Goal: Find specific page/section: Find specific page/section

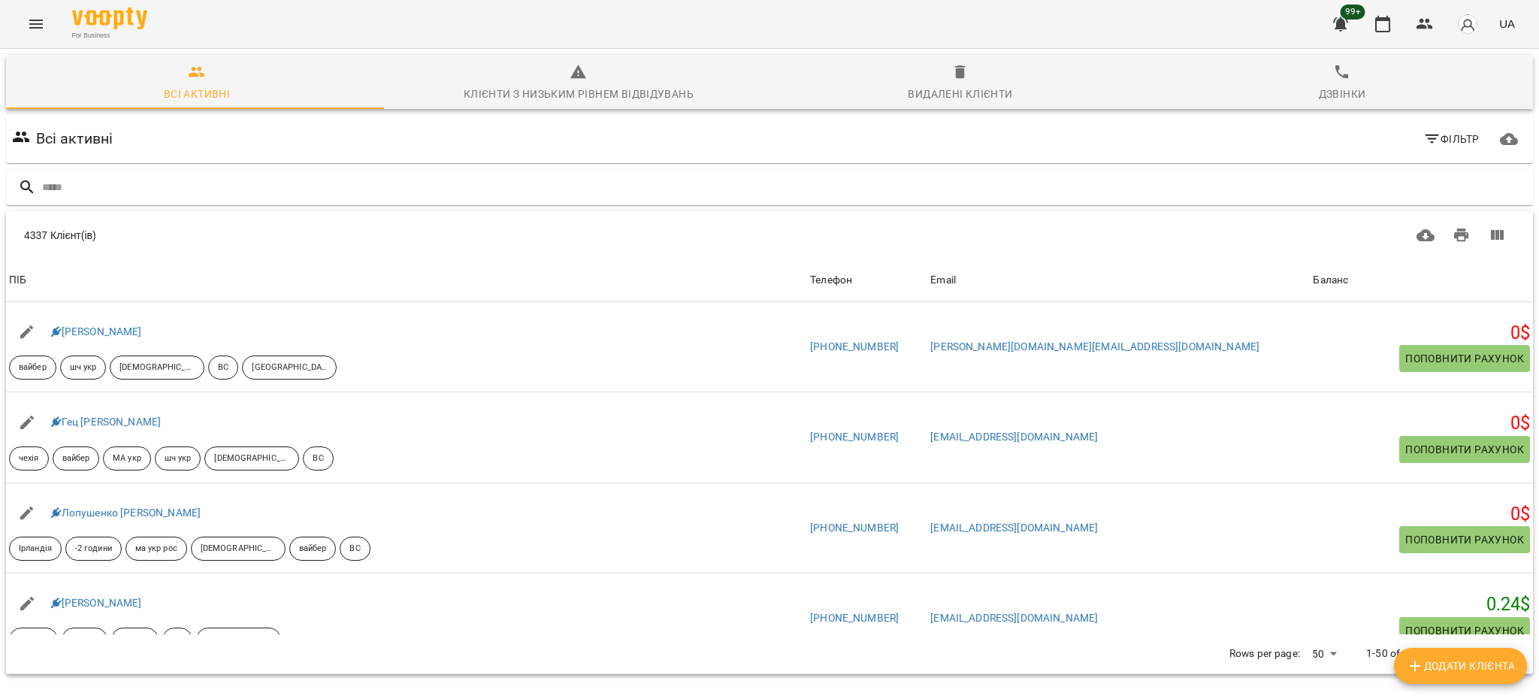
click at [1445, 138] on span "Фільтр" at bounding box center [1452, 139] width 56 height 18
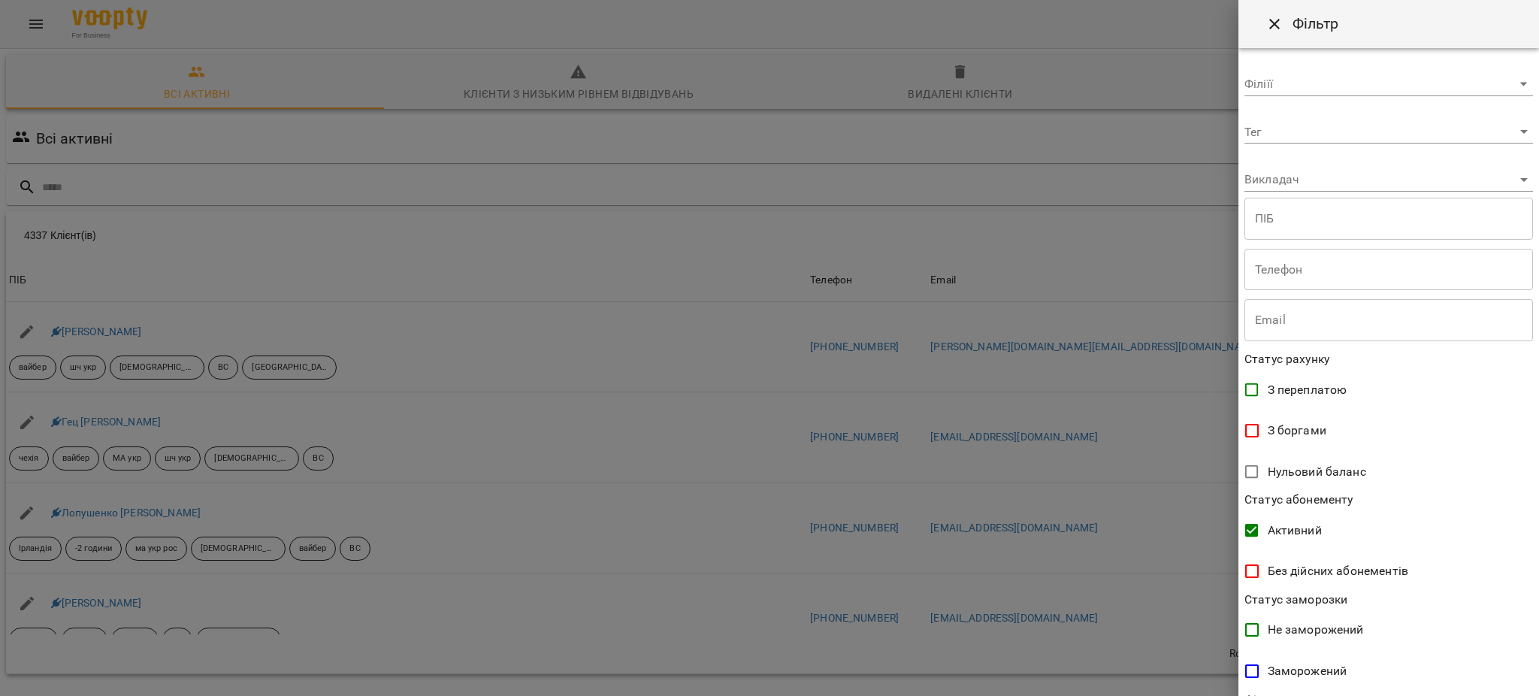
click at [702, 410] on div at bounding box center [769, 348] width 1539 height 696
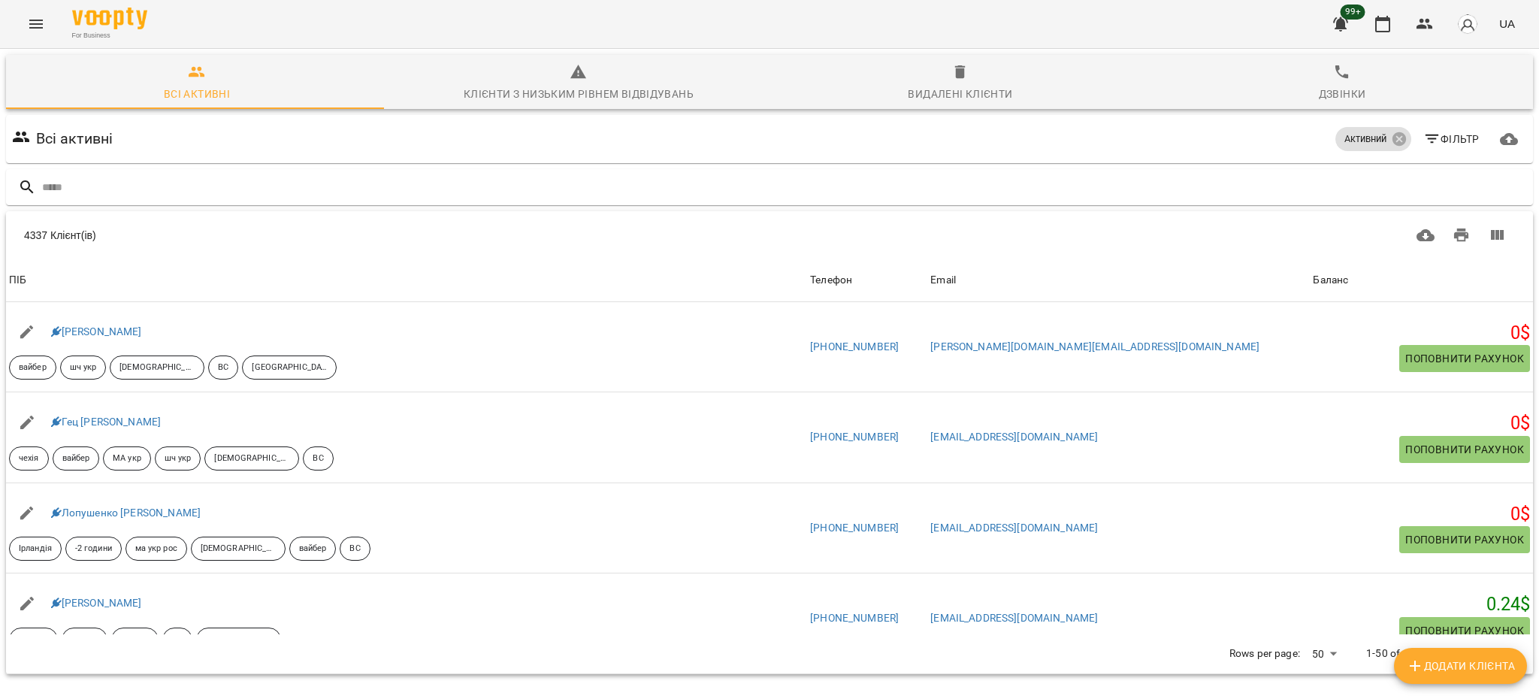
click at [1435, 141] on span "Фільтр" at bounding box center [1452, 139] width 56 height 18
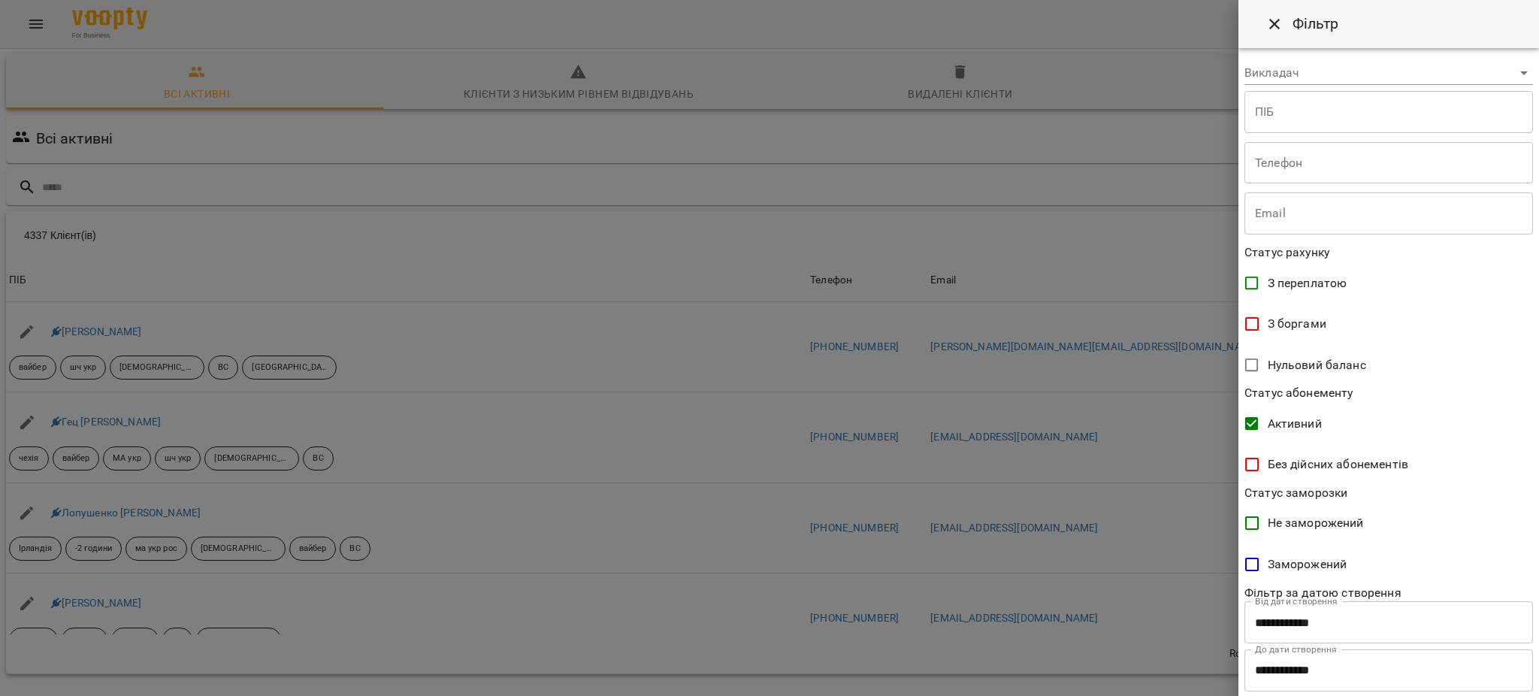
scroll to position [140, 0]
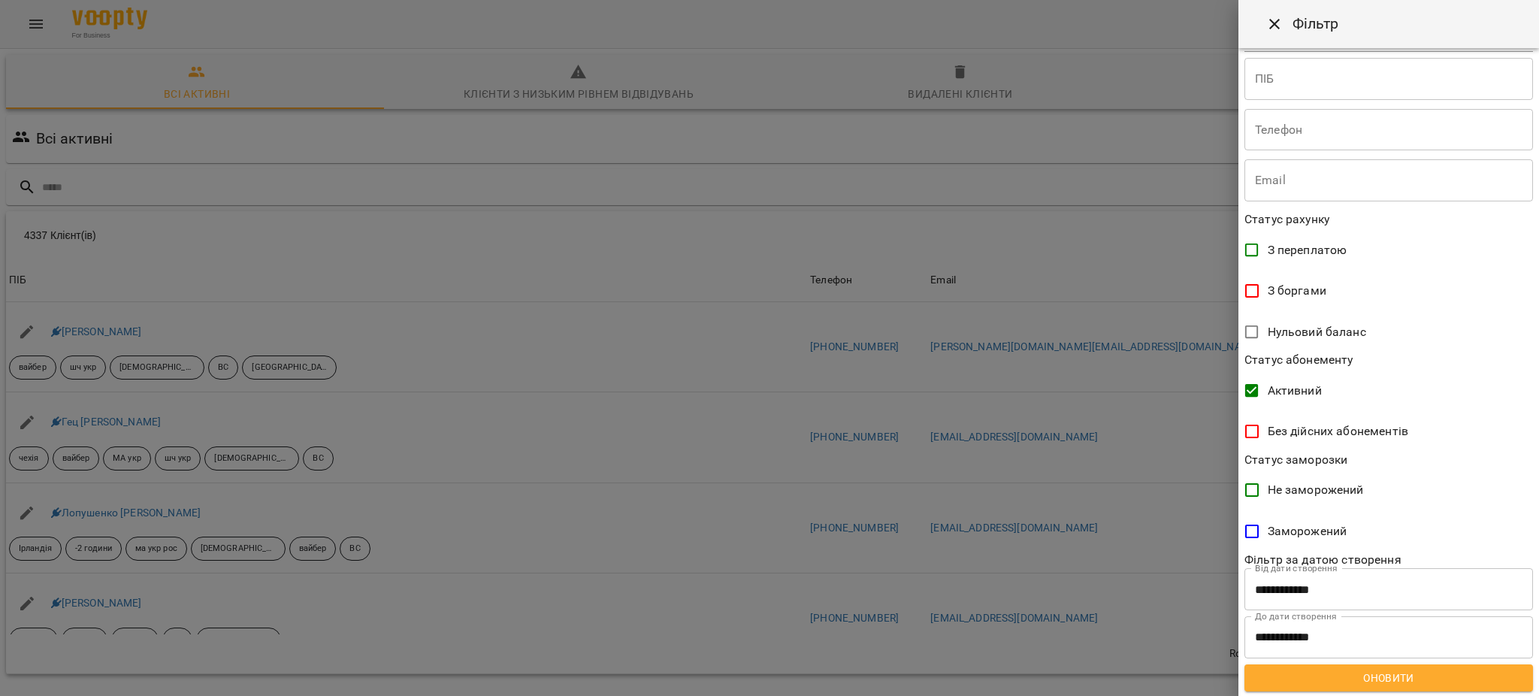
click at [1366, 679] on span "Оновити" at bounding box center [1389, 678] width 265 height 18
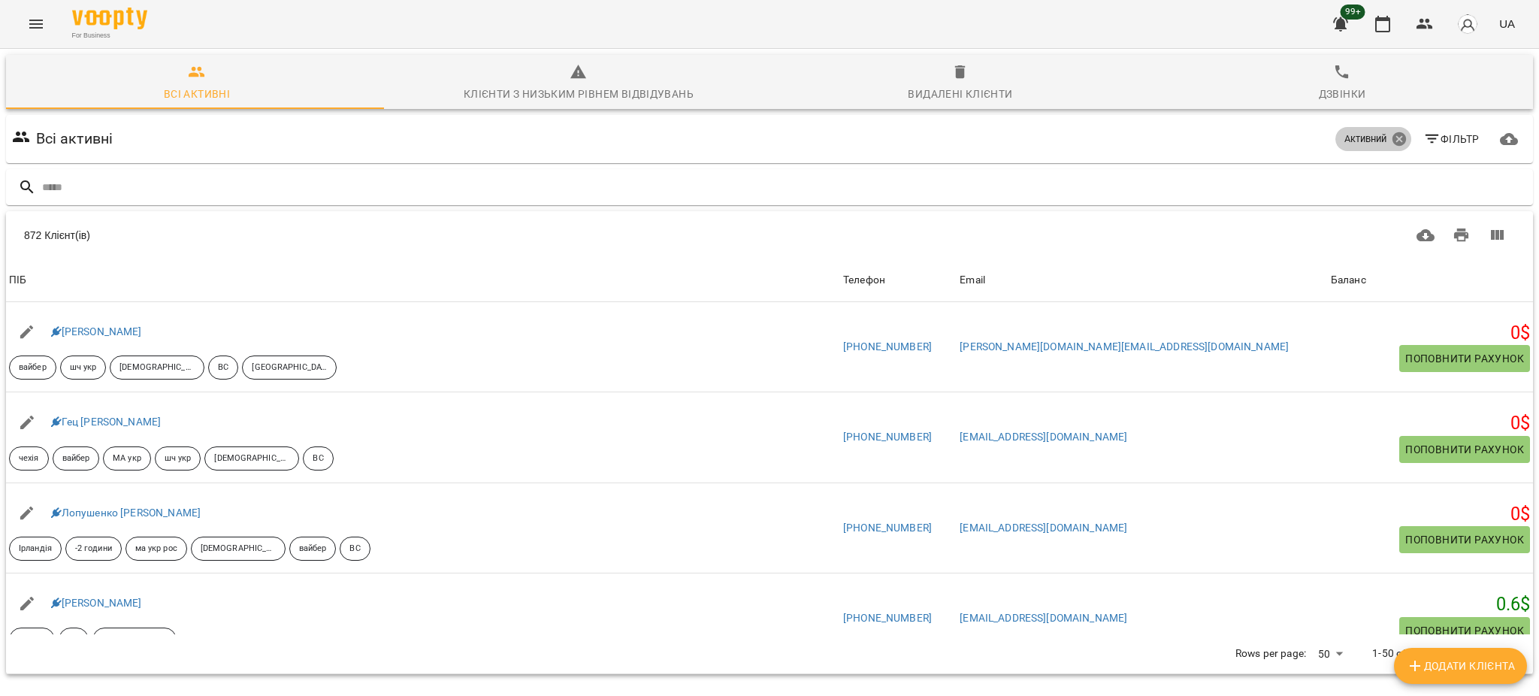
click at [1391, 138] on icon at bounding box center [1399, 139] width 17 height 17
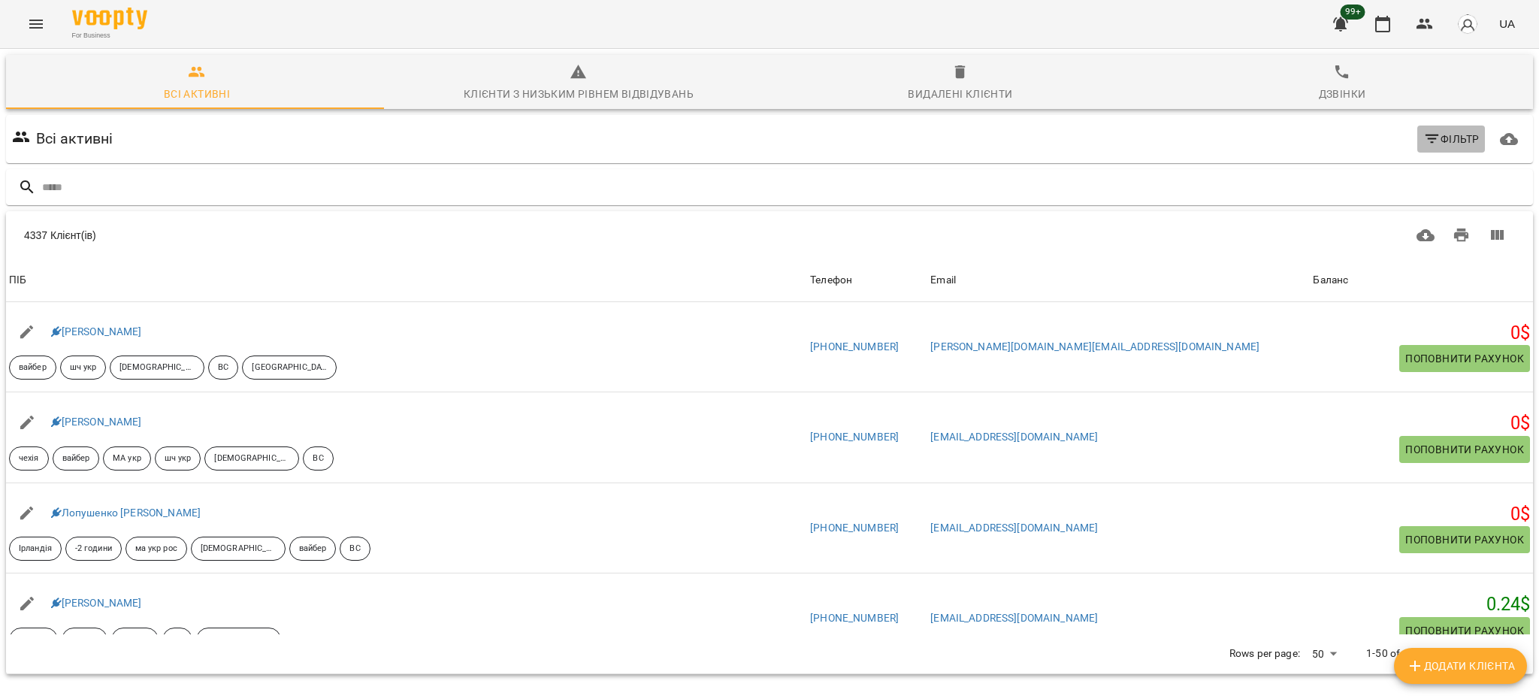
click at [1441, 132] on span "Фільтр" at bounding box center [1452, 139] width 56 height 18
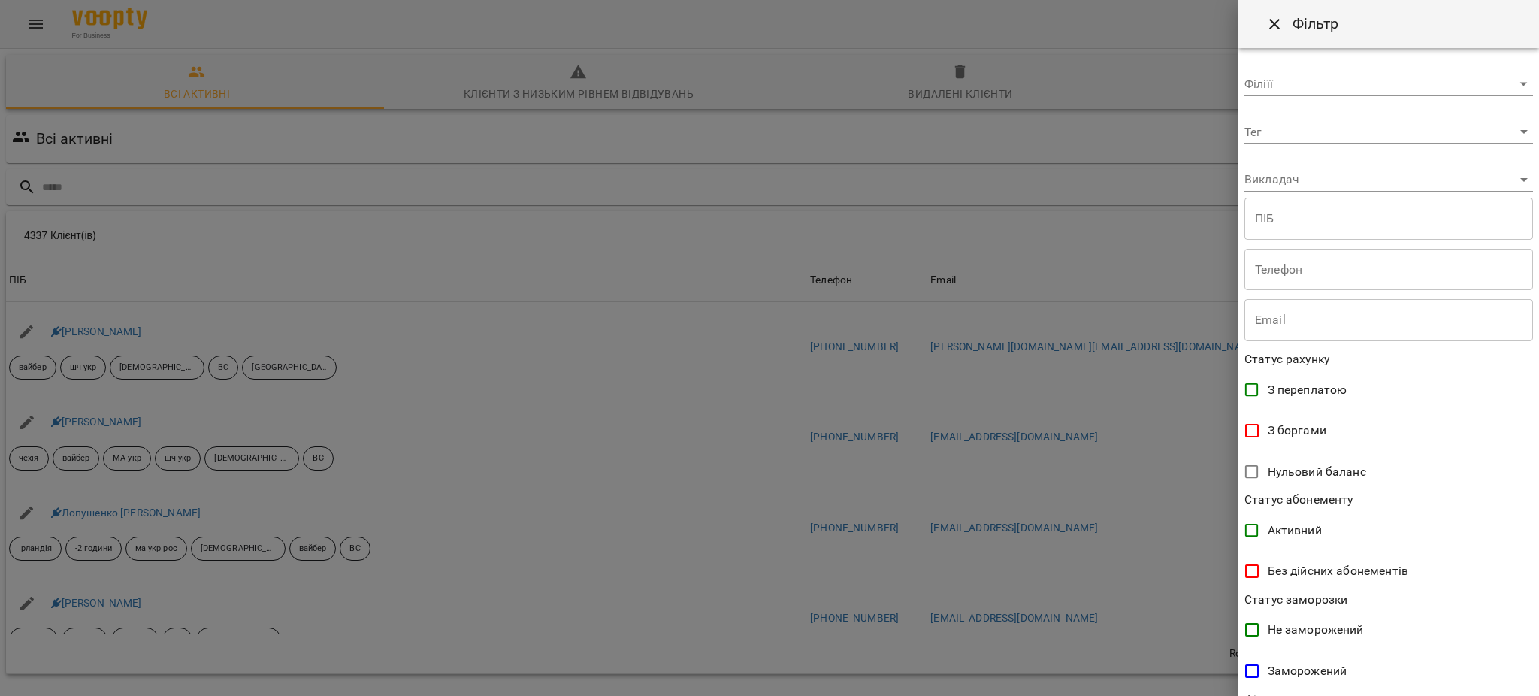
click at [1317, 128] on body "For Business 99+ UA Всі активні Клієнти з низьким рівнем відвідувань Видалені к…" at bounding box center [769, 392] width 1539 height 785
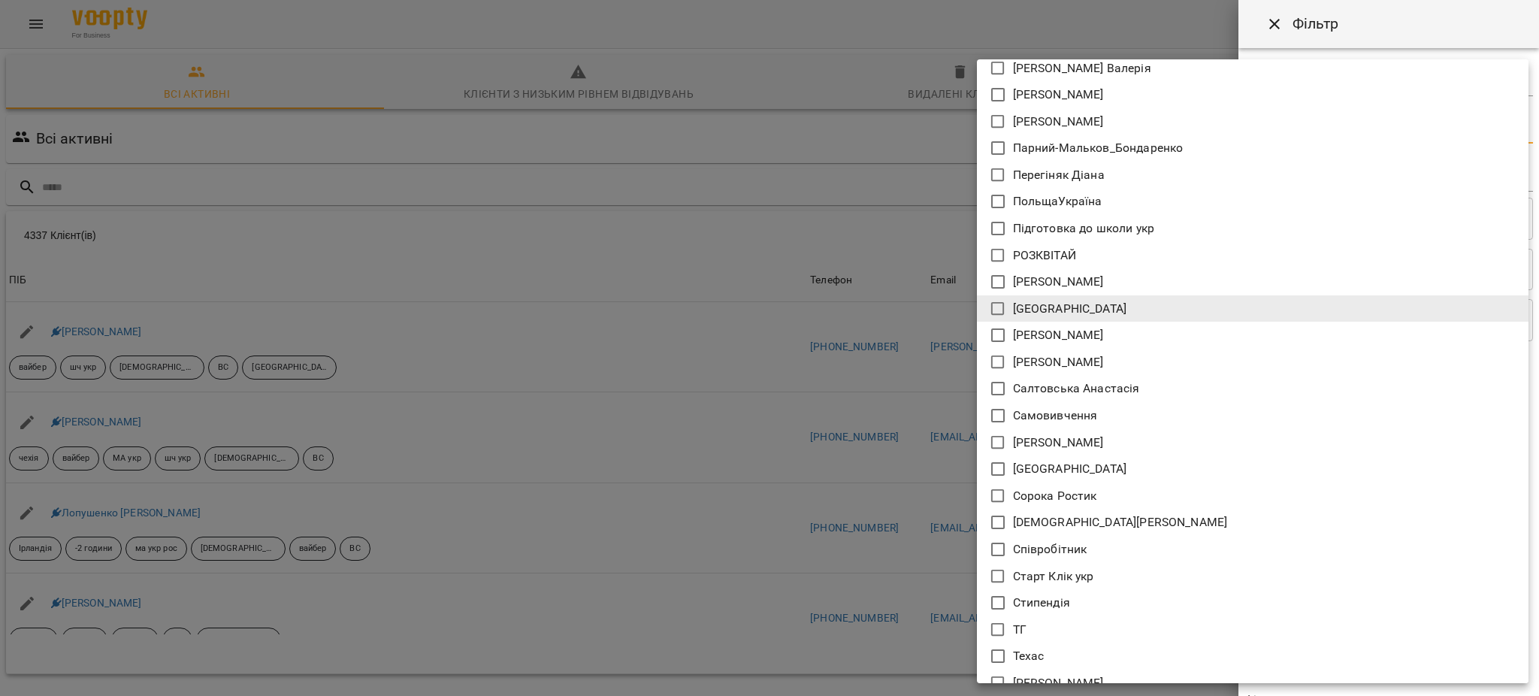
scroll to position [9644, 0]
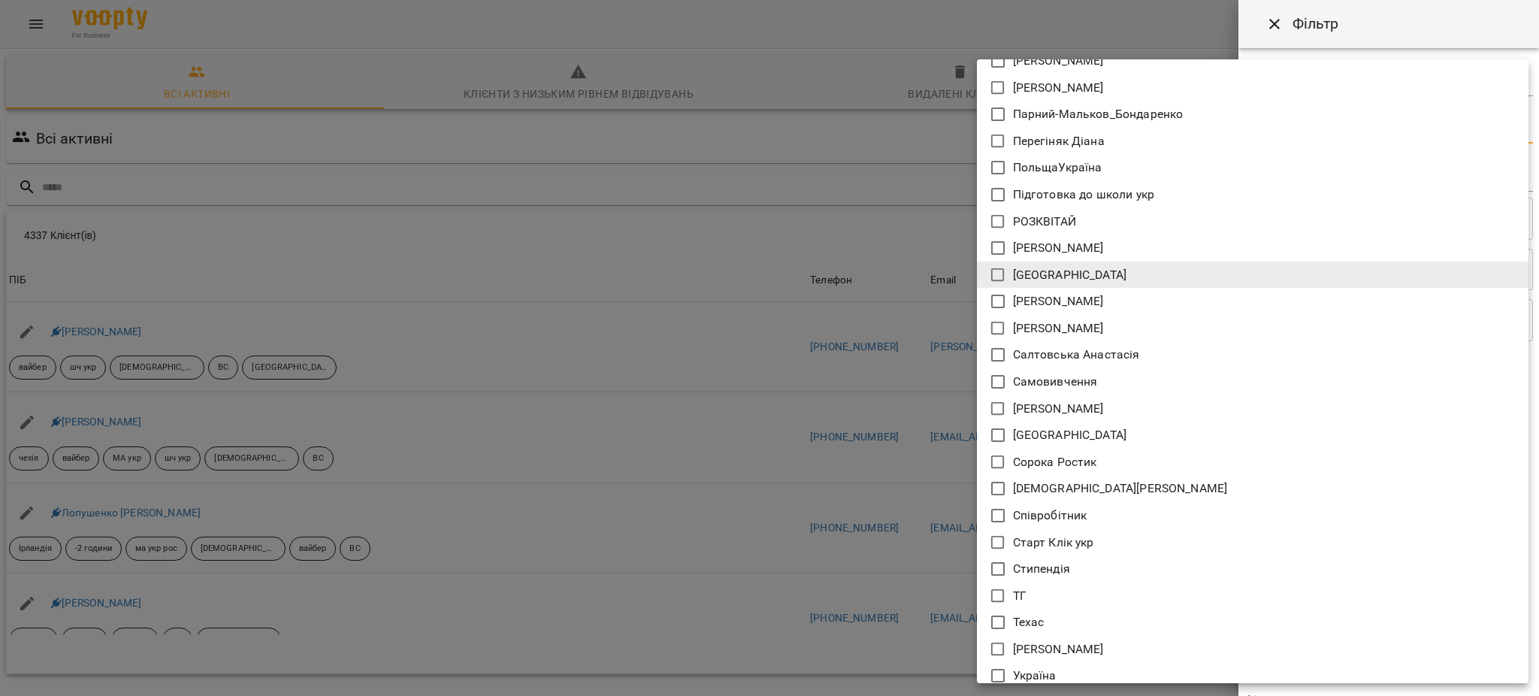
click at [1051, 490] on p "[DEMOGRAPHIC_DATA][PERSON_NAME]" at bounding box center [1120, 489] width 215 height 18
type input "**********"
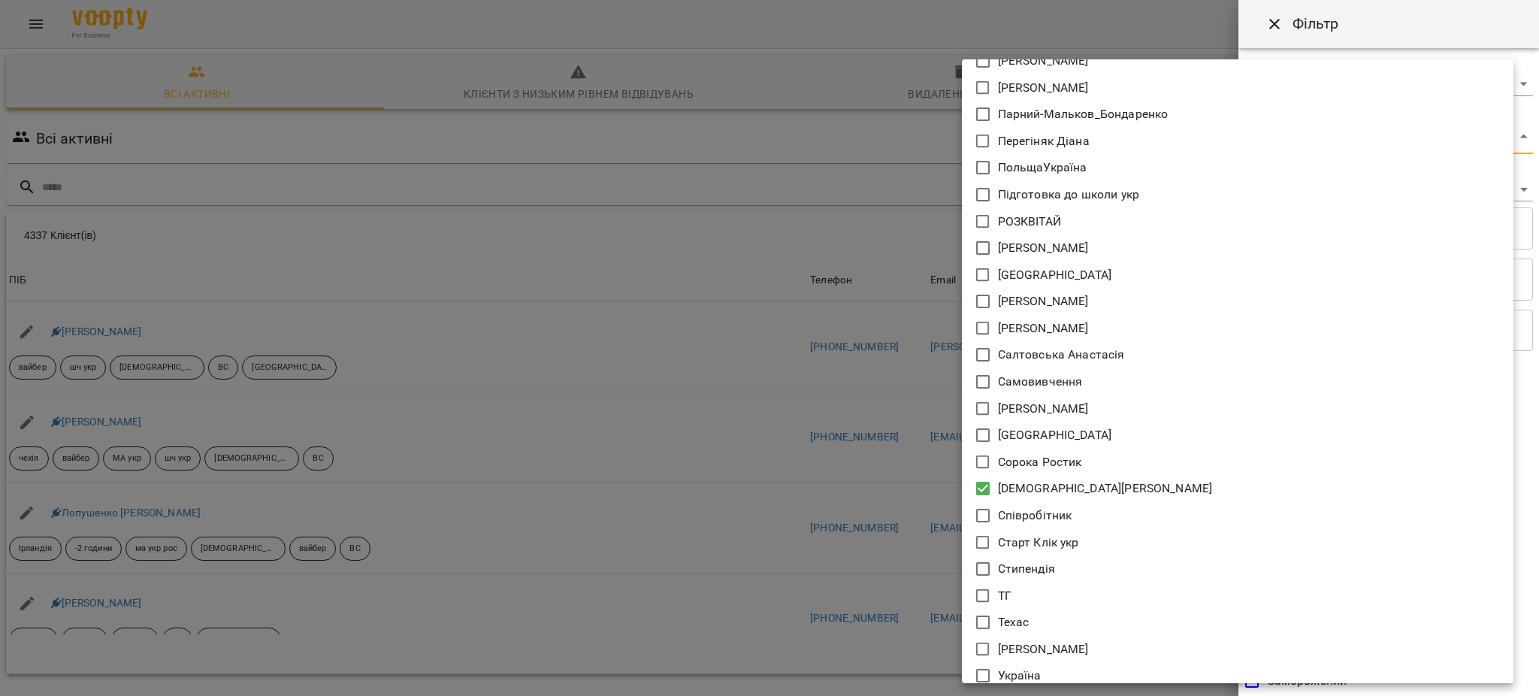
click at [826, 376] on div at bounding box center [769, 348] width 1539 height 696
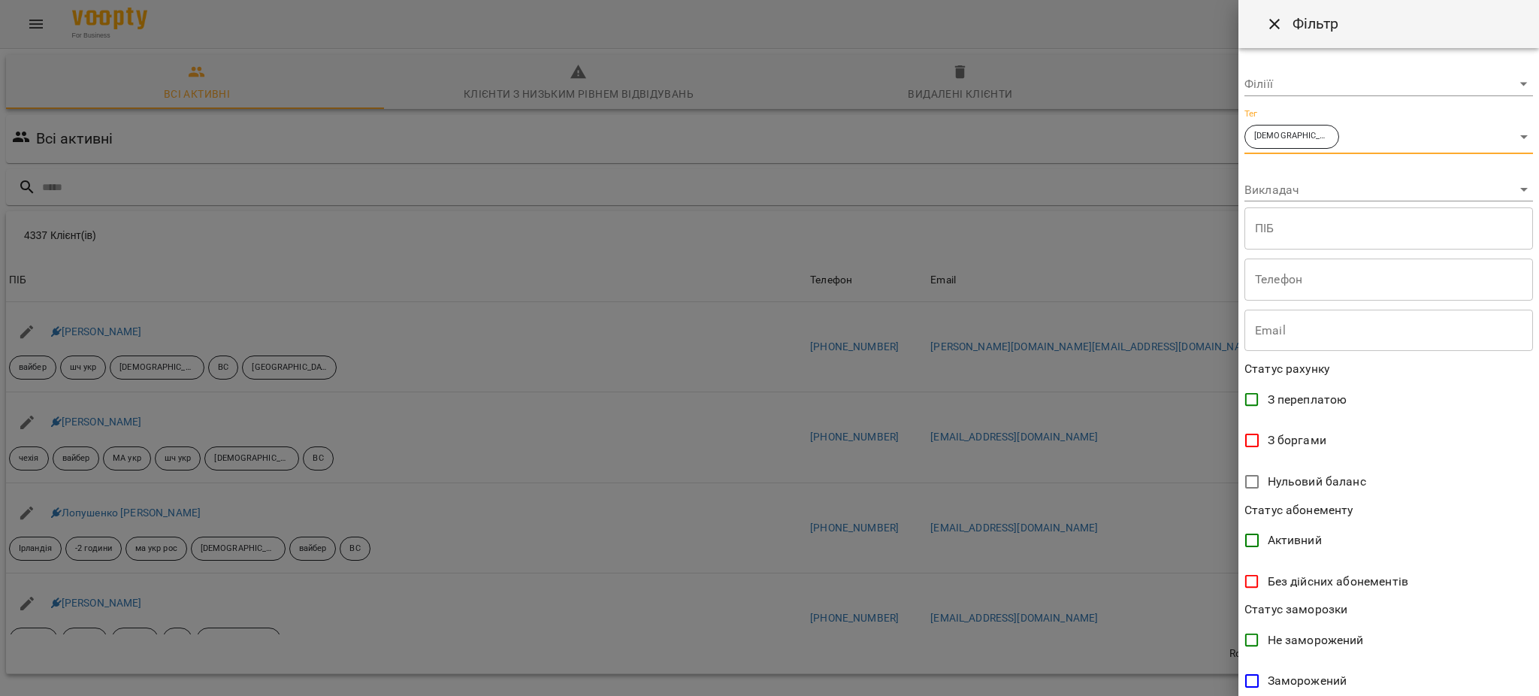
click at [1399, 141] on body "For Business 99+ UA Всі активні Клієнти з низьким рівнем відвідувань Видалені к…" at bounding box center [769, 392] width 1539 height 785
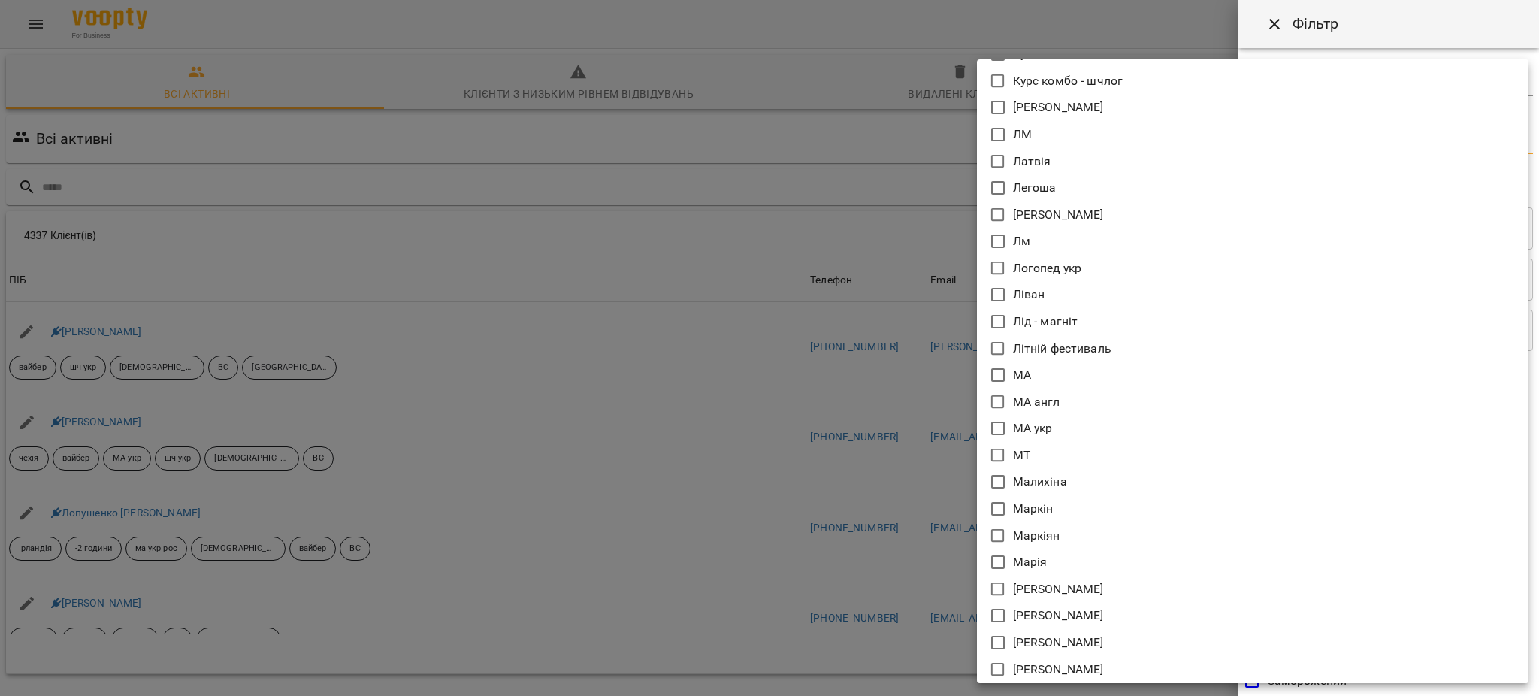
scroll to position [9089, 0]
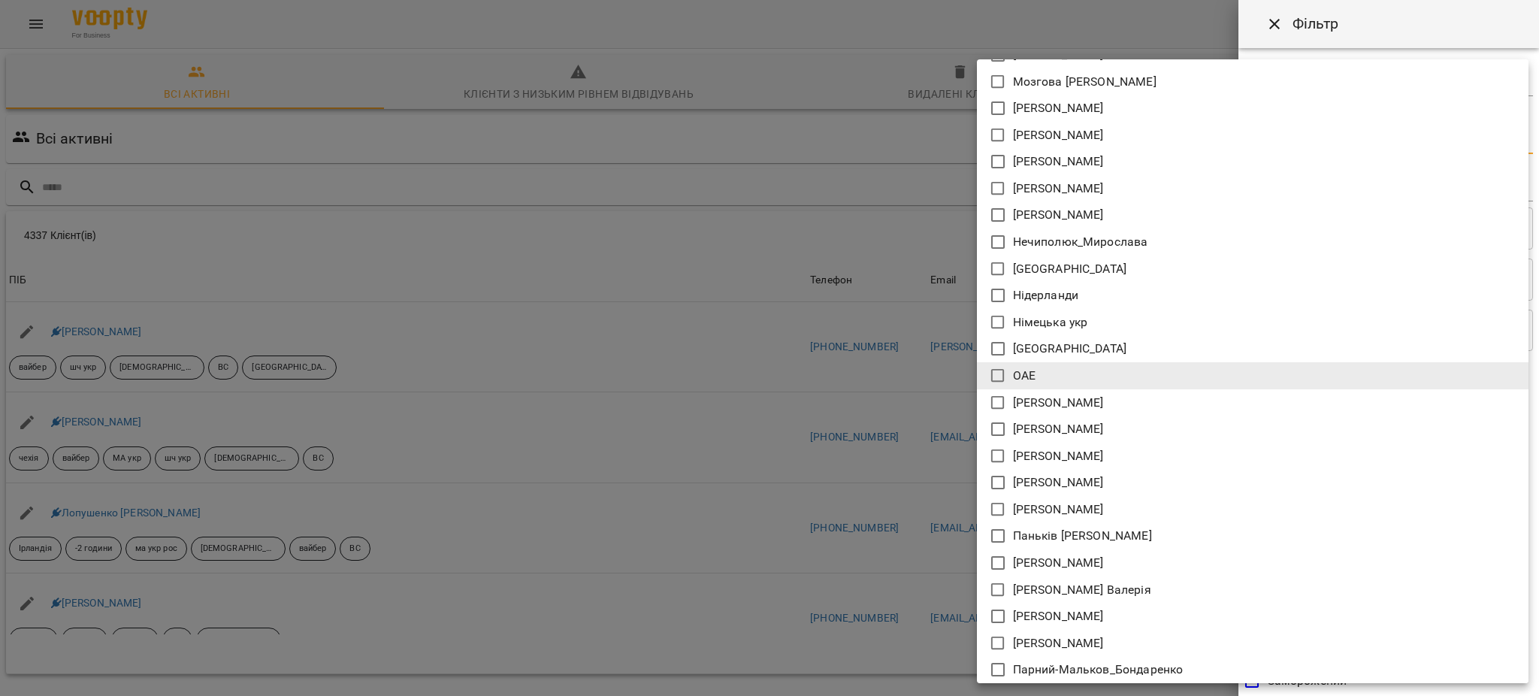
click at [1095, 395] on p "[PERSON_NAME]" at bounding box center [1058, 403] width 91 height 18
type input "**********"
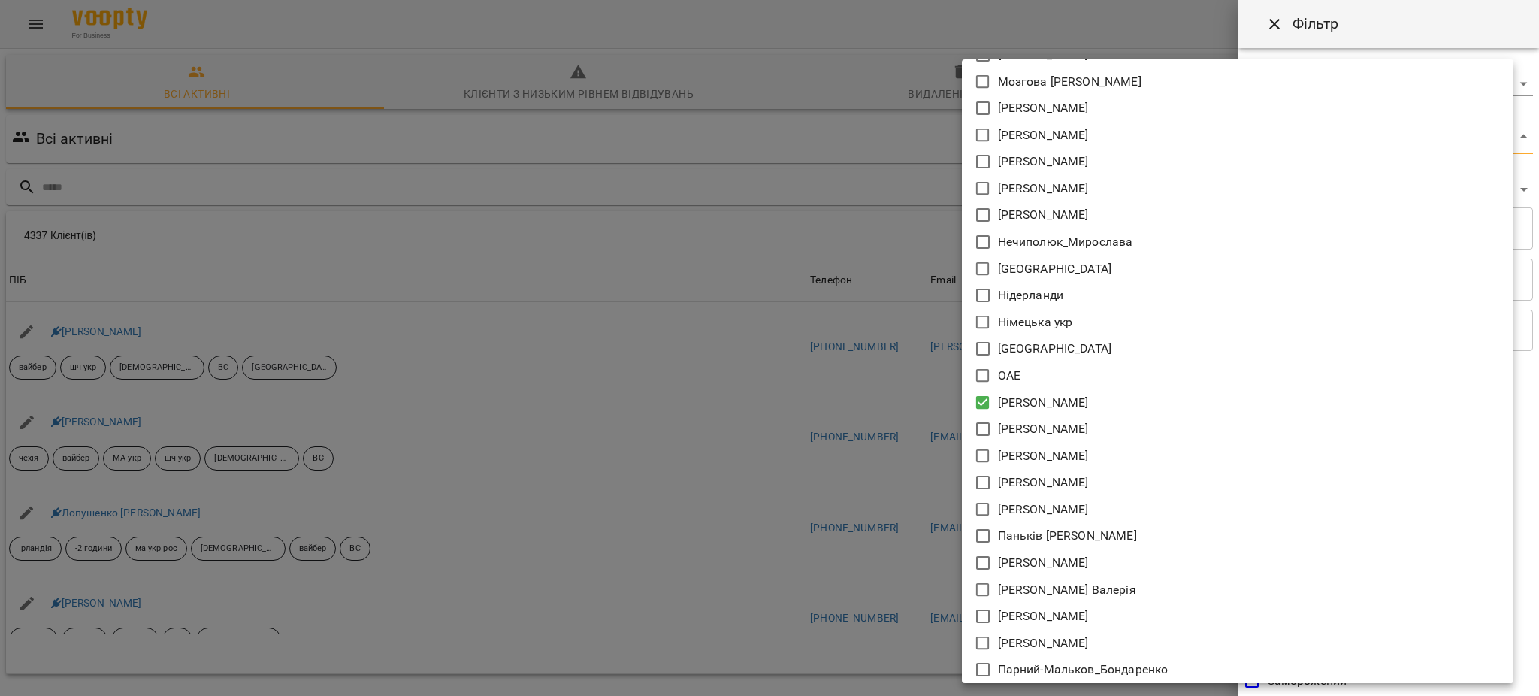
click at [751, 455] on div at bounding box center [769, 348] width 1539 height 696
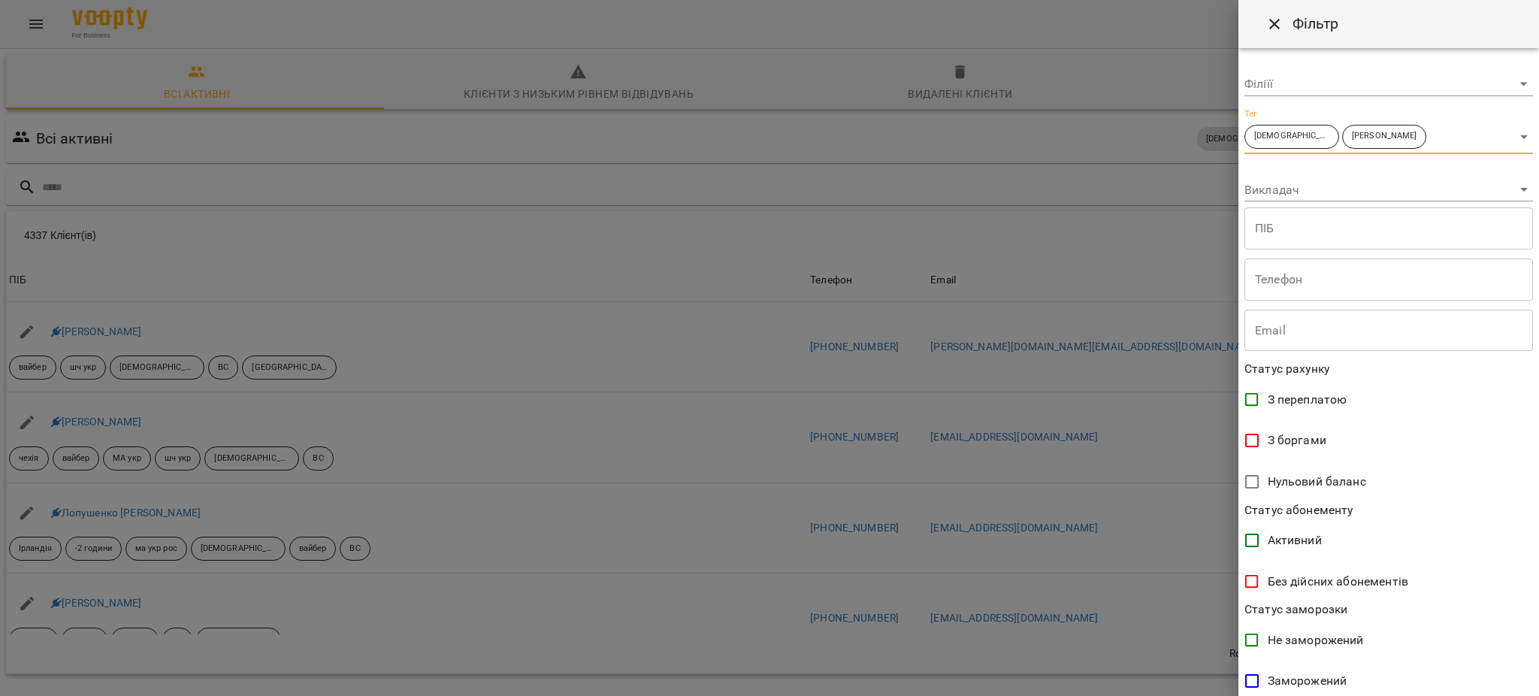
click at [1457, 138] on body "For Business 99+ UA Всі активні Клієнти з низьким рівнем відвідувань Видалені к…" at bounding box center [769, 392] width 1539 height 785
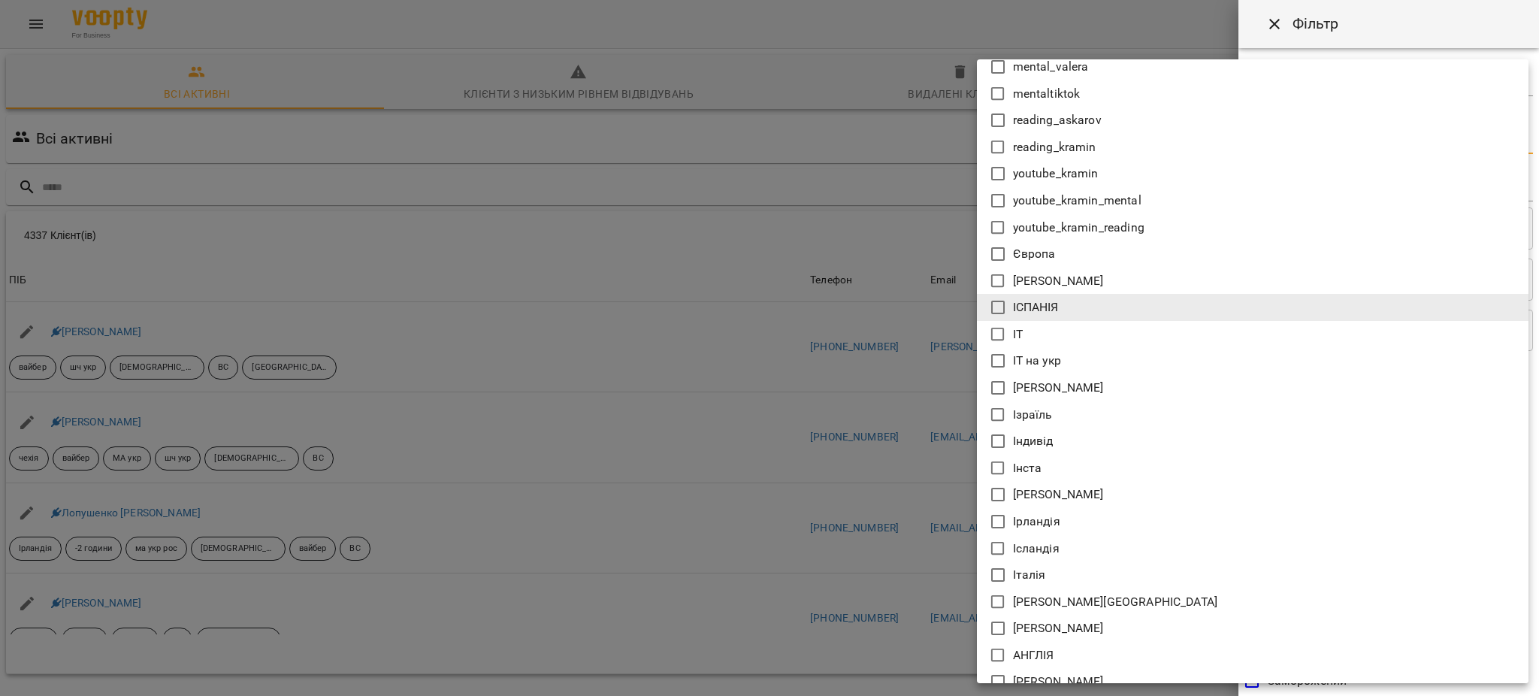
scroll to position [6350, 0]
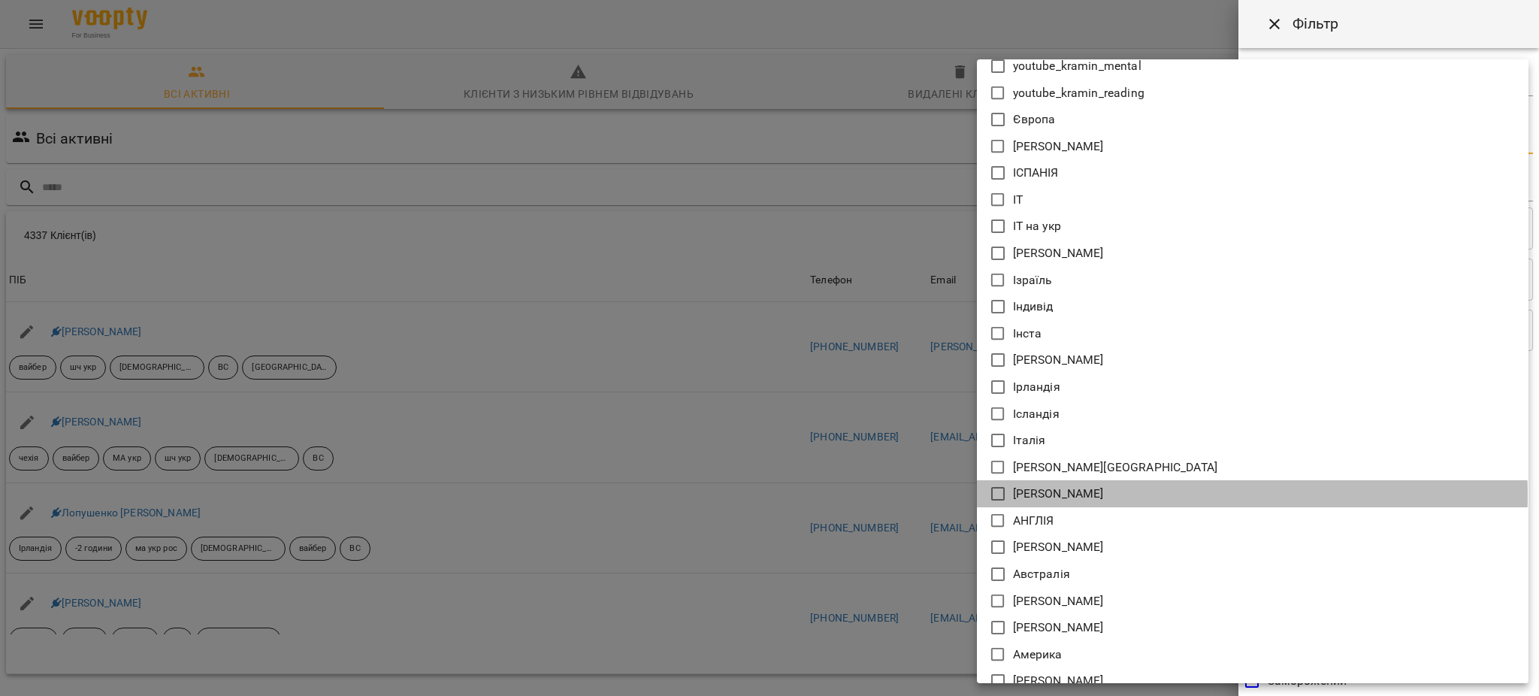
click at [1045, 493] on p "[PERSON_NAME]" at bounding box center [1058, 494] width 91 height 18
type input "**********"
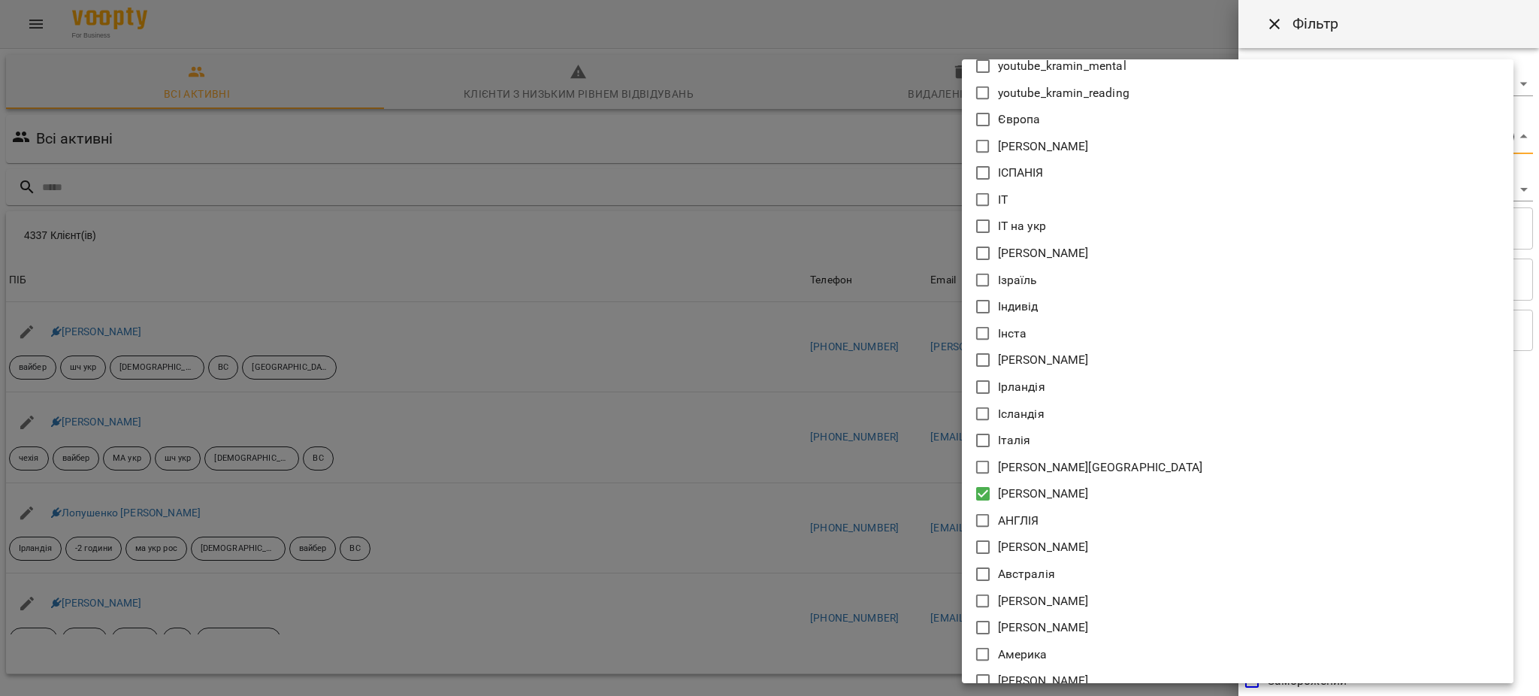
click at [833, 489] on div at bounding box center [769, 348] width 1539 height 696
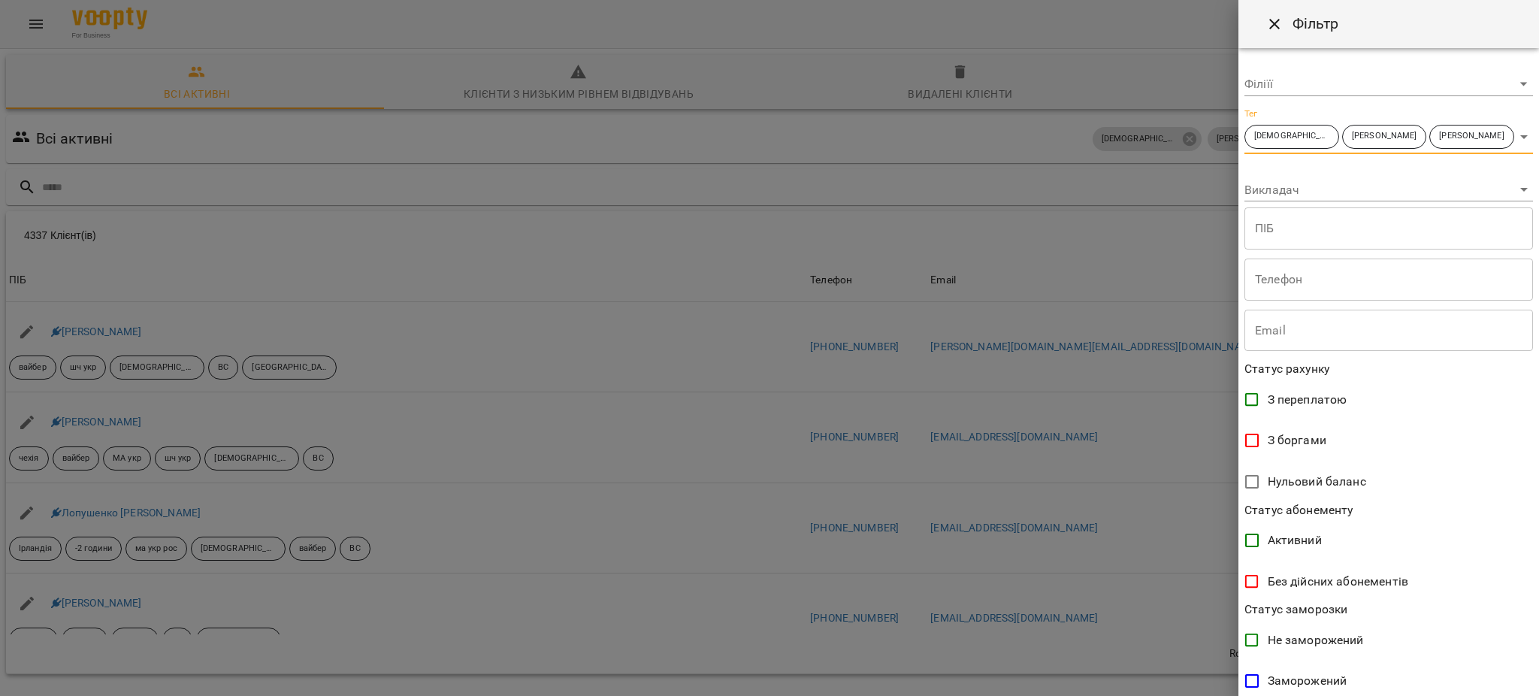
click at [1377, 171] on body "For Business 99+ UA Всі активні Клієнти з низьким рівнем відвідувань Видалені к…" at bounding box center [769, 392] width 1539 height 785
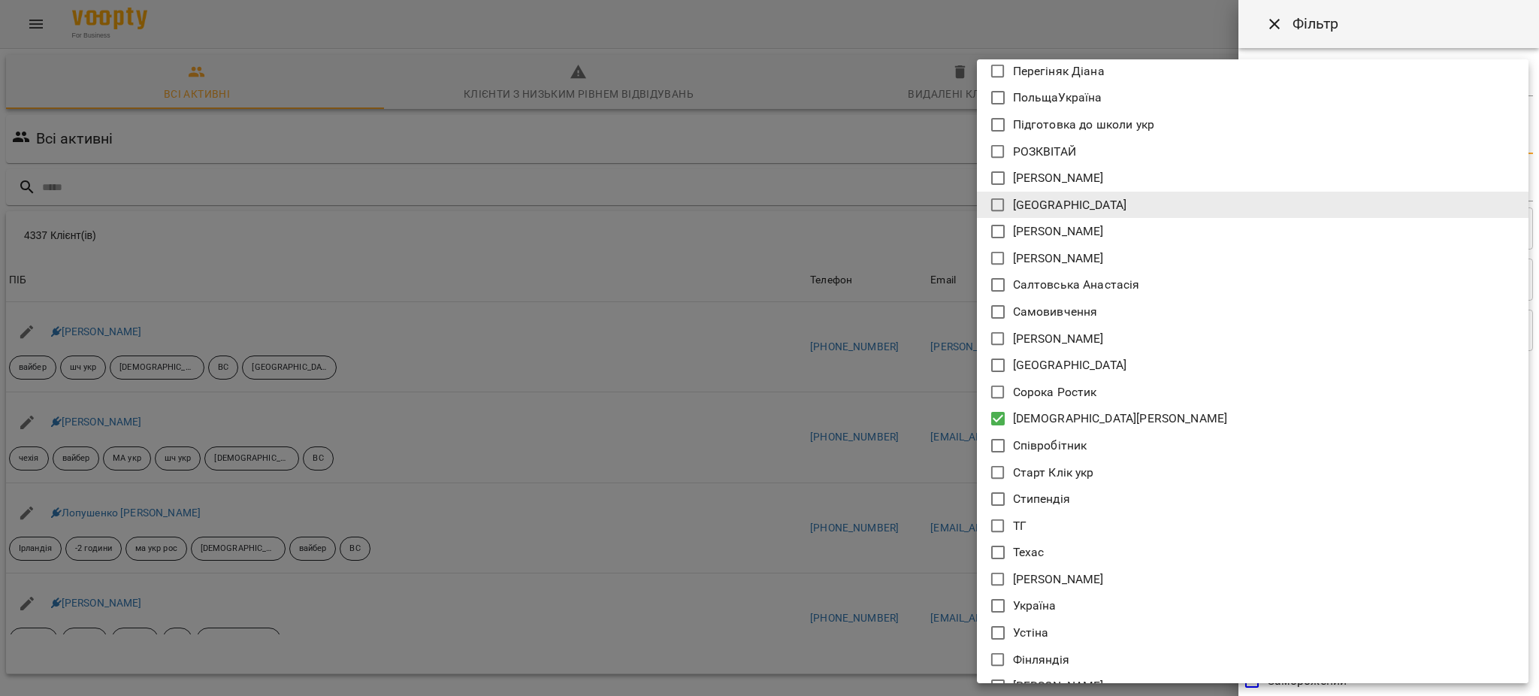
scroll to position [9744, 0]
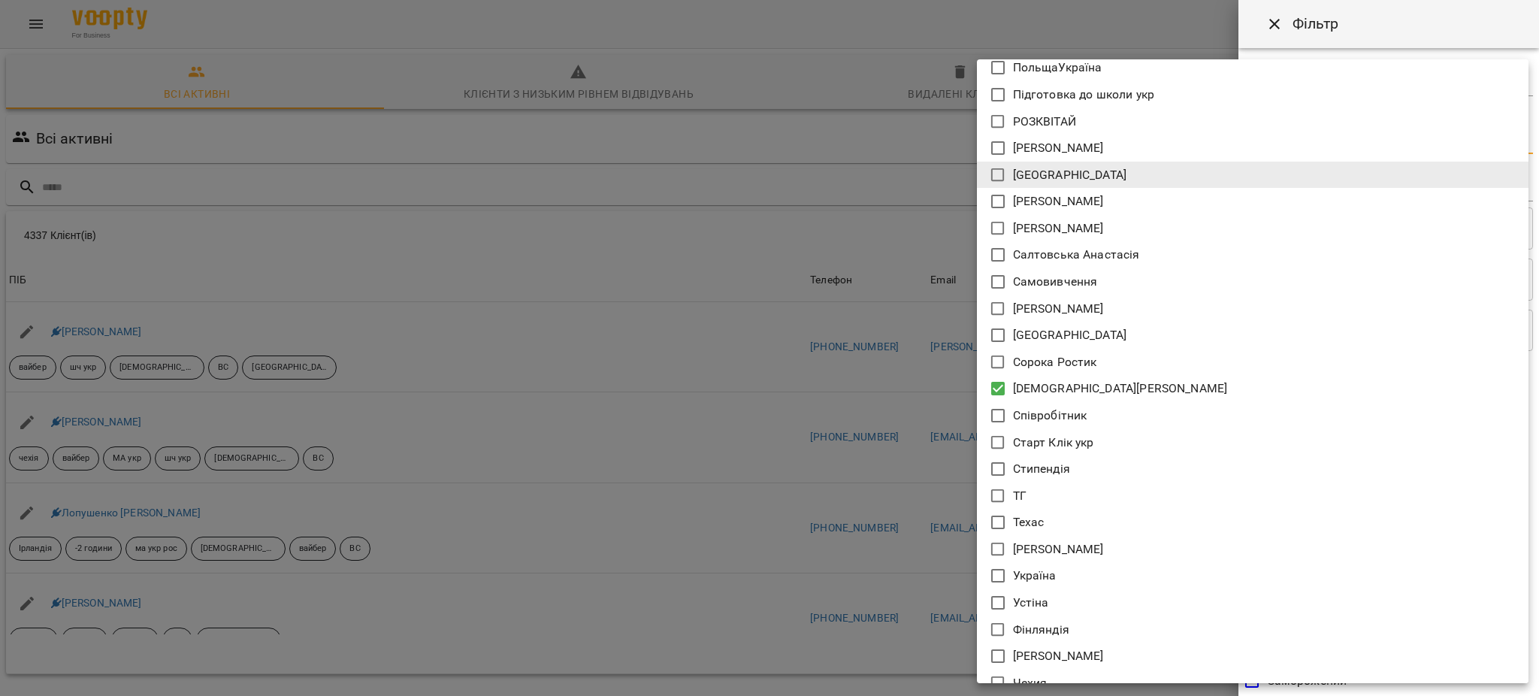
click at [1061, 304] on p "[PERSON_NAME]" at bounding box center [1058, 309] width 91 height 18
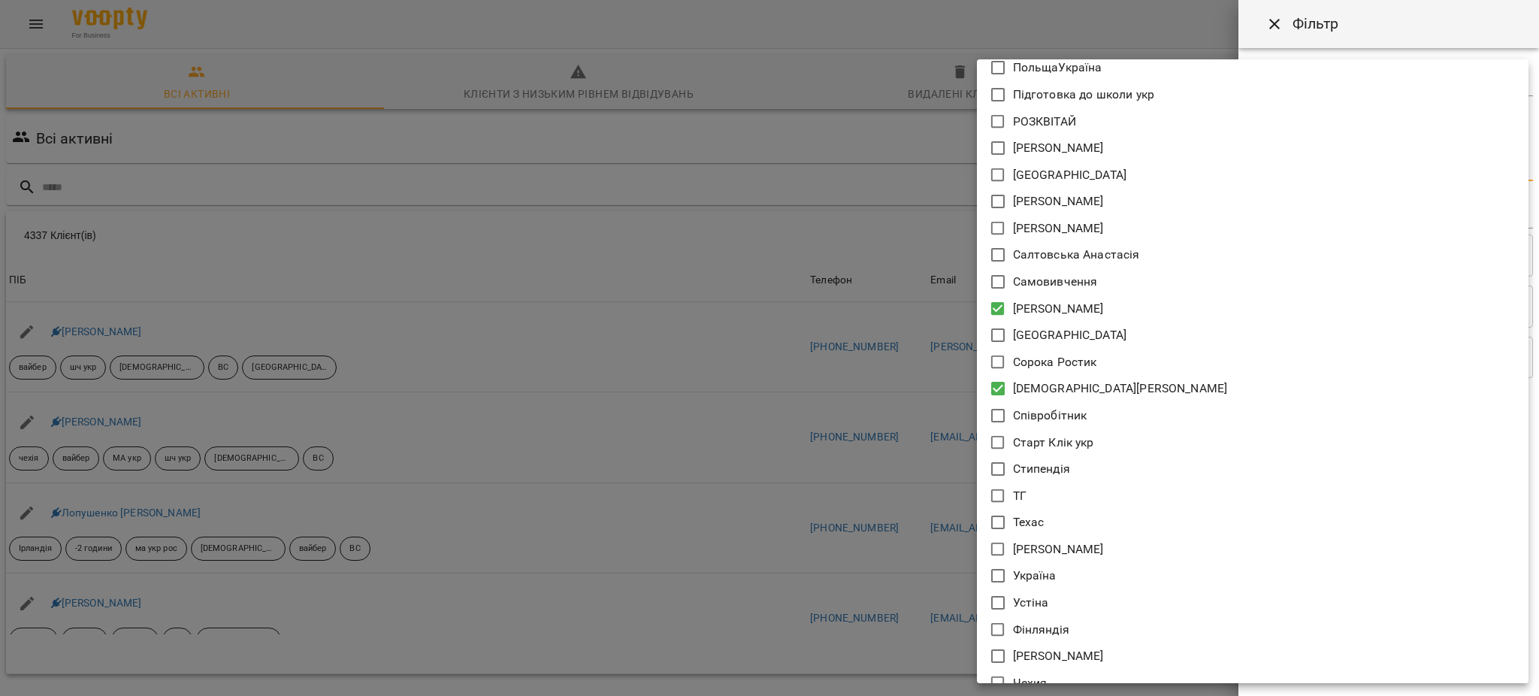
type input "**********"
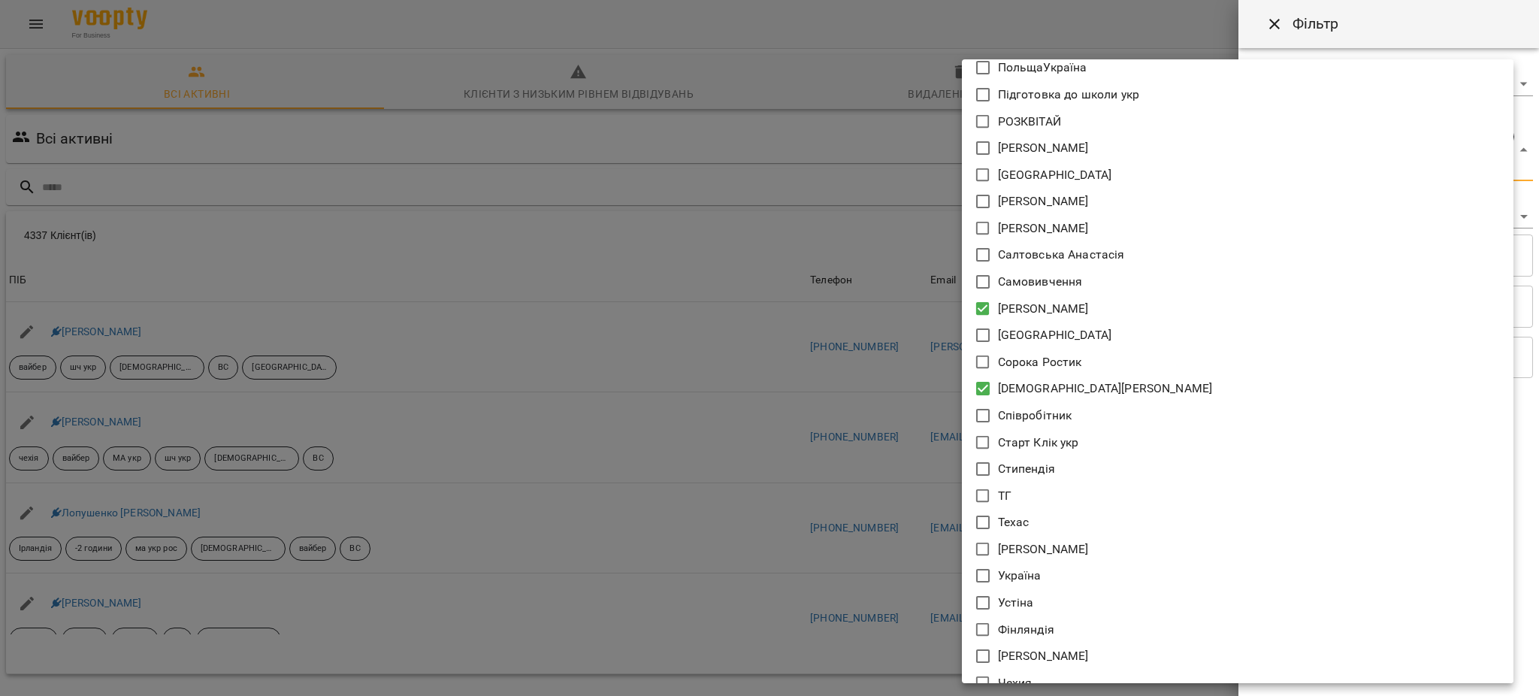
click at [806, 366] on div at bounding box center [769, 348] width 1539 height 696
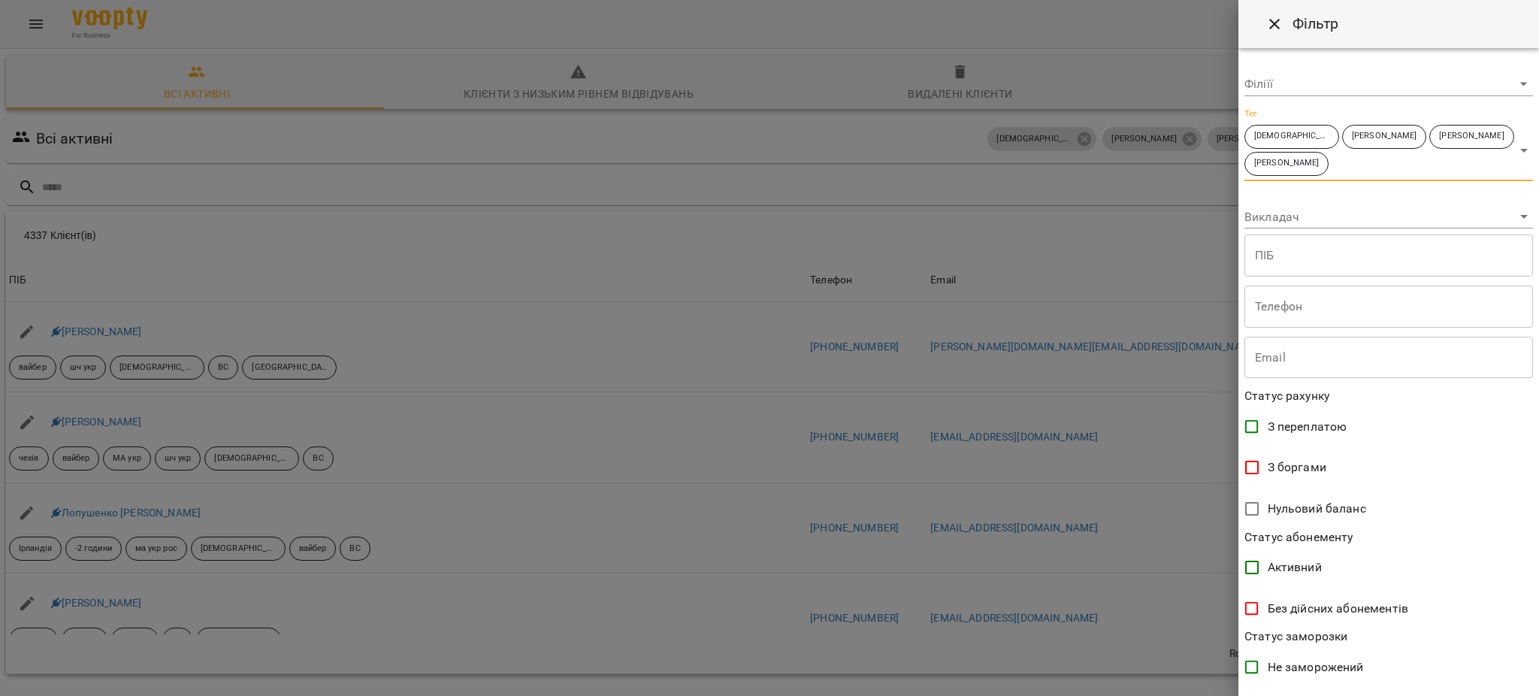
click at [1419, 164] on body "For Business 99+ UA Всі активні Клієнти з низьким рівнем відвідувань Видалені к…" at bounding box center [769, 392] width 1539 height 785
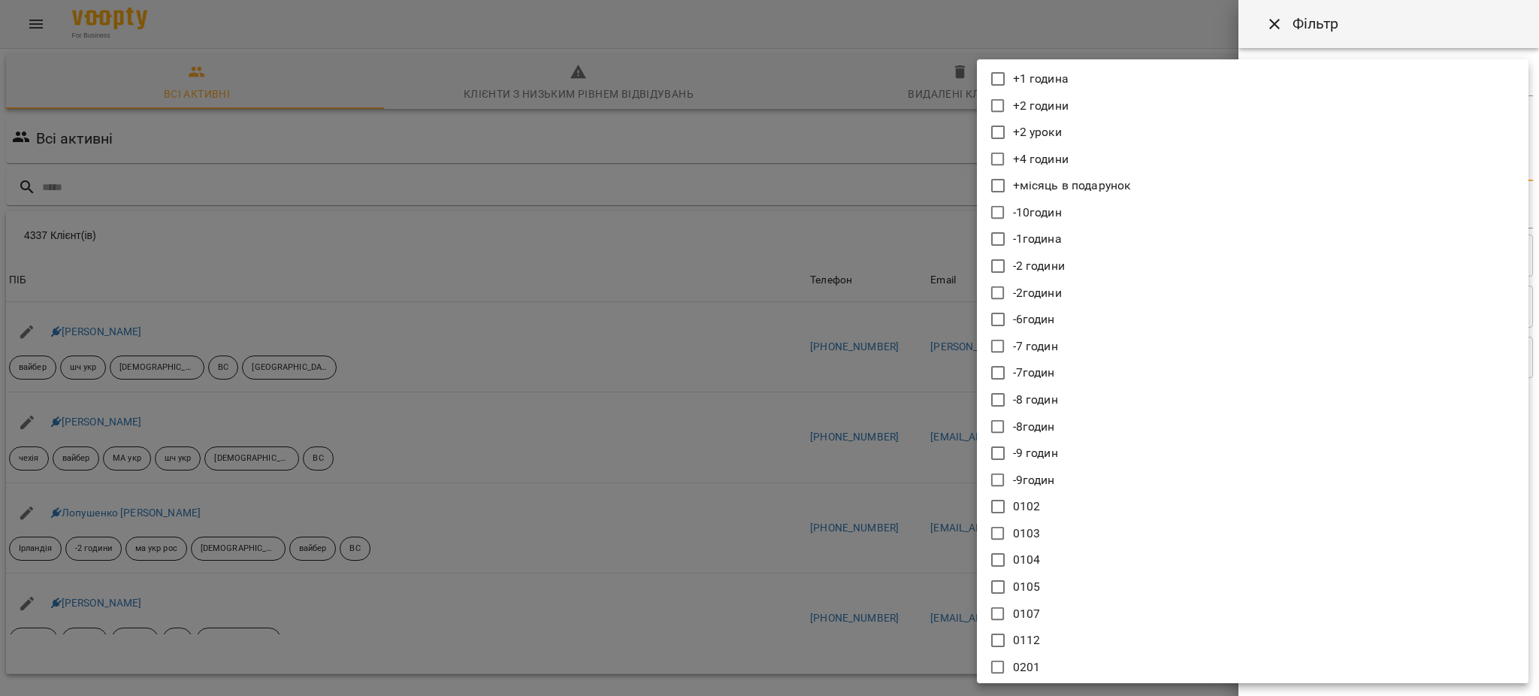
scroll to position [10025, 0]
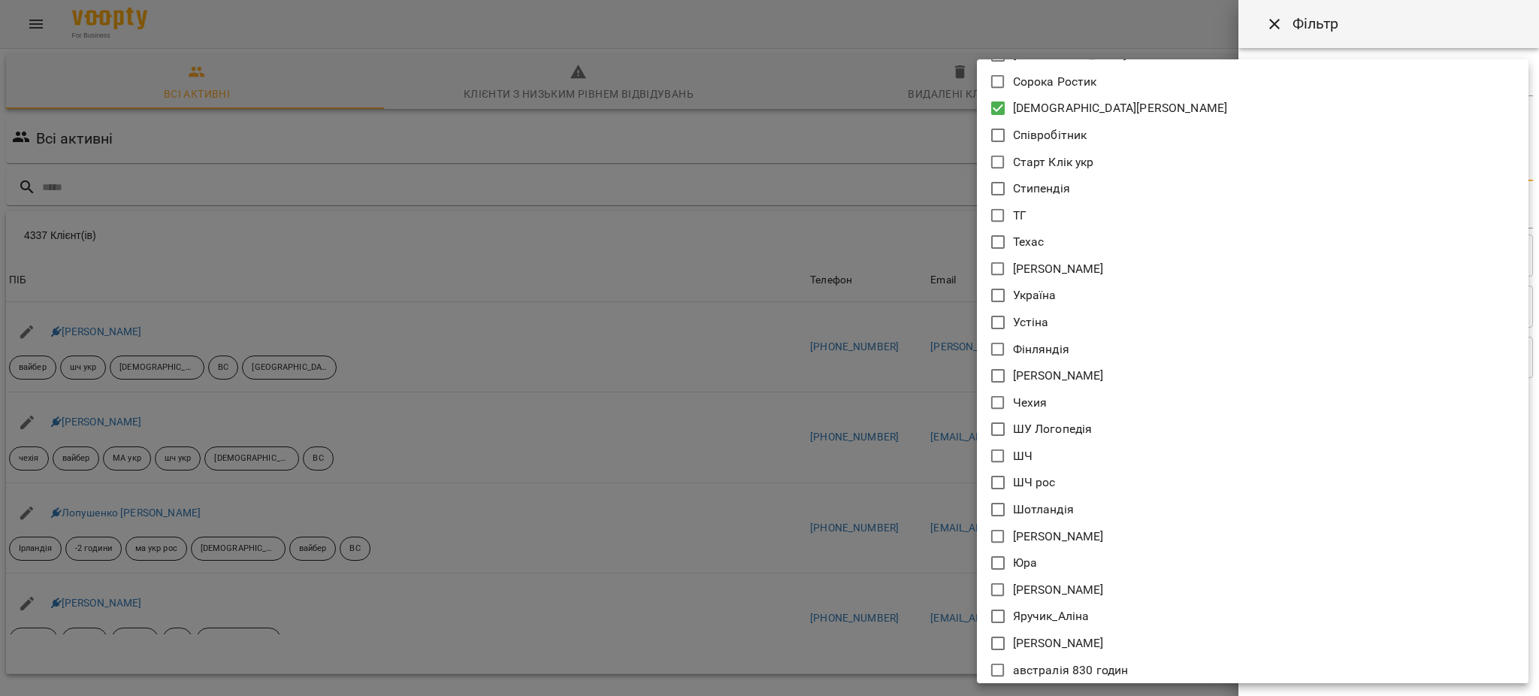
click at [1069, 372] on p "[PERSON_NAME]" at bounding box center [1058, 376] width 91 height 18
type input "**********"
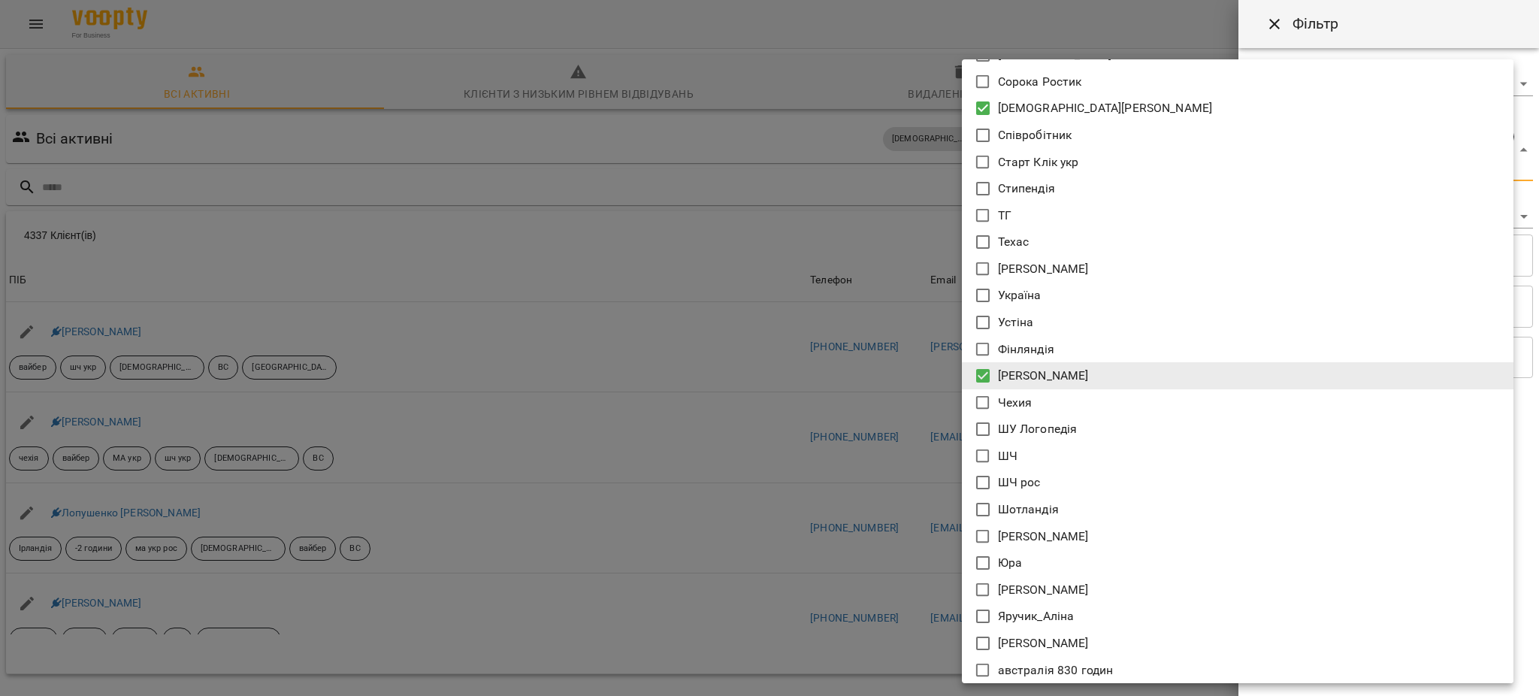
click at [744, 437] on div at bounding box center [769, 348] width 1539 height 696
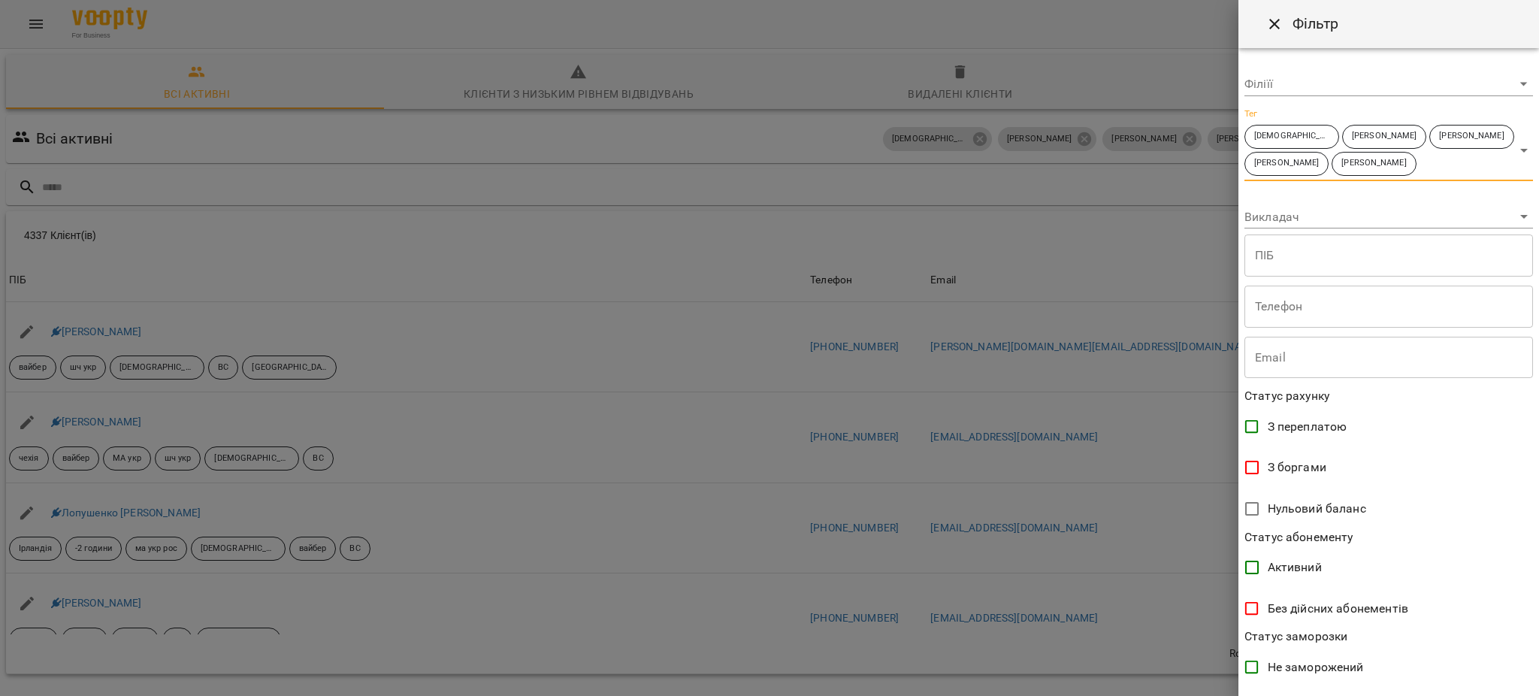
click at [1481, 161] on body "For Business 99+ UA Всі активні Клієнти з низьким рівнем відвідувань Видалені к…" at bounding box center [769, 392] width 1539 height 785
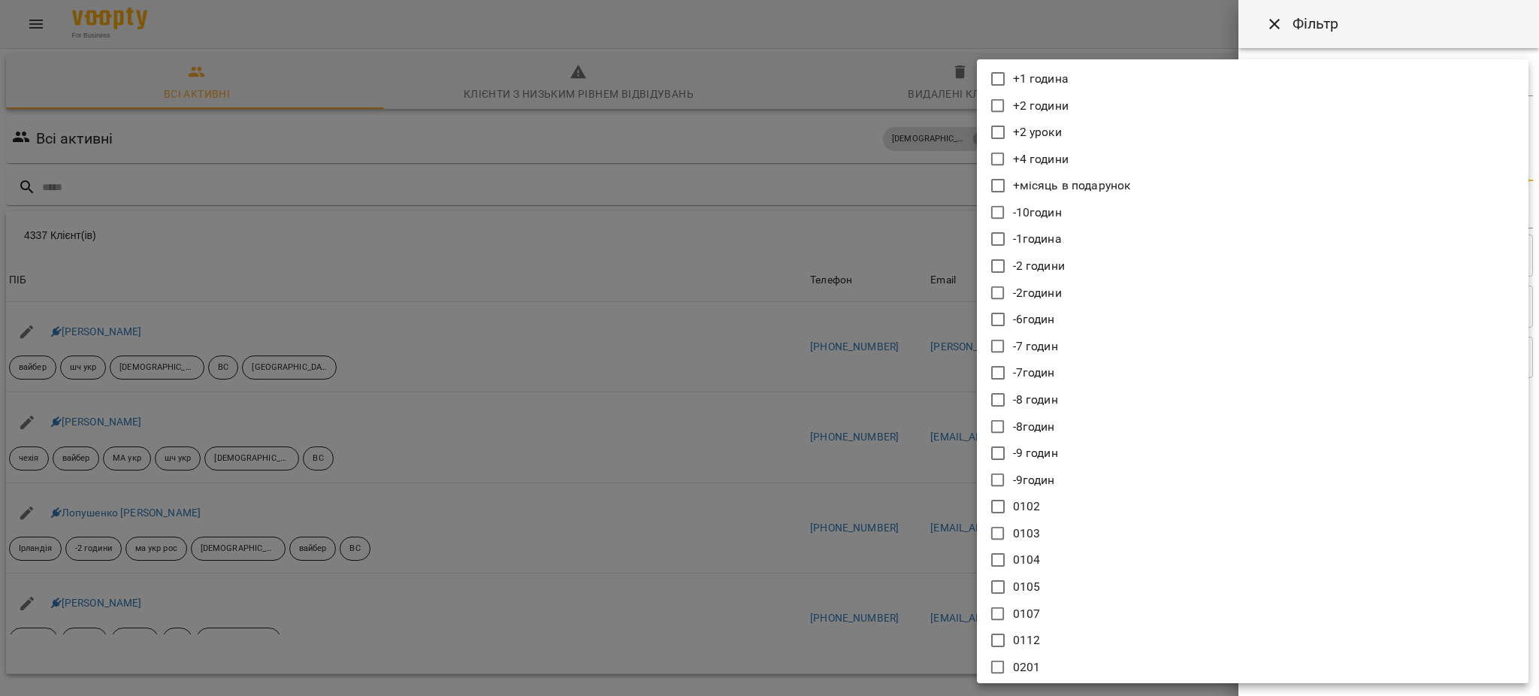
scroll to position [7512, 0]
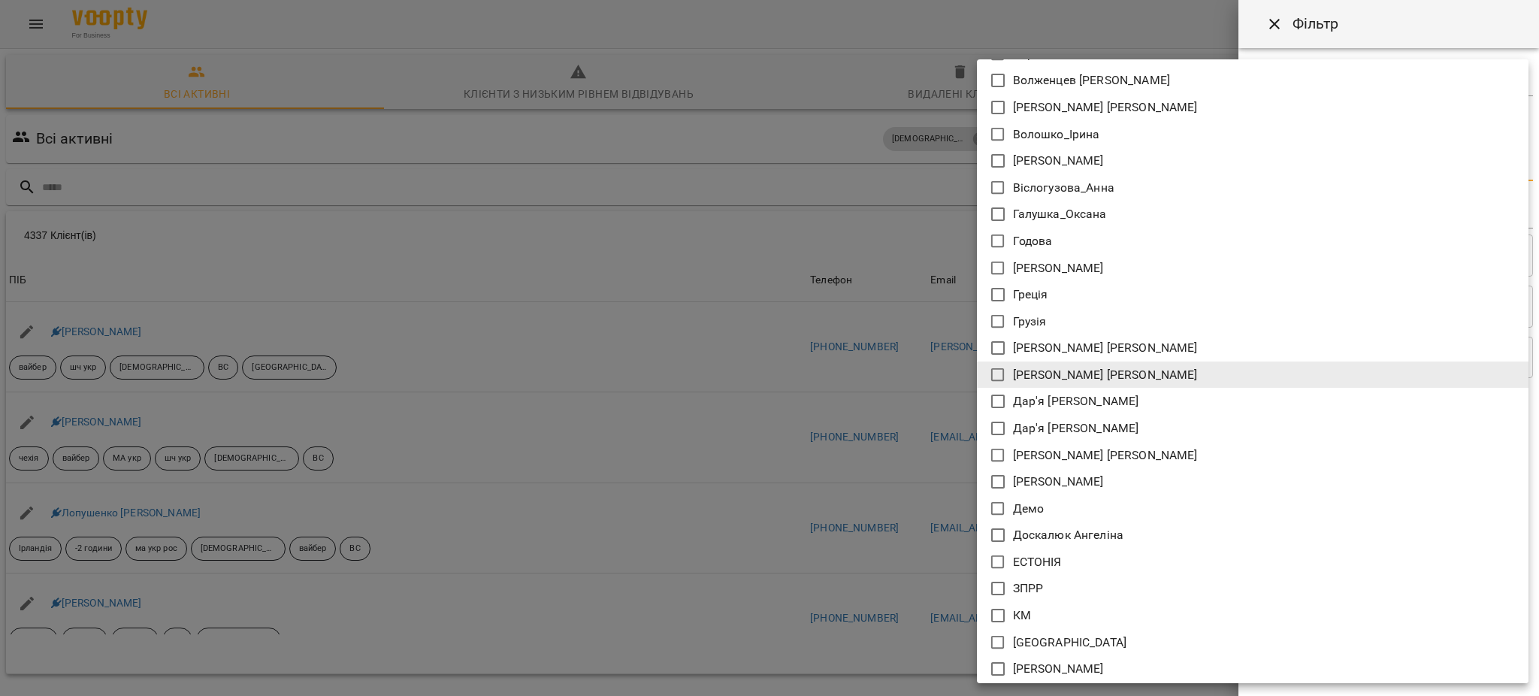
click at [996, 534] on icon at bounding box center [998, 535] width 18 height 18
type input "**********"
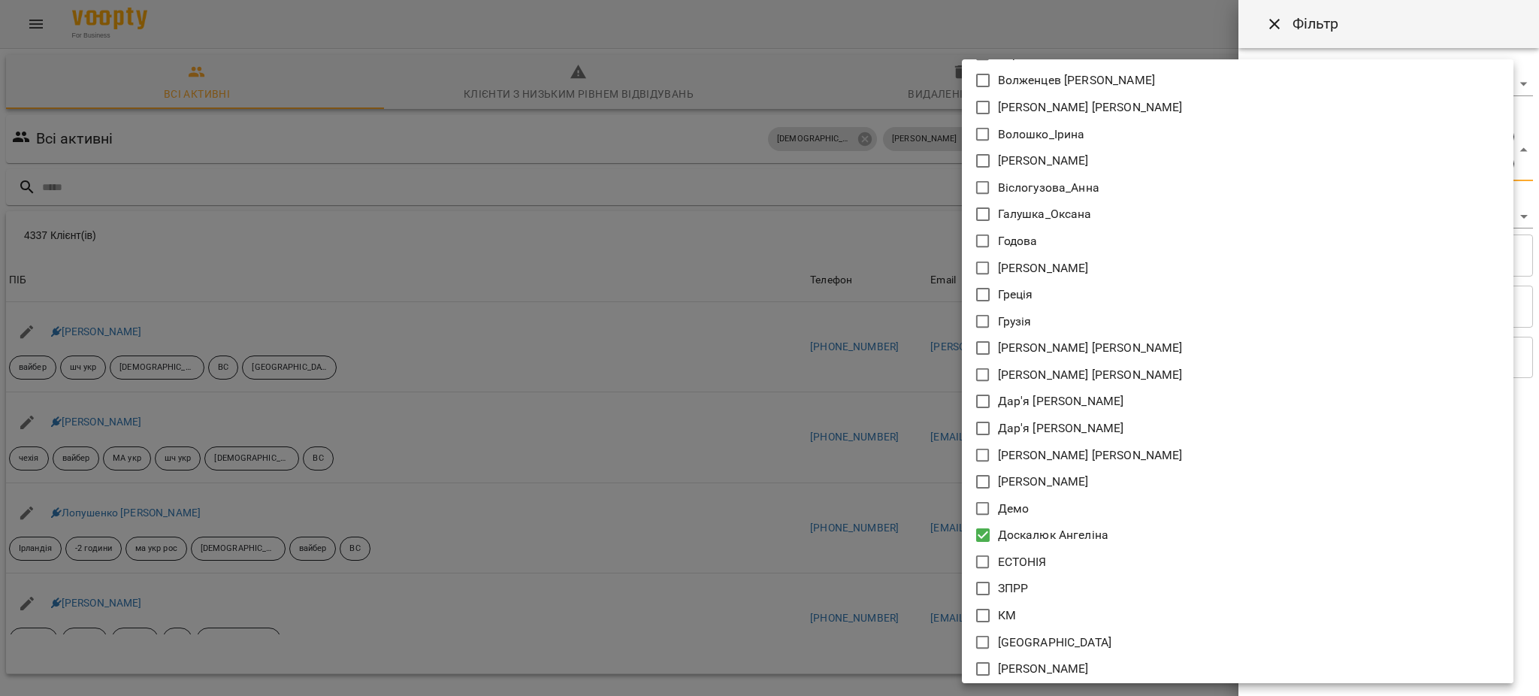
click at [799, 474] on div at bounding box center [769, 348] width 1539 height 696
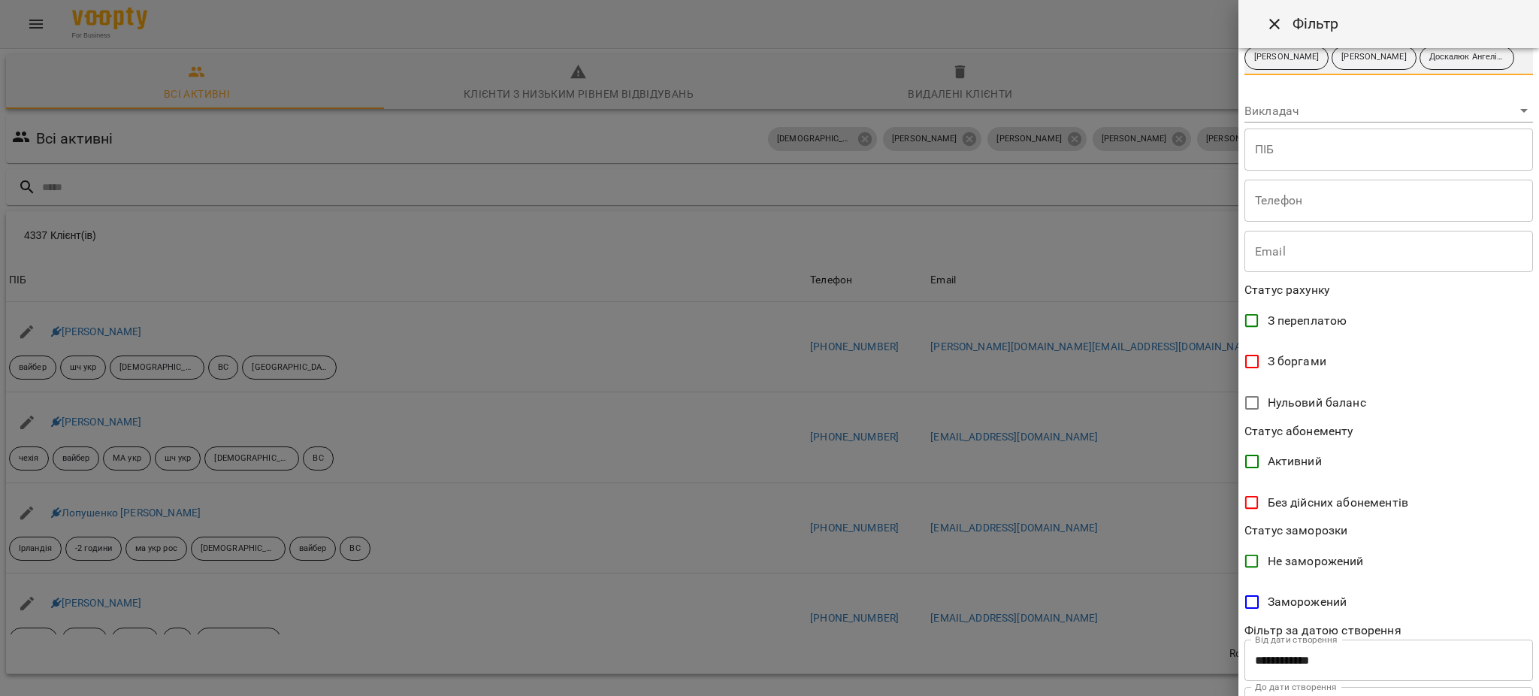
scroll to position [204, 0]
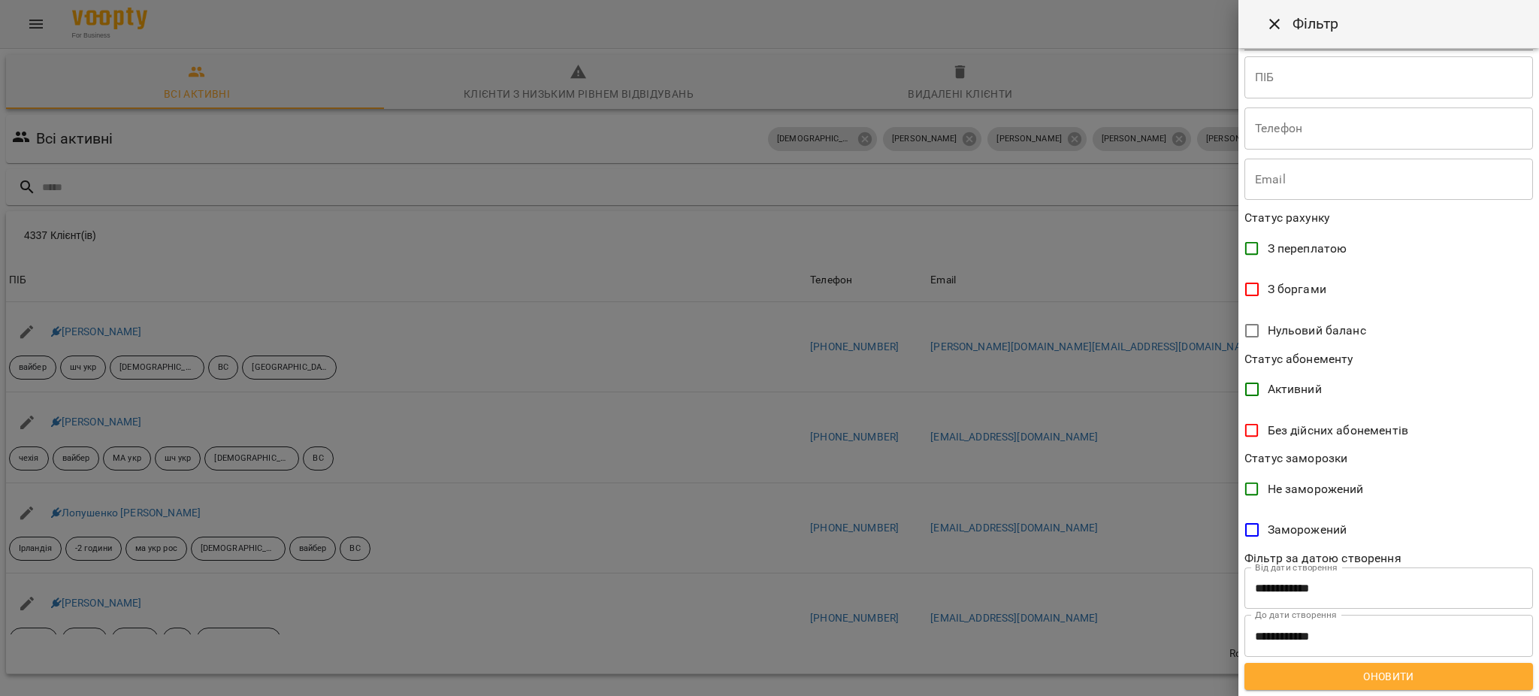
click at [1375, 678] on span "Оновити" at bounding box center [1389, 676] width 265 height 18
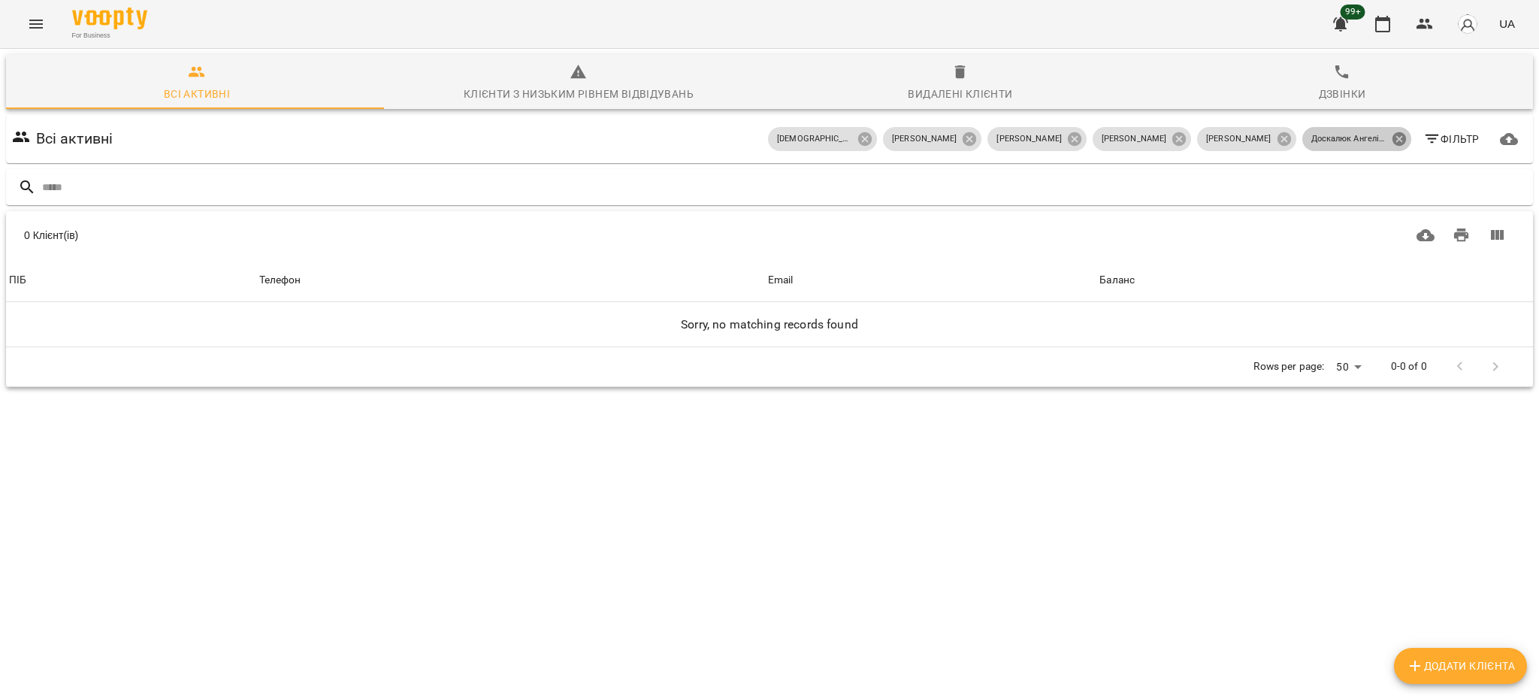
click at [1392, 136] on icon at bounding box center [1399, 139] width 14 height 14
click at [1392, 138] on icon at bounding box center [1399, 139] width 14 height 14
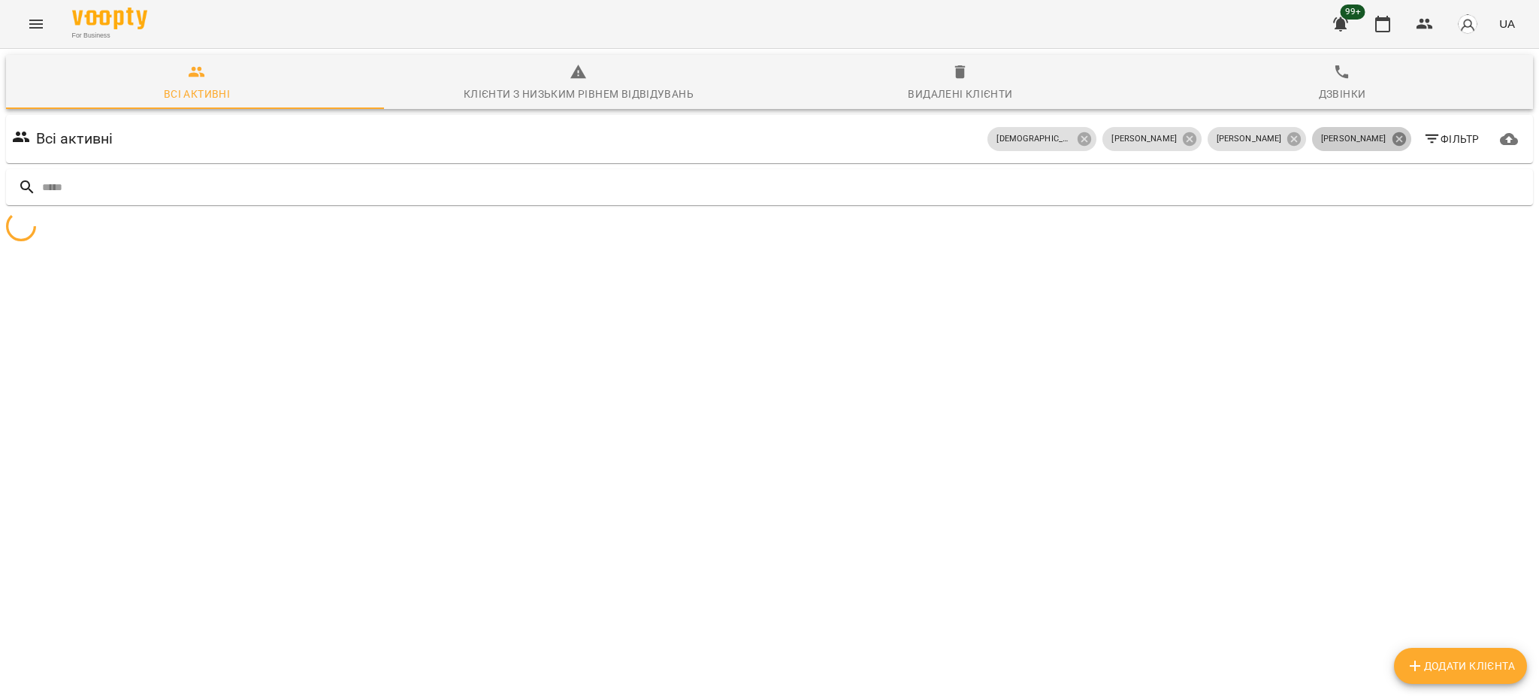
click at [1391, 136] on icon at bounding box center [1399, 139] width 17 height 17
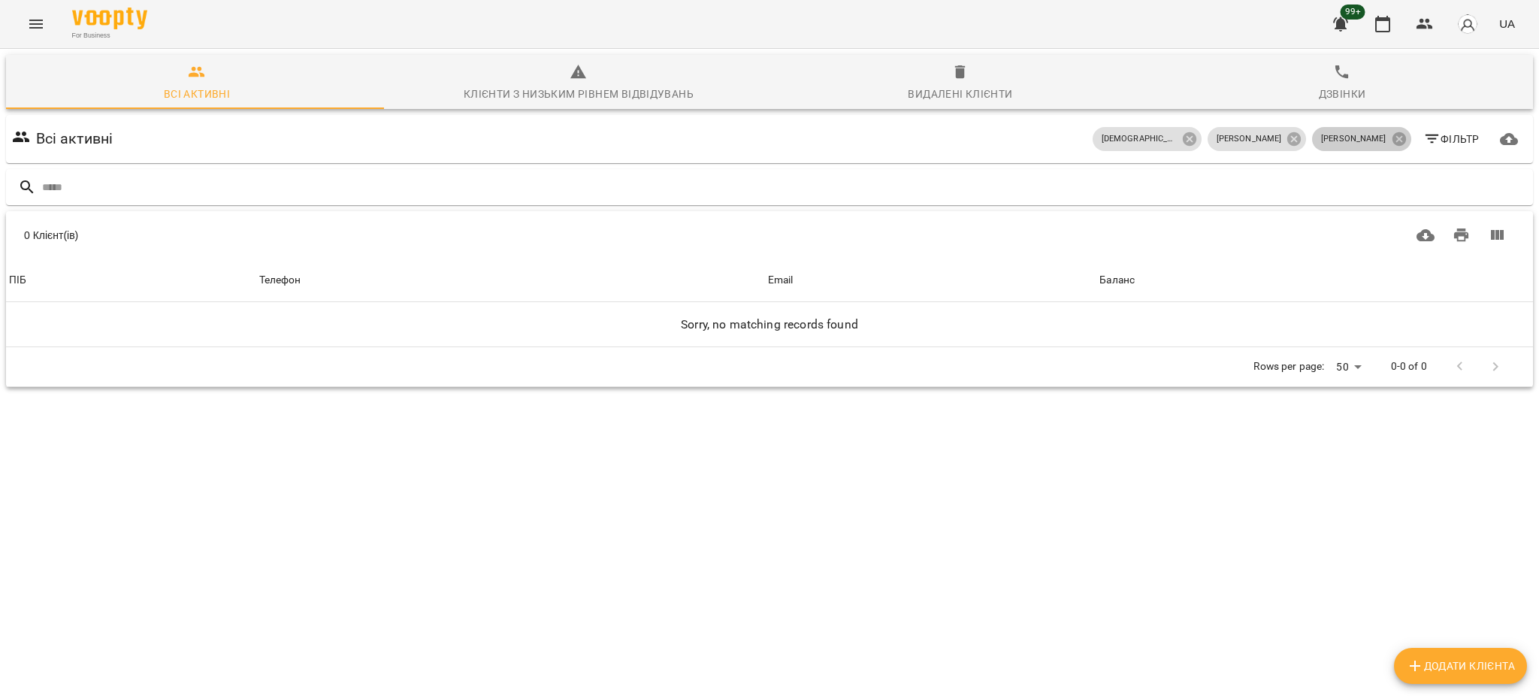
click at [1391, 136] on icon at bounding box center [1399, 139] width 17 height 17
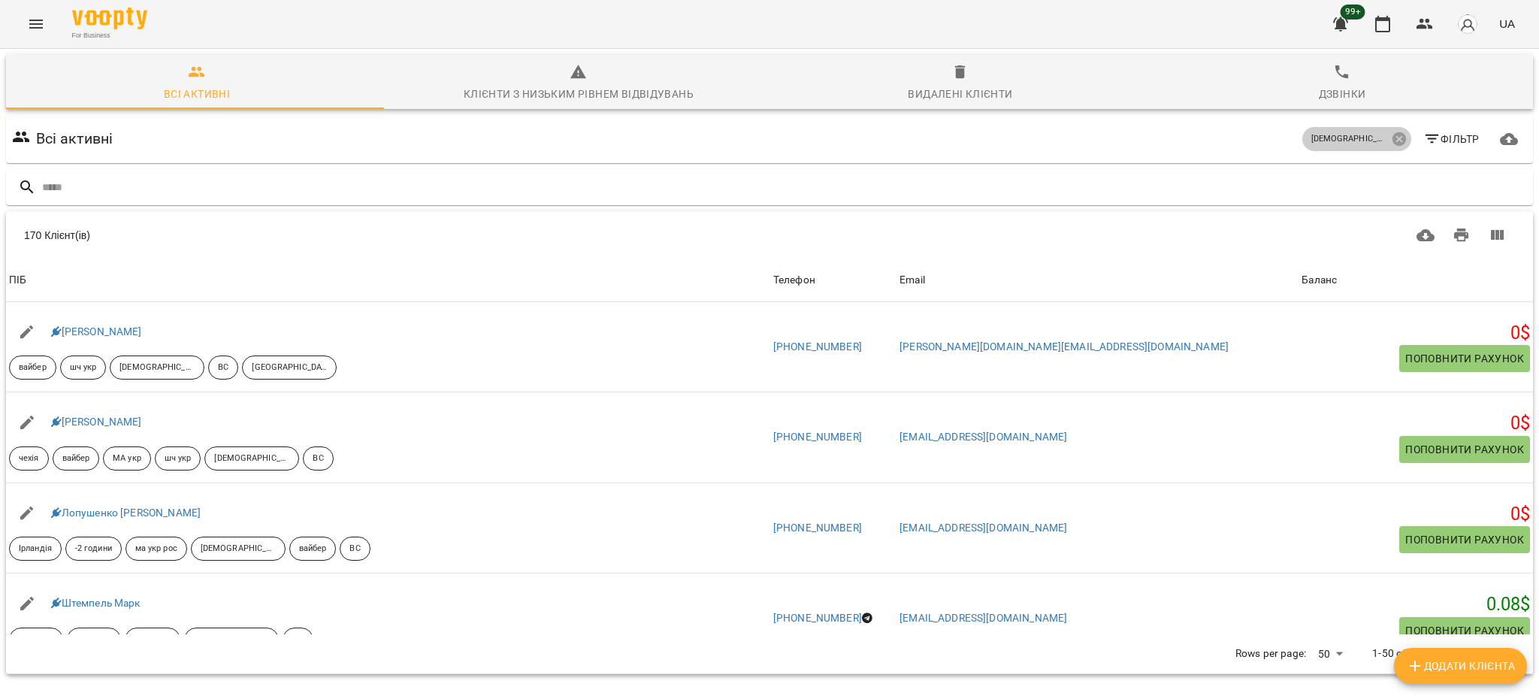
click at [1391, 136] on icon at bounding box center [1399, 139] width 17 height 17
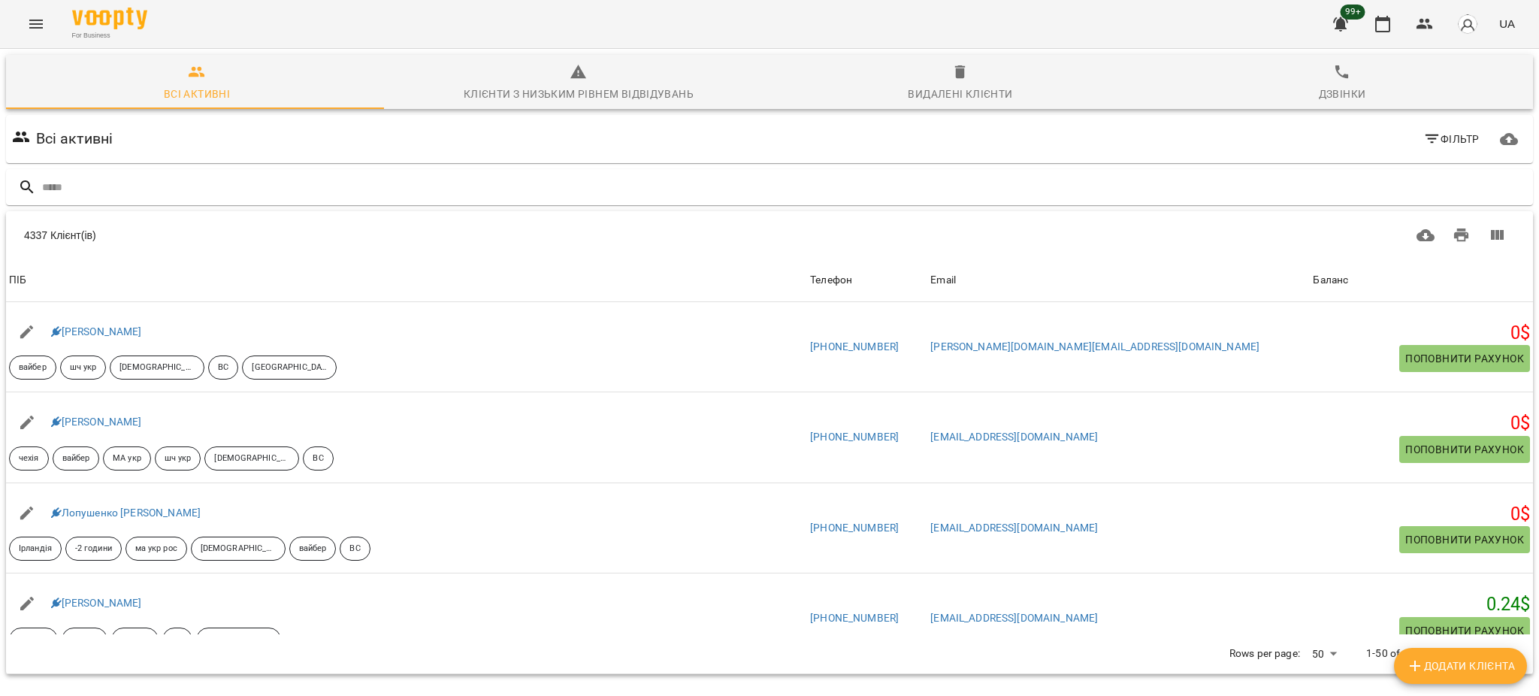
click at [1435, 138] on span "Фільтр" at bounding box center [1452, 139] width 56 height 18
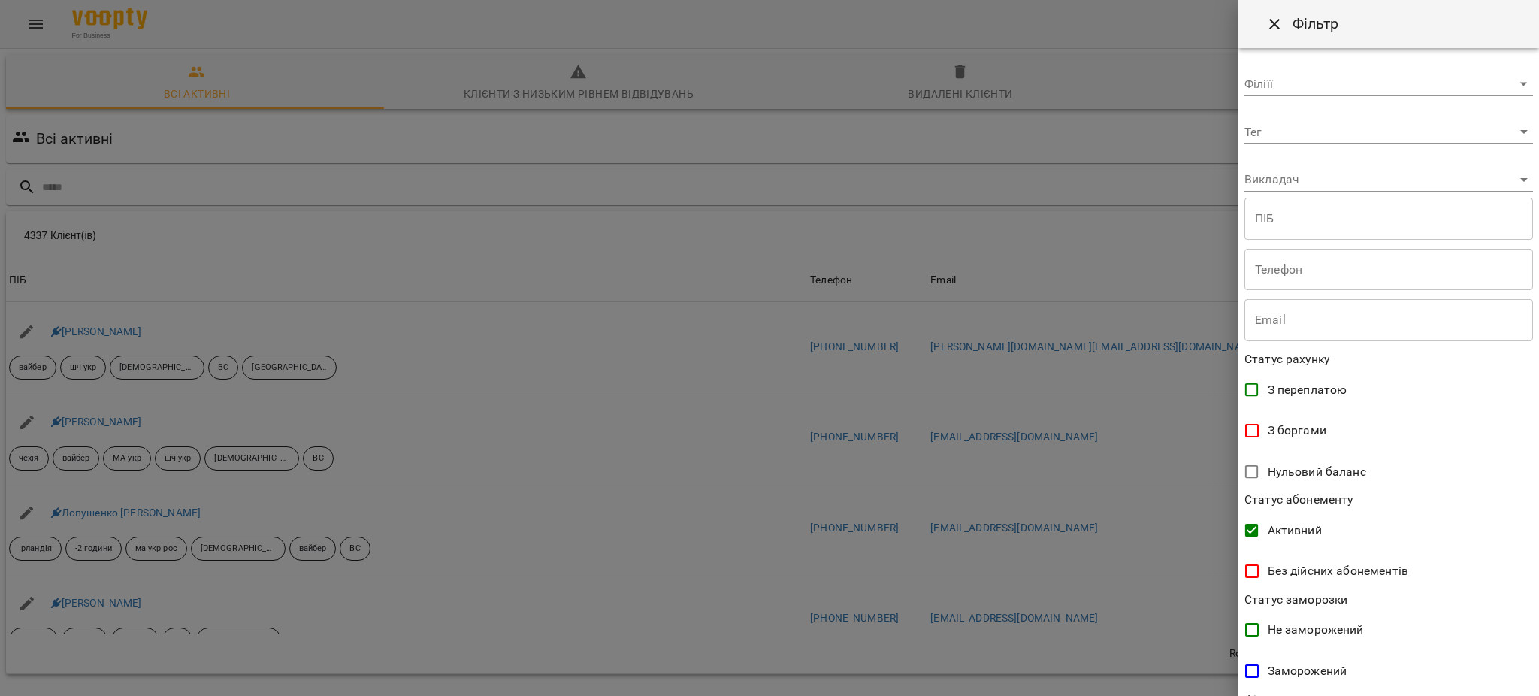
click at [604, 504] on div at bounding box center [769, 348] width 1539 height 696
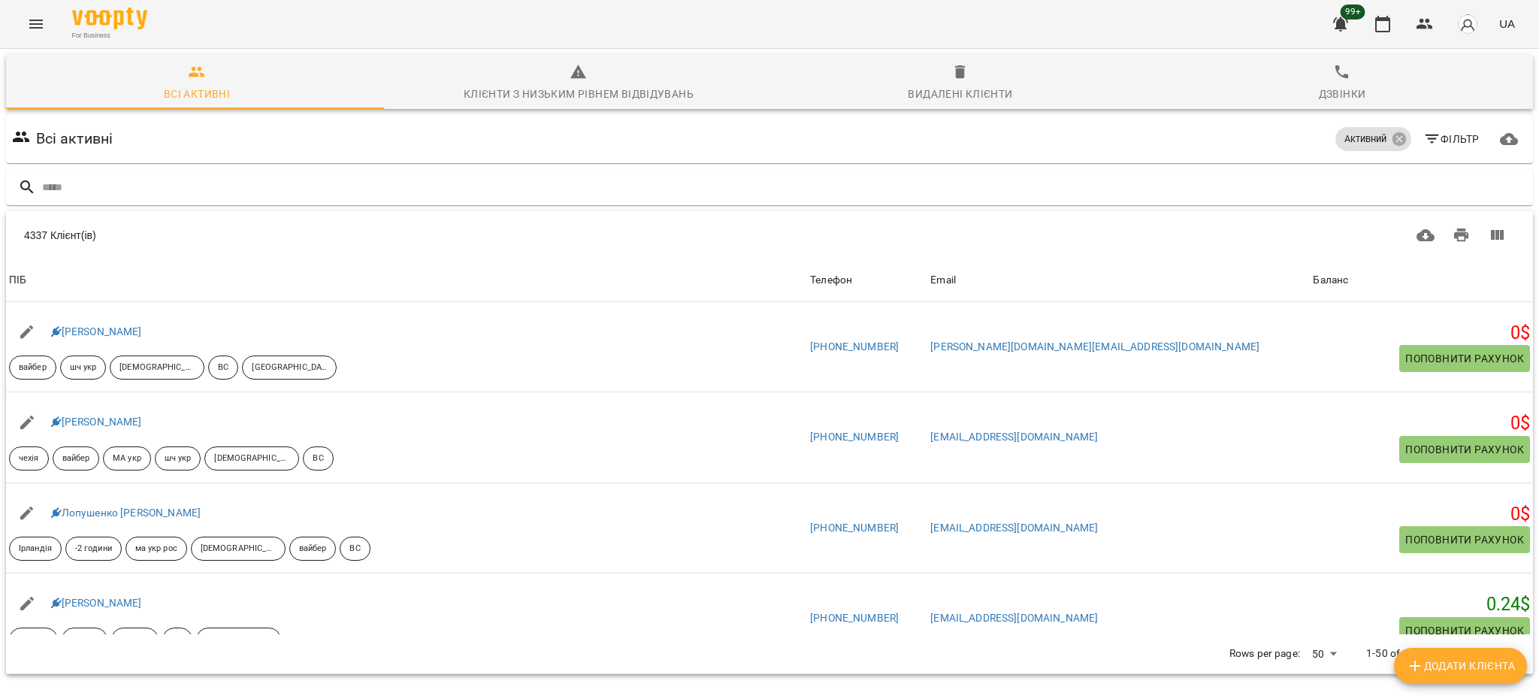
click at [1450, 138] on span "Фільтр" at bounding box center [1452, 139] width 56 height 18
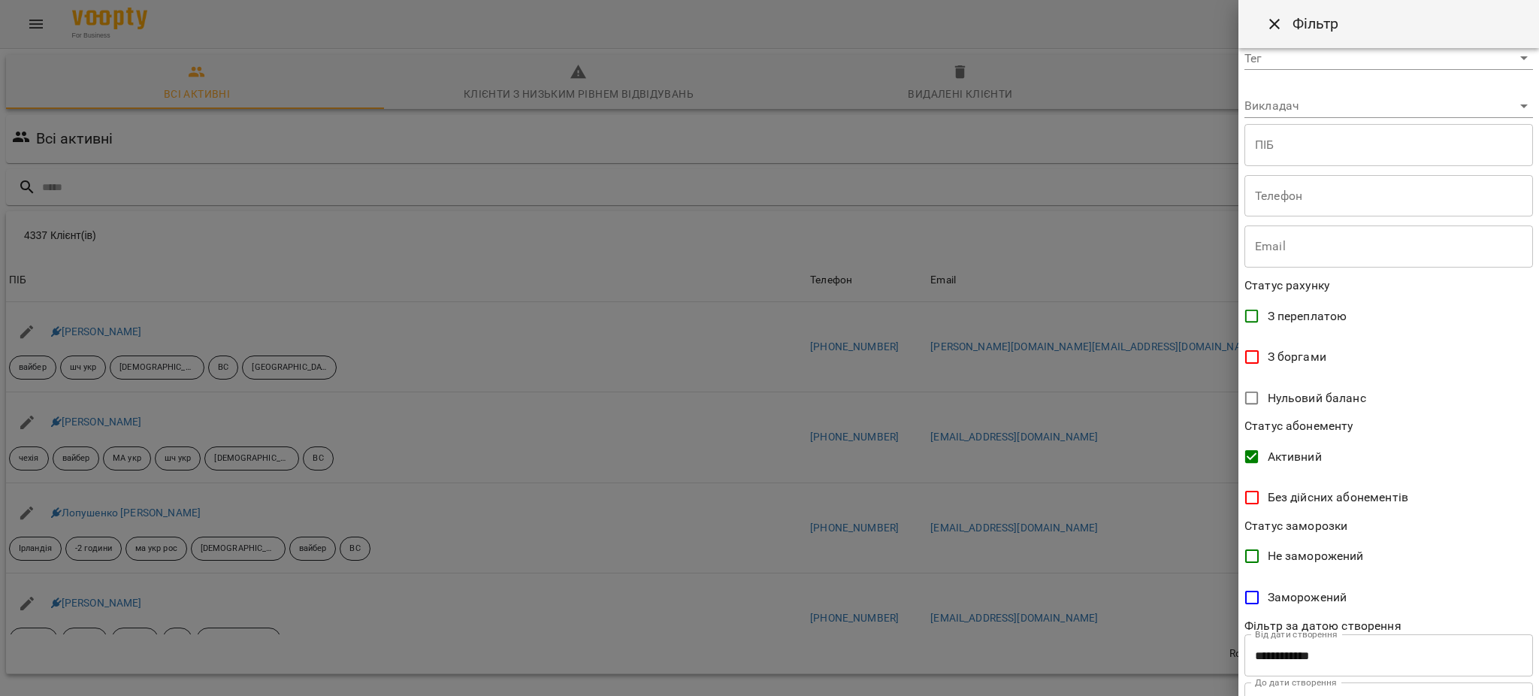
scroll to position [140, 0]
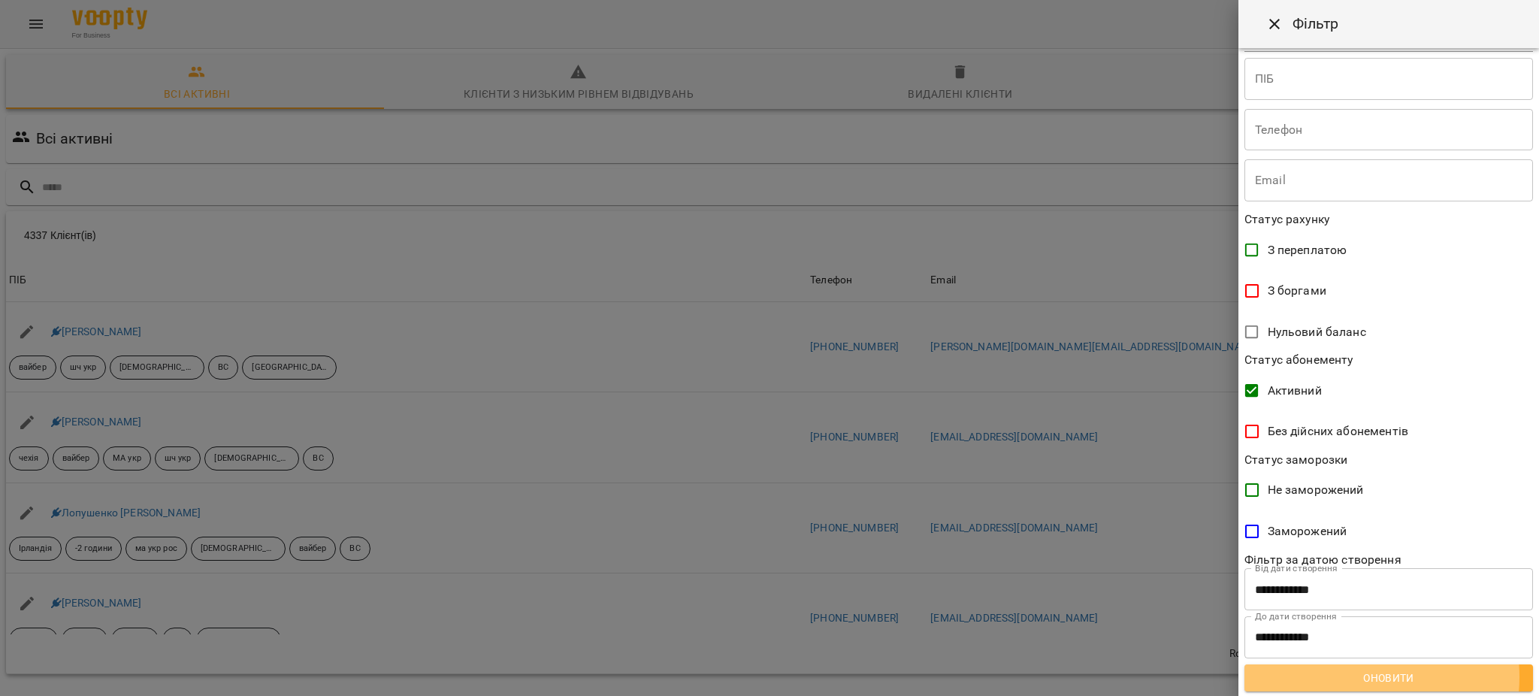
click at [1372, 676] on span "Оновити" at bounding box center [1389, 678] width 265 height 18
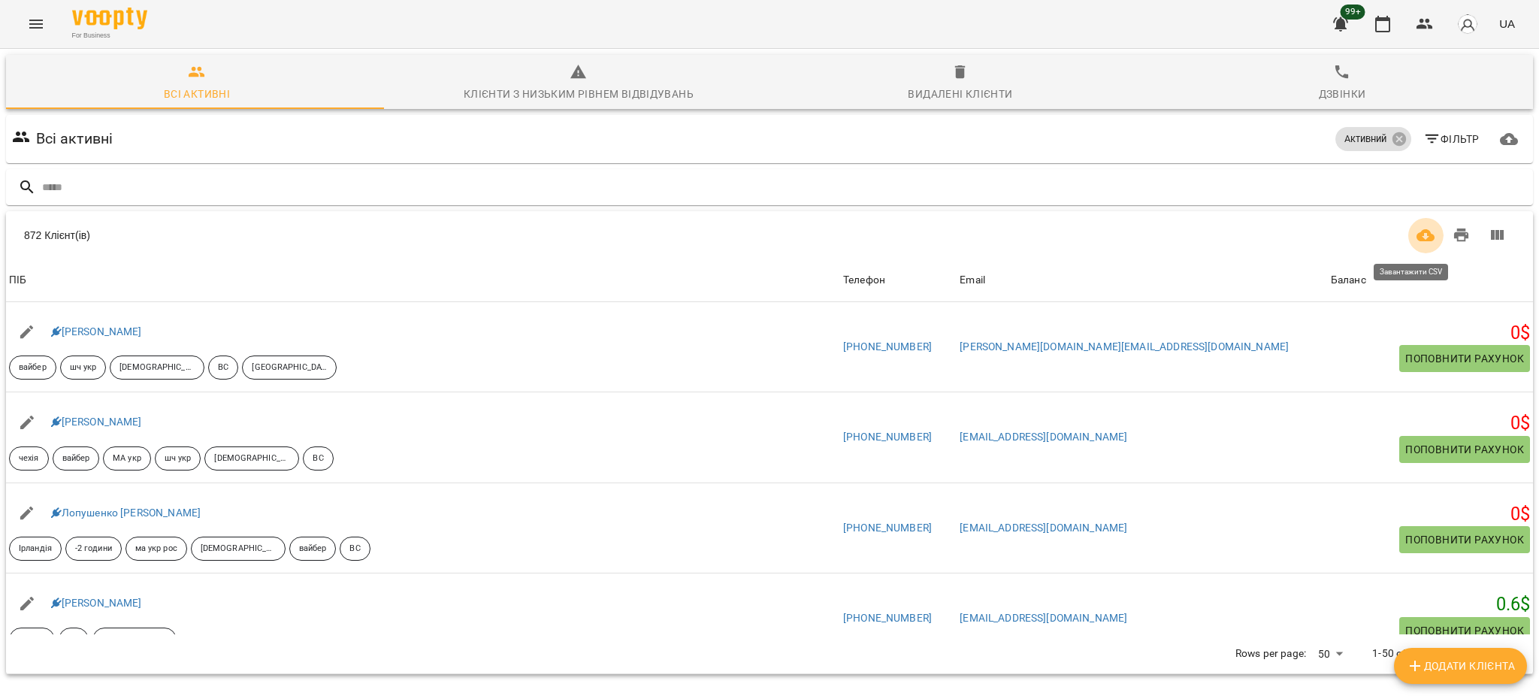
click at [1417, 242] on icon "Завантажити CSV" at bounding box center [1426, 235] width 18 height 18
click at [1448, 138] on span "Фільтр" at bounding box center [1452, 139] width 56 height 18
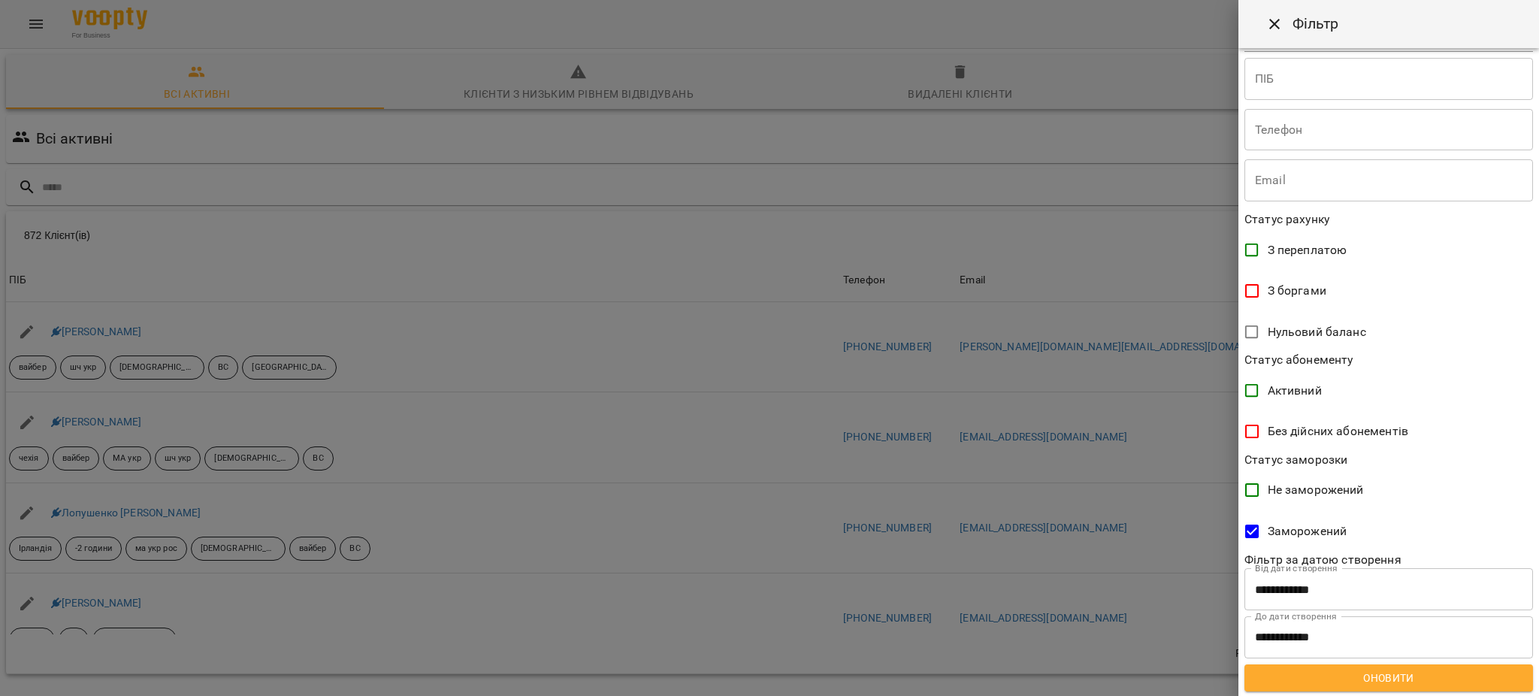
click at [1383, 679] on span "Оновити" at bounding box center [1389, 678] width 265 height 18
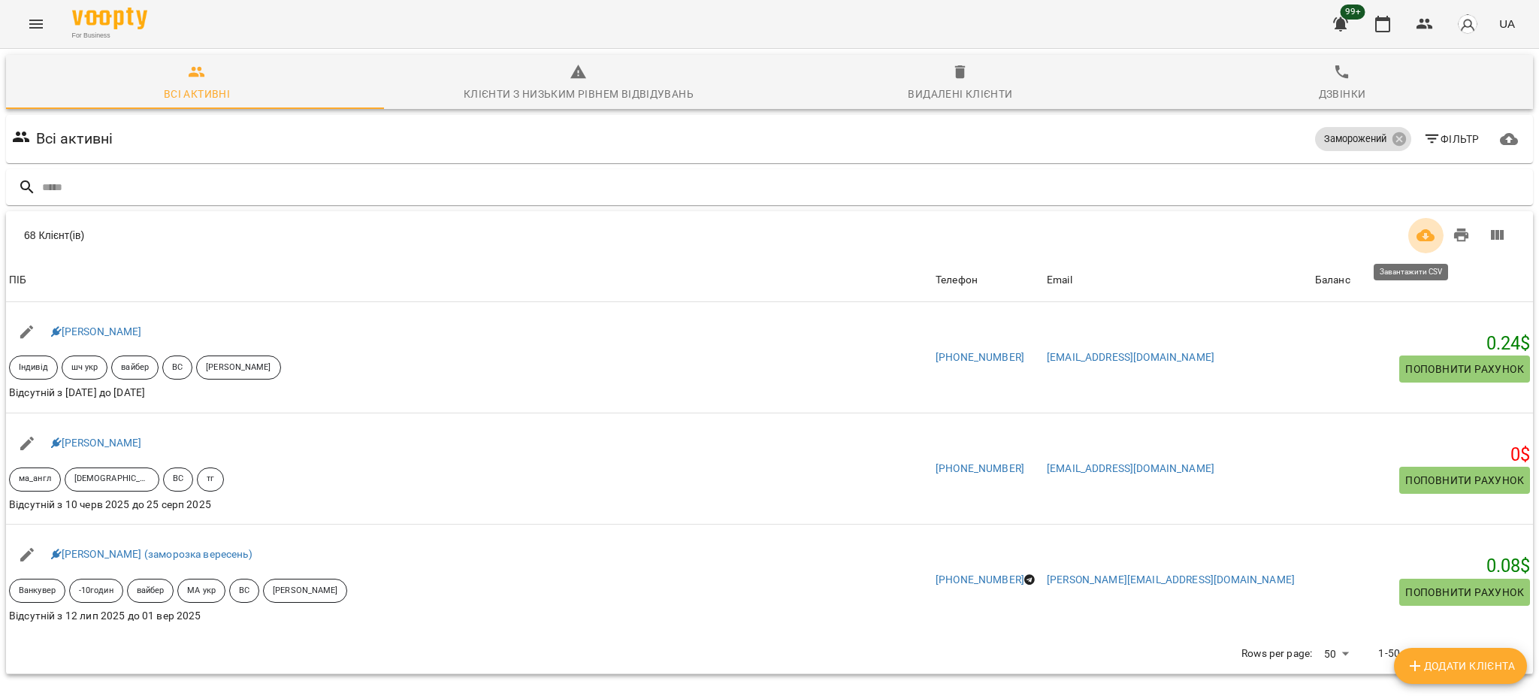
click at [1417, 240] on icon "Завантажити CSV" at bounding box center [1426, 235] width 18 height 12
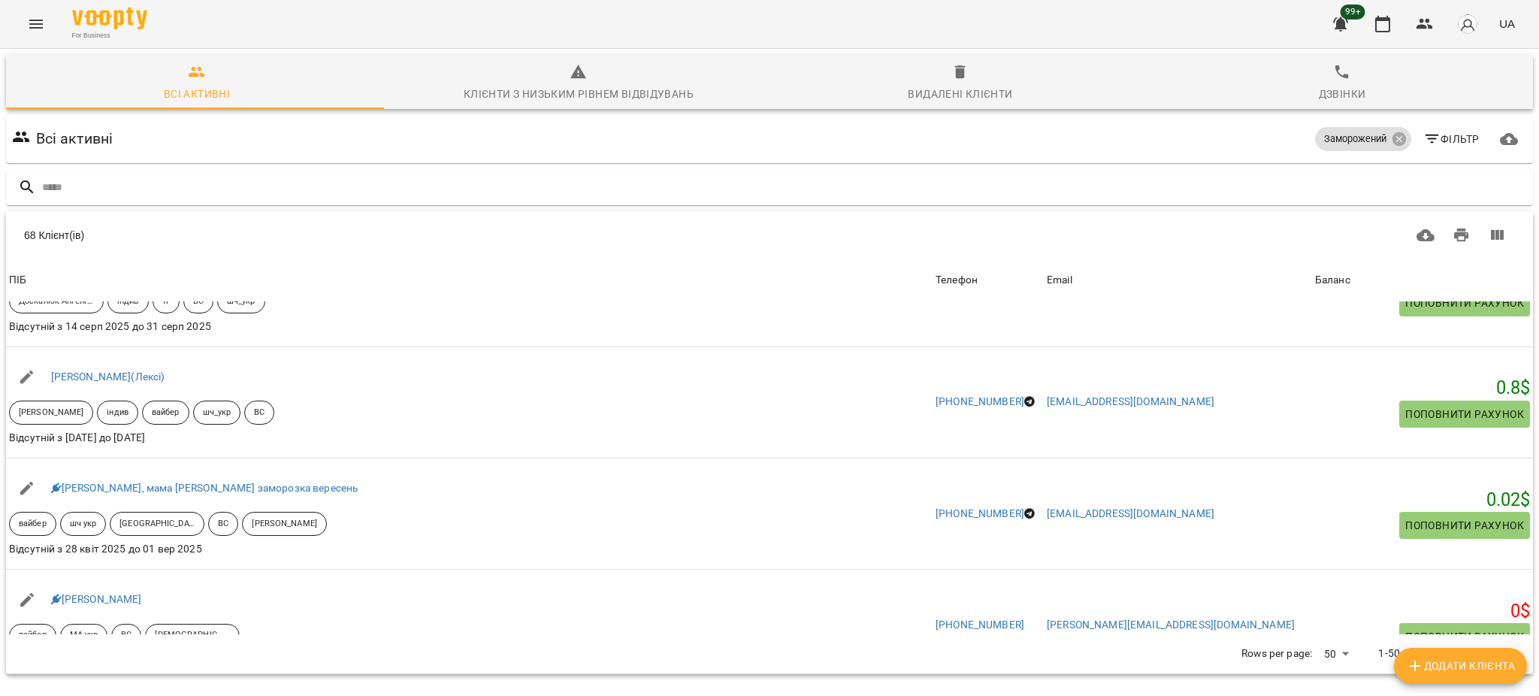
scroll to position [801, 0]
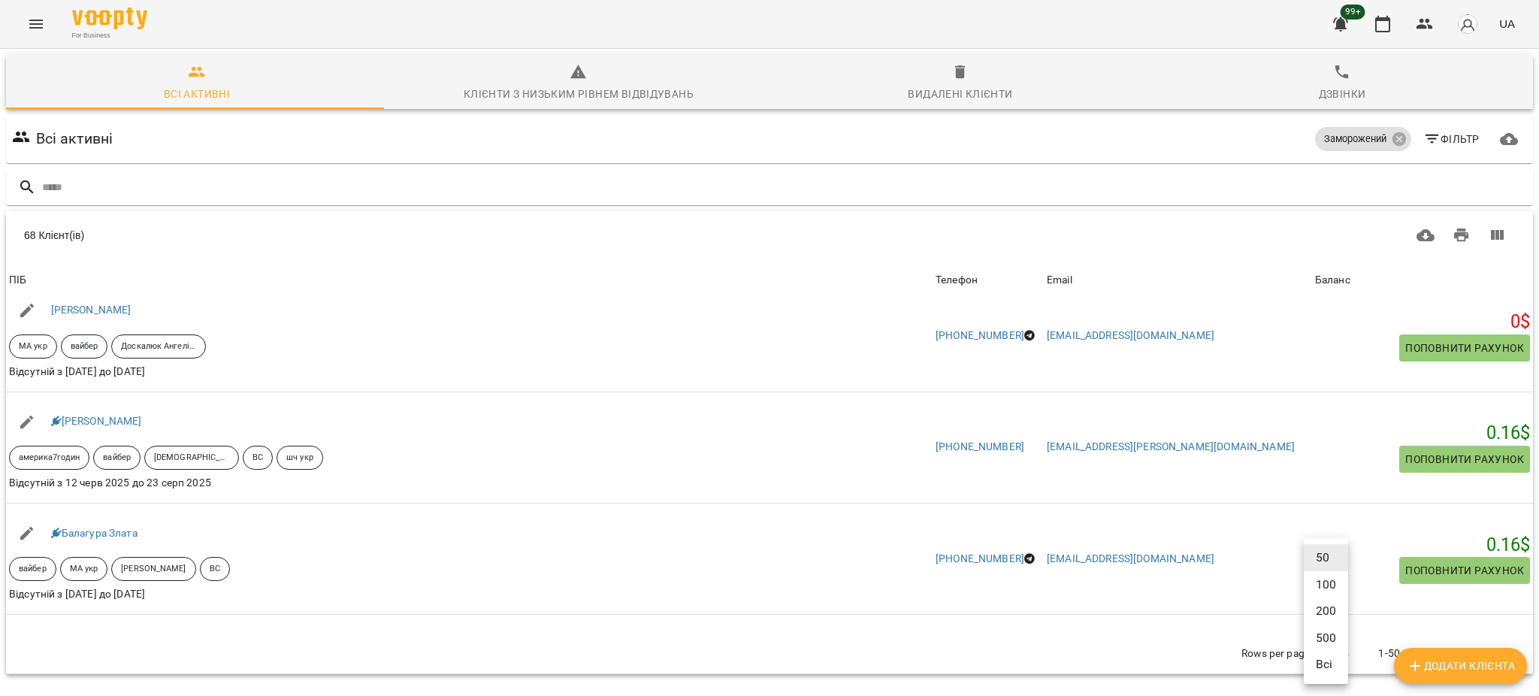
click at [1327, 656] on body "For Business 99+ UA Всі активні Клієнти з низьким рівнем відвідувань Видалені к…" at bounding box center [769, 392] width 1539 height 785
click at [1340, 670] on li "Всі" at bounding box center [1326, 664] width 44 height 27
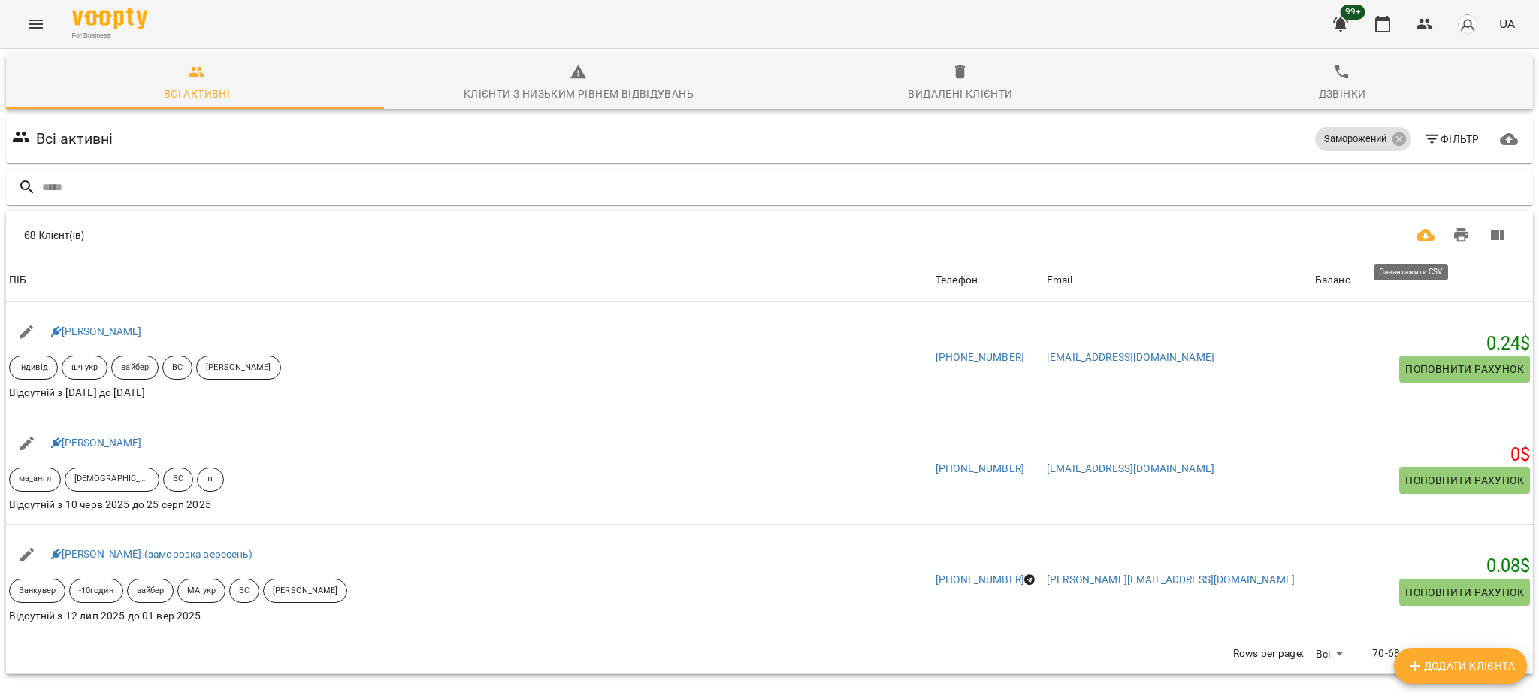
click at [1417, 244] on icon "Завантажити CSV" at bounding box center [1426, 235] width 18 height 18
click at [1433, 138] on span "Фільтр" at bounding box center [1452, 139] width 56 height 18
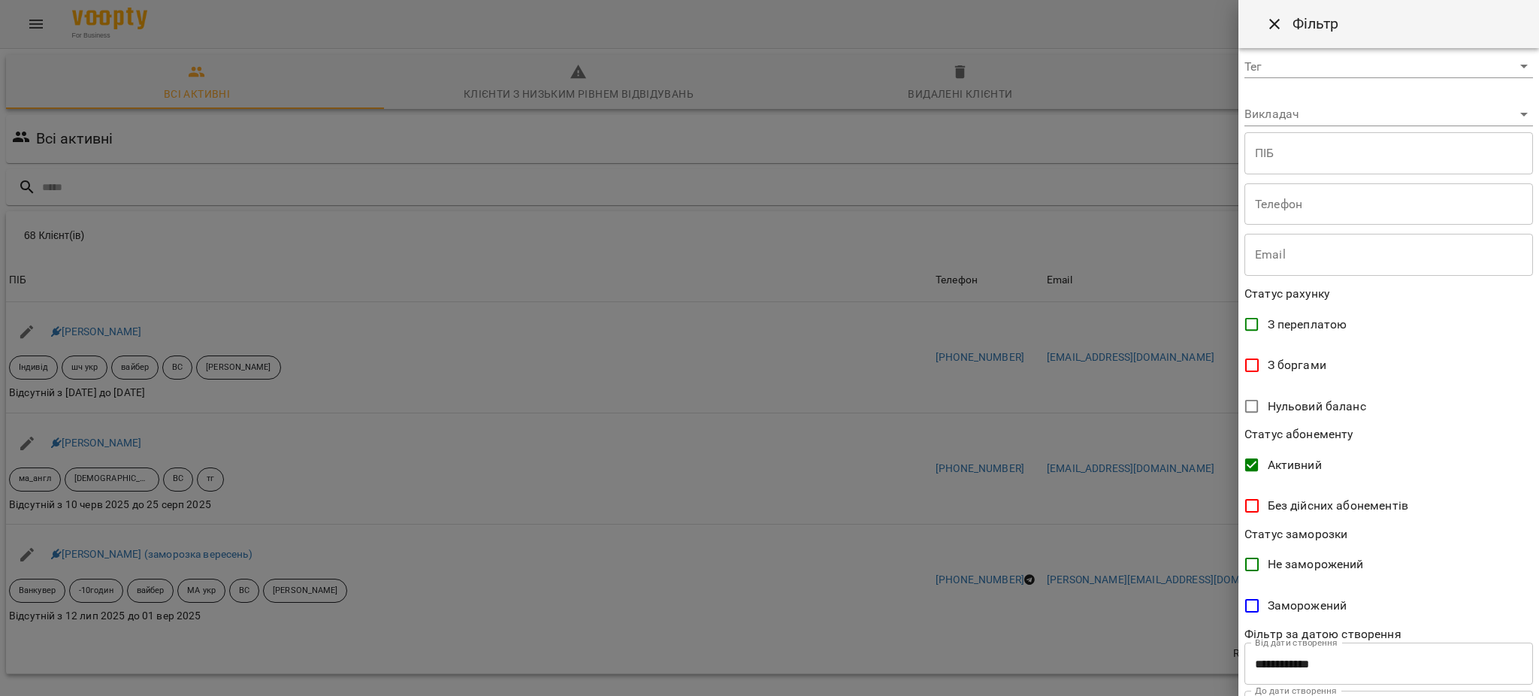
scroll to position [140, 0]
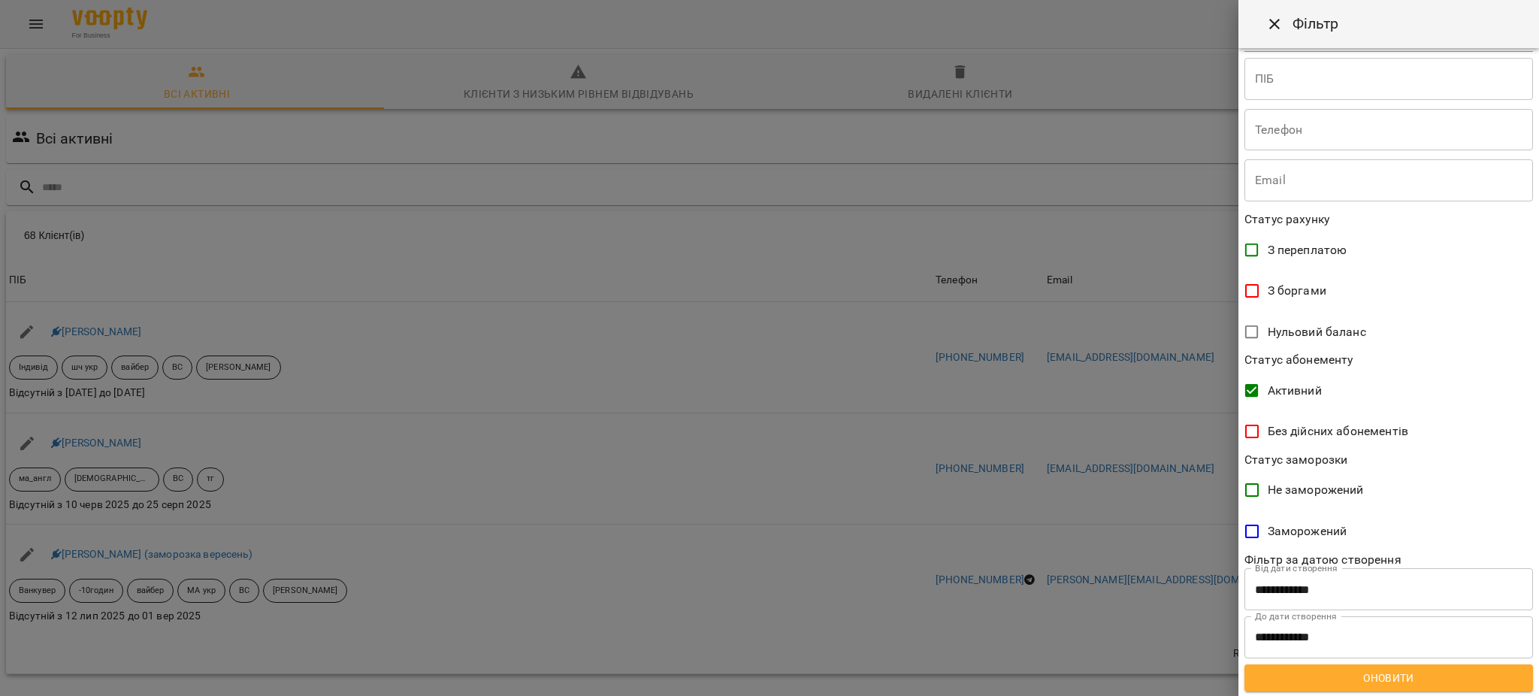
click at [1363, 682] on span "Оновити" at bounding box center [1389, 678] width 265 height 18
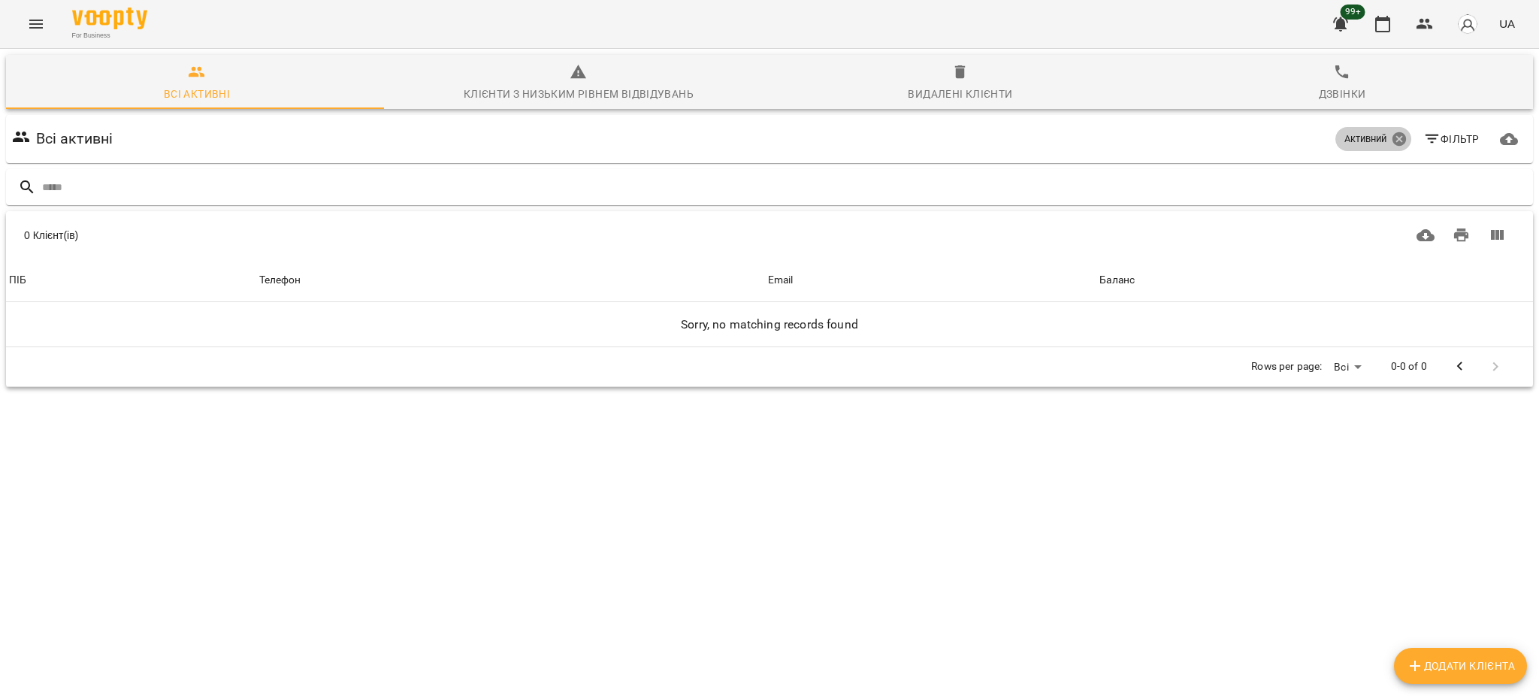
click at [1392, 137] on icon at bounding box center [1399, 139] width 14 height 14
click at [1436, 139] on span "Фільтр" at bounding box center [1452, 139] width 56 height 18
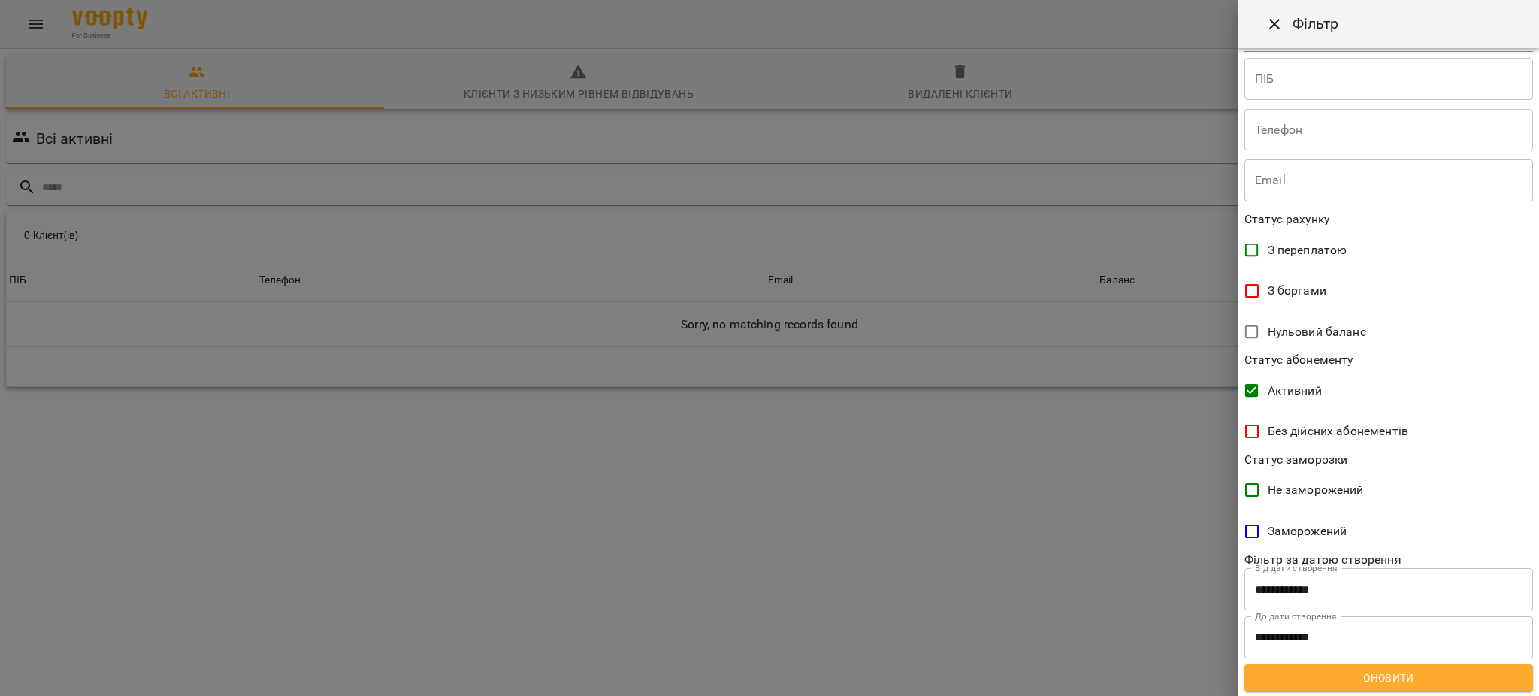
click at [1371, 678] on span "Оновити" at bounding box center [1389, 678] width 265 height 18
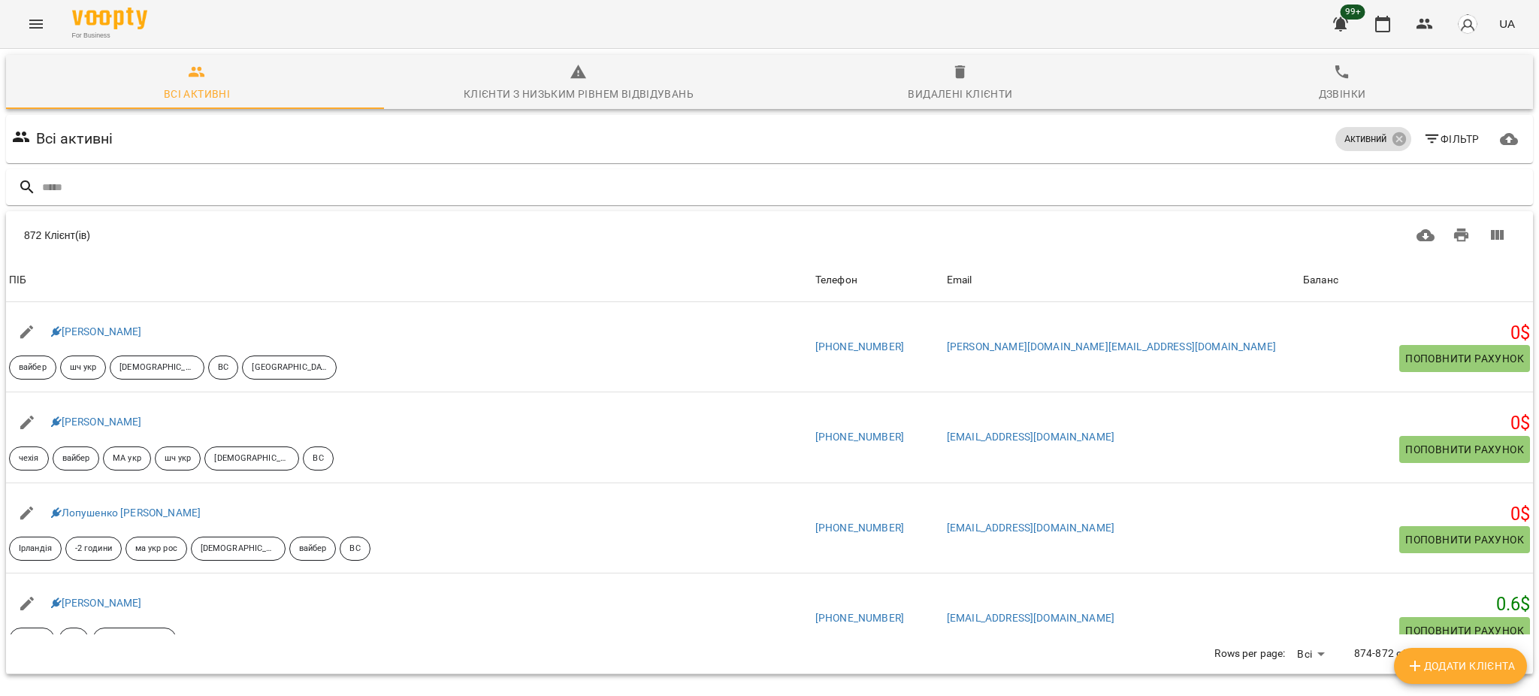
click at [1309, 651] on body "For Business 99+ UA Всі активні Клієнти з низьким рівнем відвідувань Видалені к…" at bounding box center [769, 392] width 1539 height 785
click at [1299, 660] on li "Всі" at bounding box center [1300, 653] width 44 height 27
click at [1408, 244] on button "Завантажити CSV" at bounding box center [1426, 235] width 36 height 36
click at [35, 8] on button "Menu" at bounding box center [36, 24] width 36 height 36
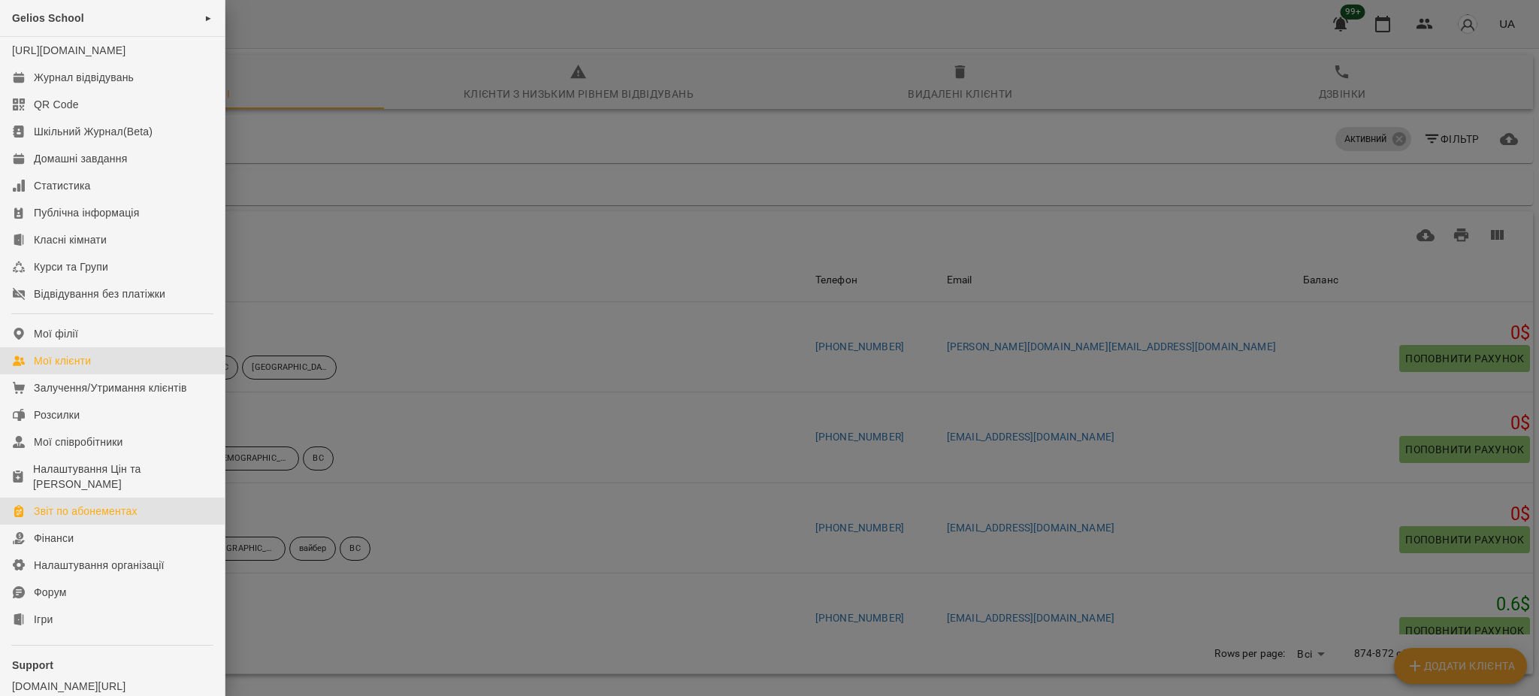
click at [89, 518] on div "Звіт по абонементах" at bounding box center [86, 511] width 104 height 15
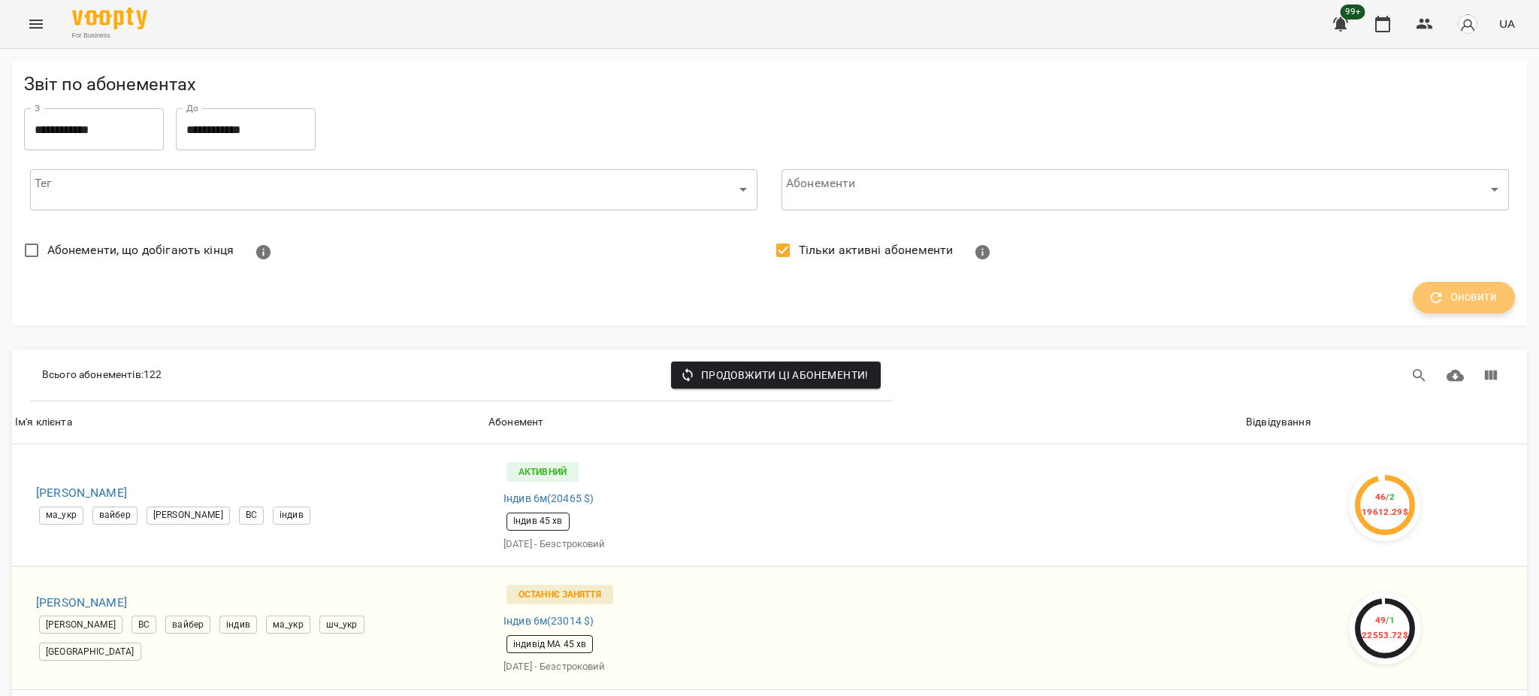
click at [1469, 290] on span "Оновити" at bounding box center [1464, 298] width 66 height 20
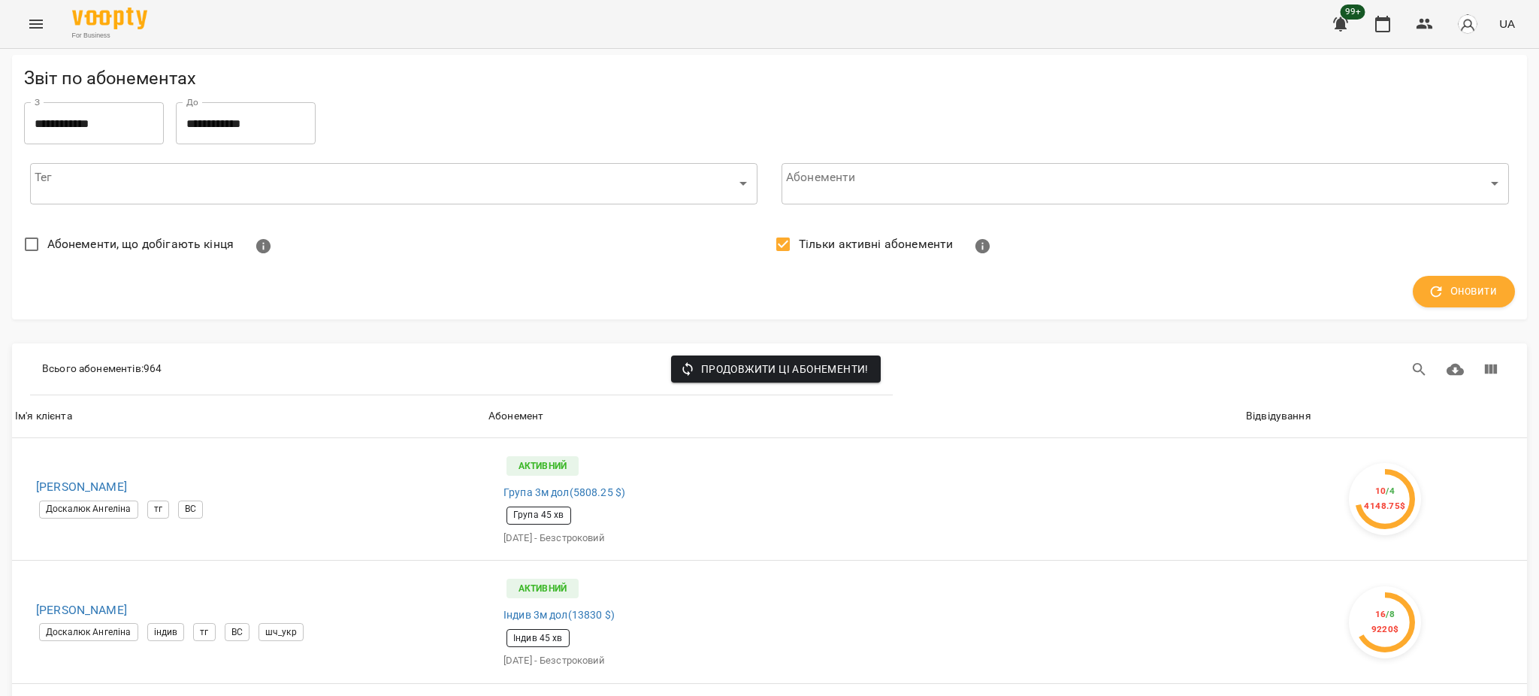
scroll to position [5967, 0]
click at [1319, 667] on li "100" at bounding box center [1319, 665] width 44 height 27
type input "***"
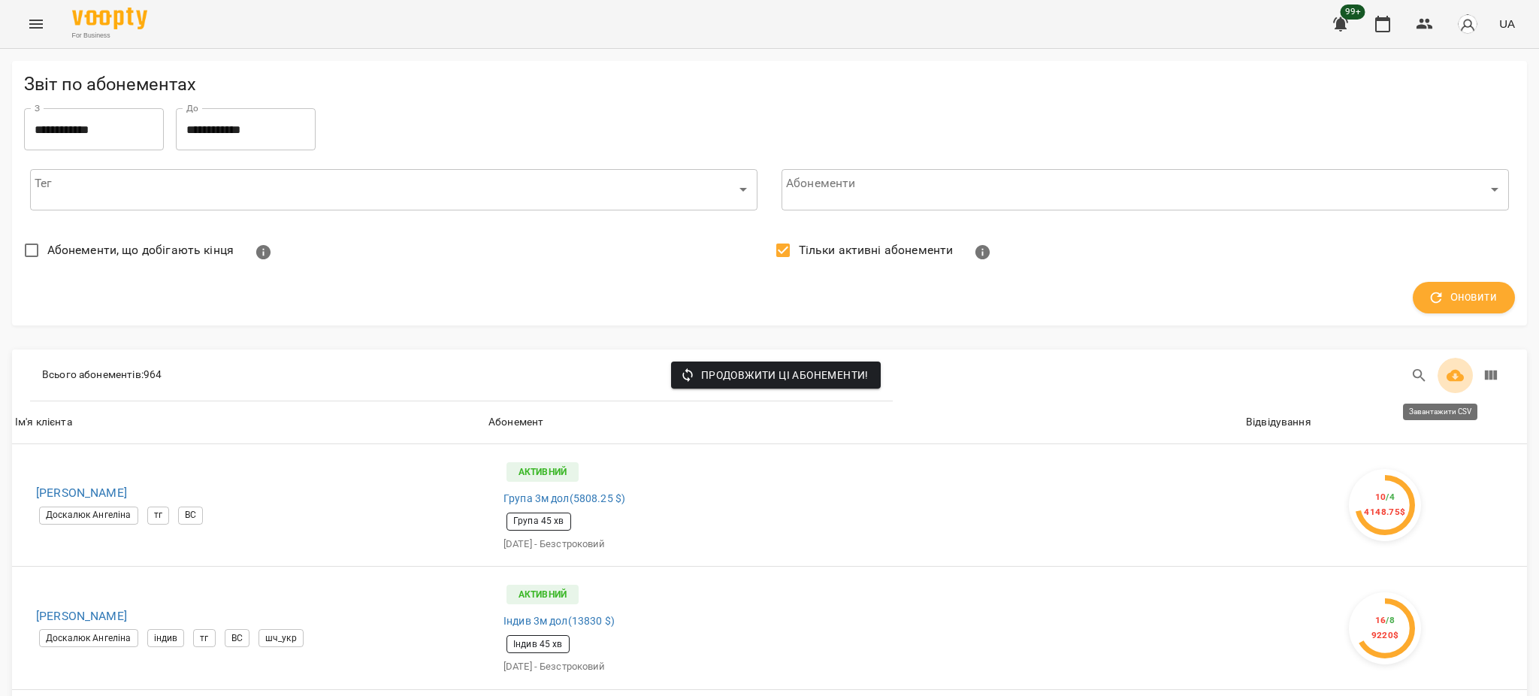
click at [1448, 382] on icon "Завантажити CSV" at bounding box center [1456, 376] width 18 height 18
click at [26, 19] on button "Menu" at bounding box center [36, 24] width 36 height 36
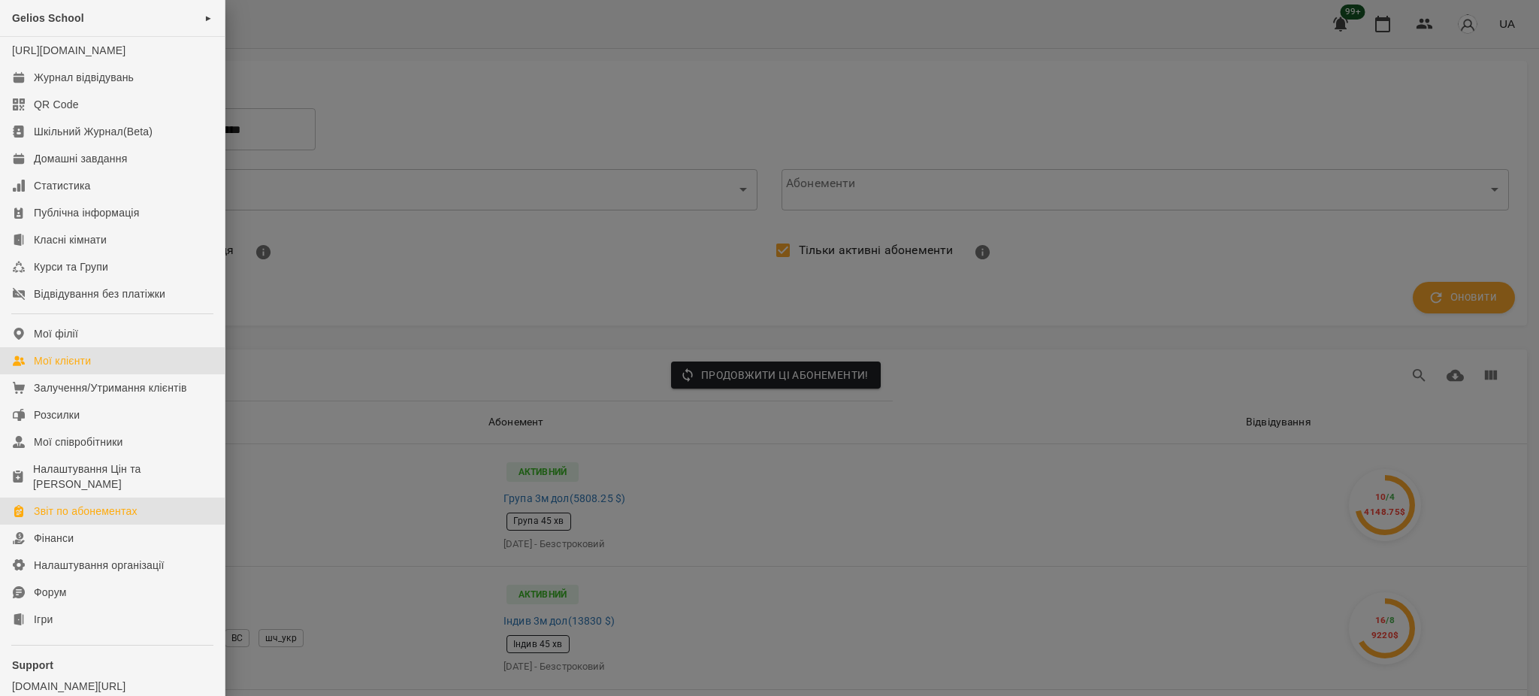
click at [83, 368] on div "Мої клієнти" at bounding box center [62, 360] width 57 height 15
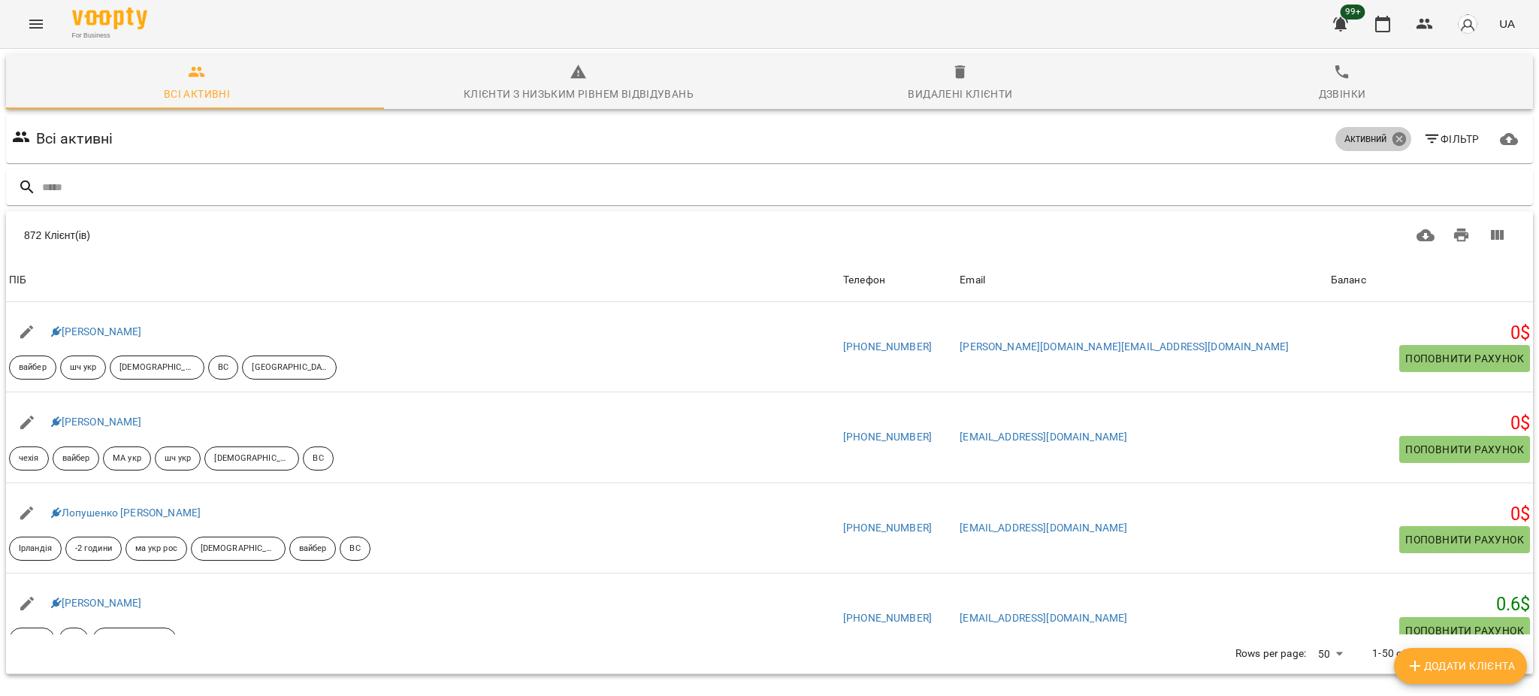
click at [1392, 134] on icon at bounding box center [1399, 139] width 14 height 14
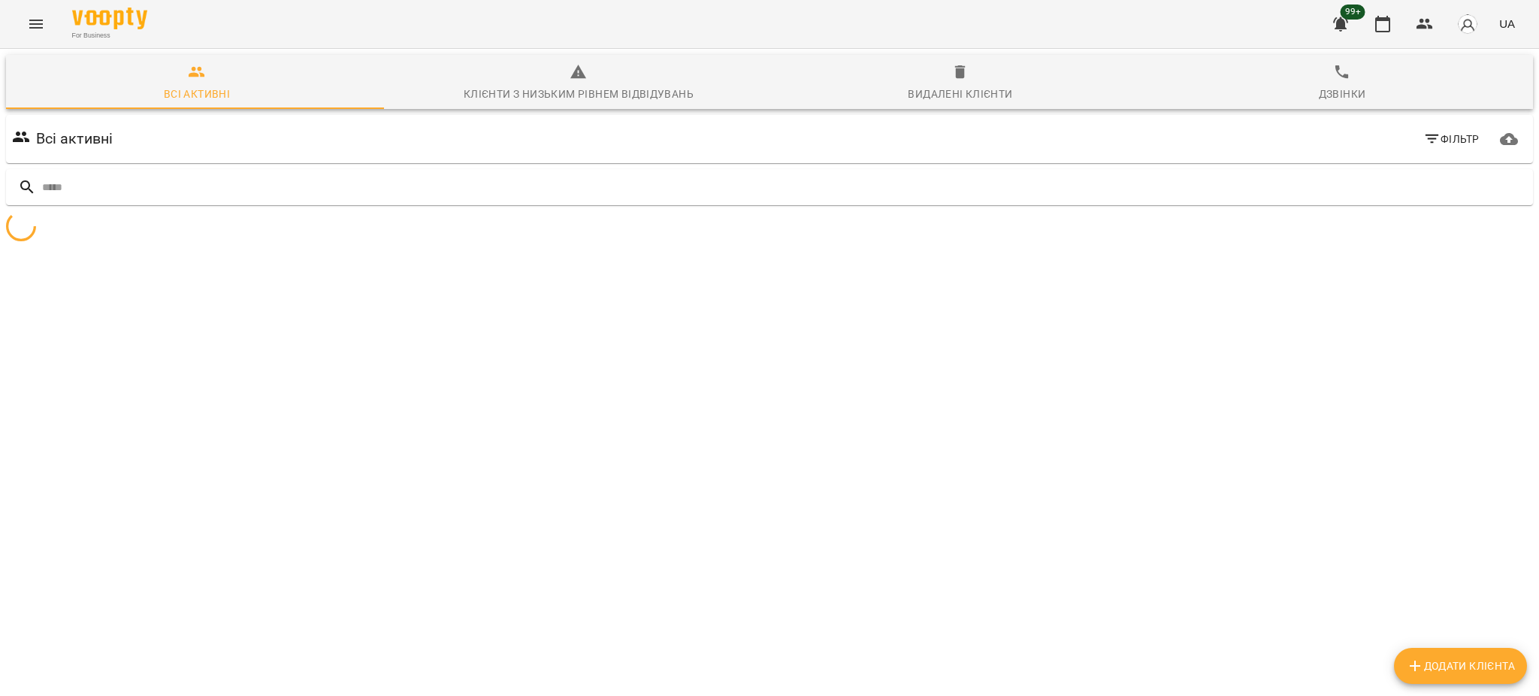
click at [1439, 143] on span "Фільтр" at bounding box center [1452, 139] width 56 height 18
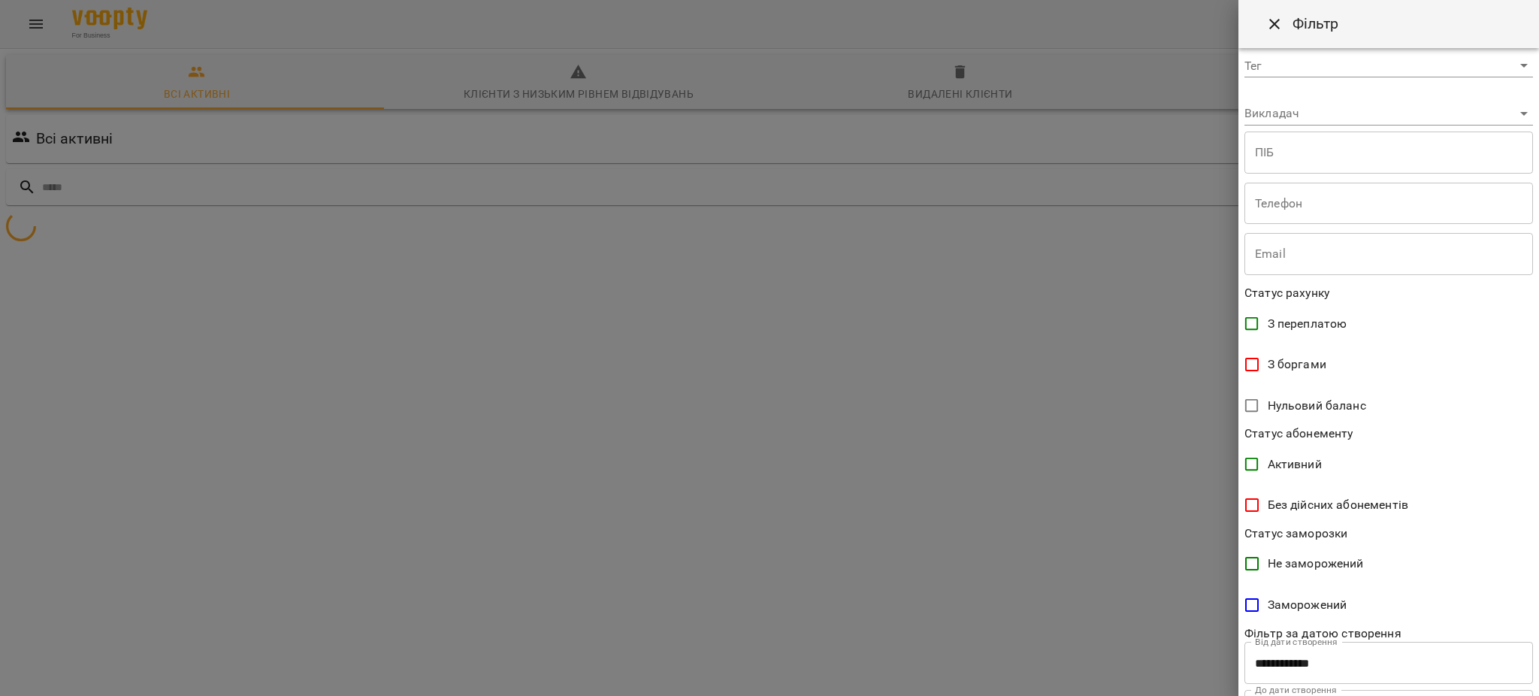
scroll to position [140, 0]
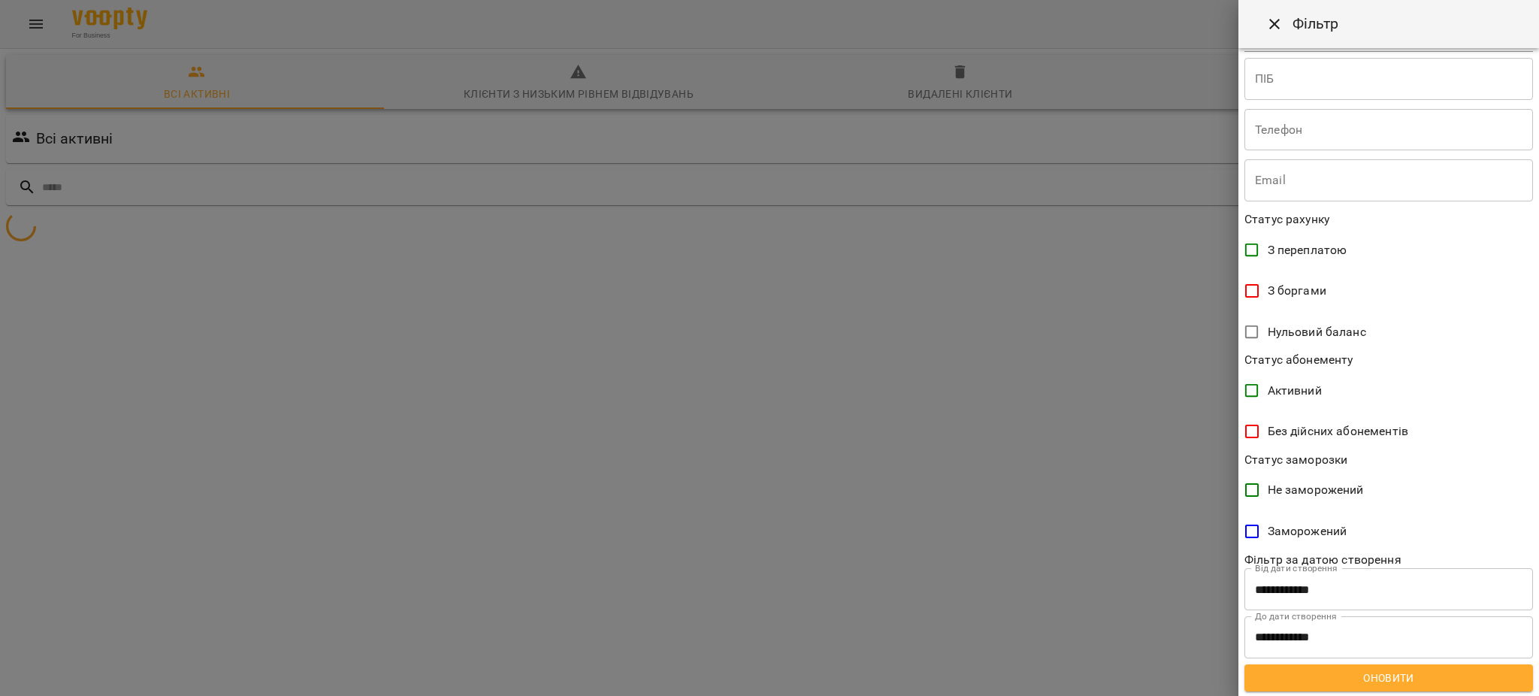
click at [1300, 528] on span "Заморожений" at bounding box center [1308, 531] width 80 height 18
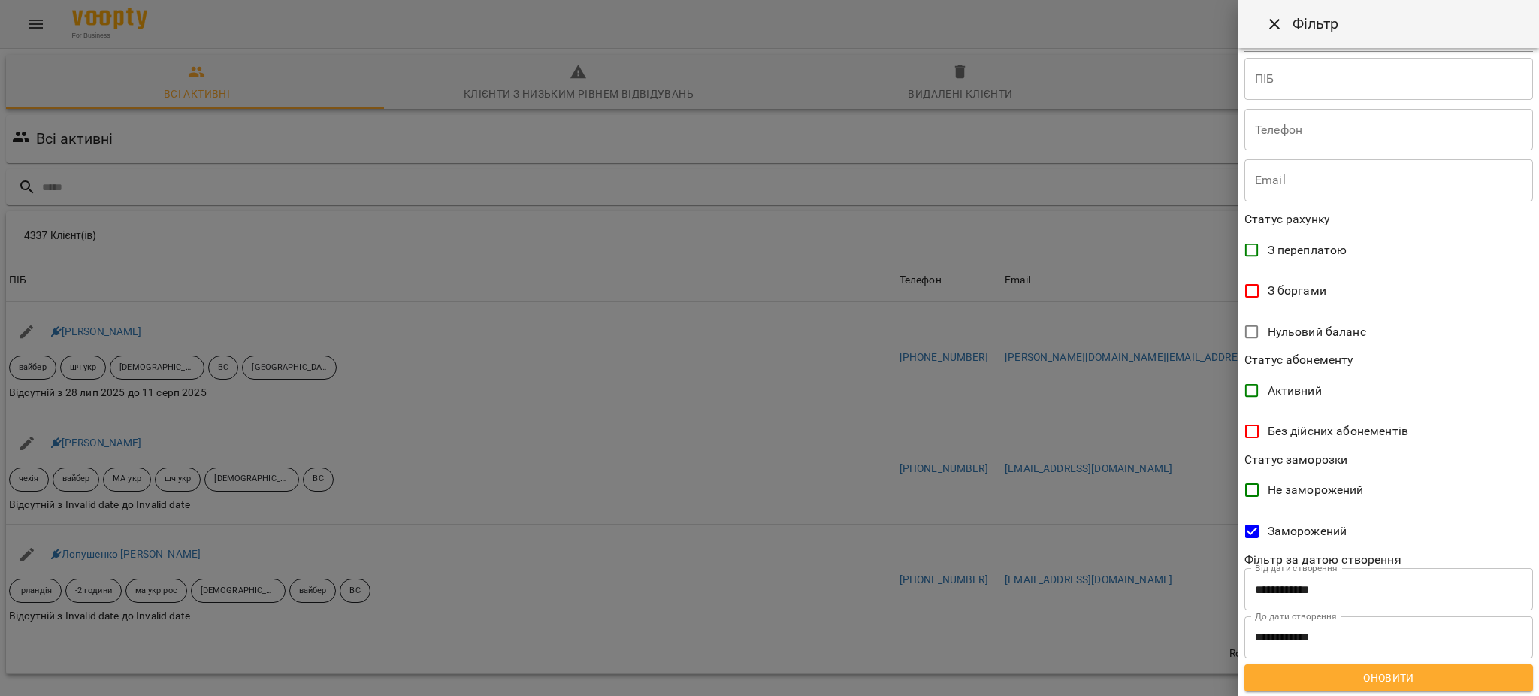
click at [1386, 681] on span "Оновити" at bounding box center [1389, 678] width 265 height 18
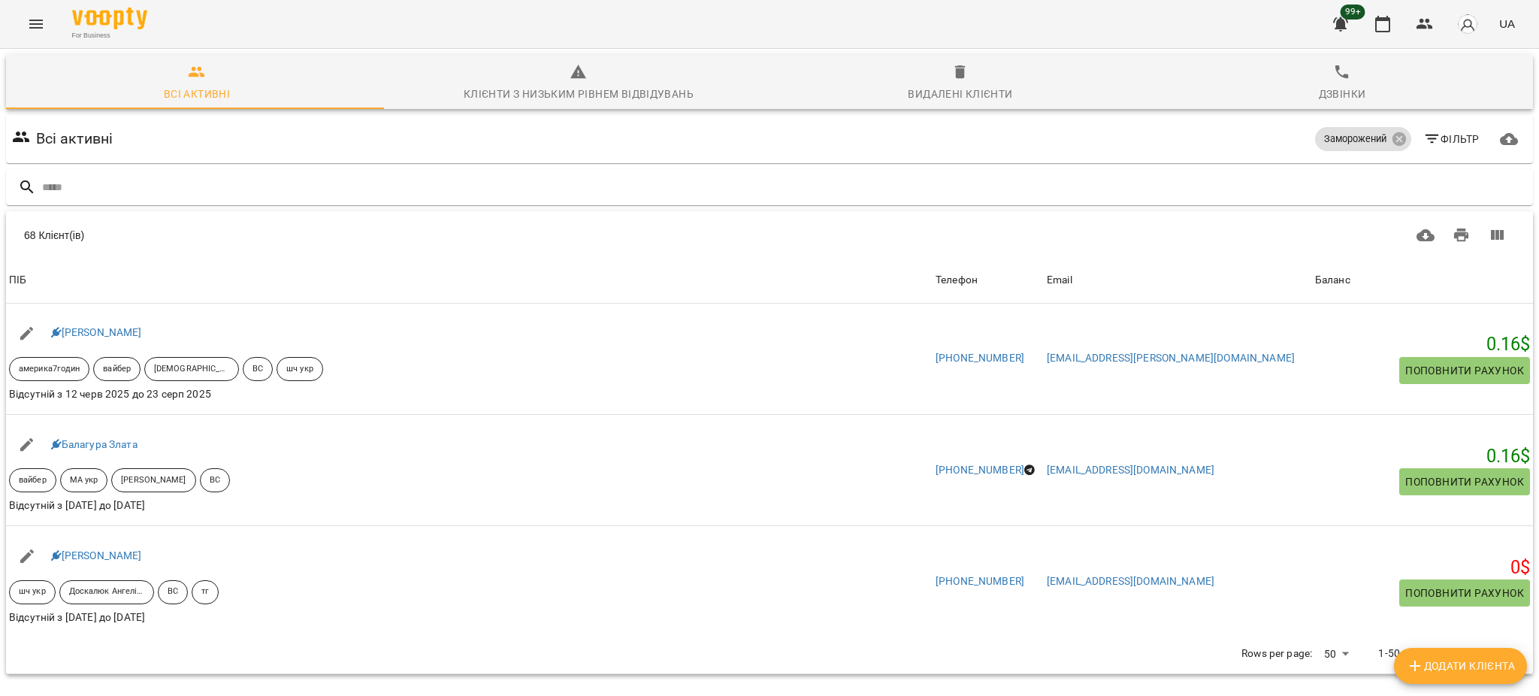
scroll to position [1102, 0]
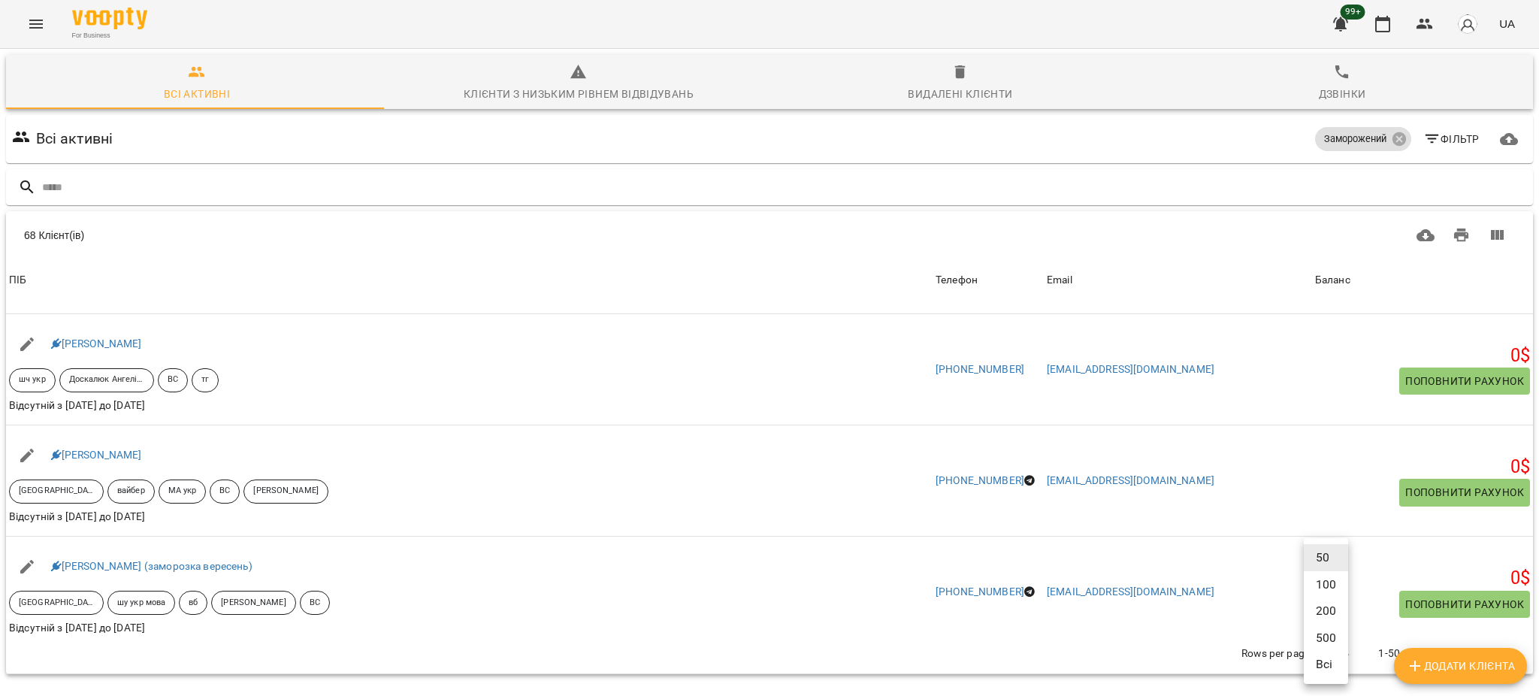
click at [1325, 658] on body "For Business 99+ UA Всі активні Клієнти з низьким рівнем відвідувань Видалені к…" at bounding box center [769, 392] width 1539 height 785
click at [1331, 667] on li "Всі" at bounding box center [1326, 664] width 44 height 27
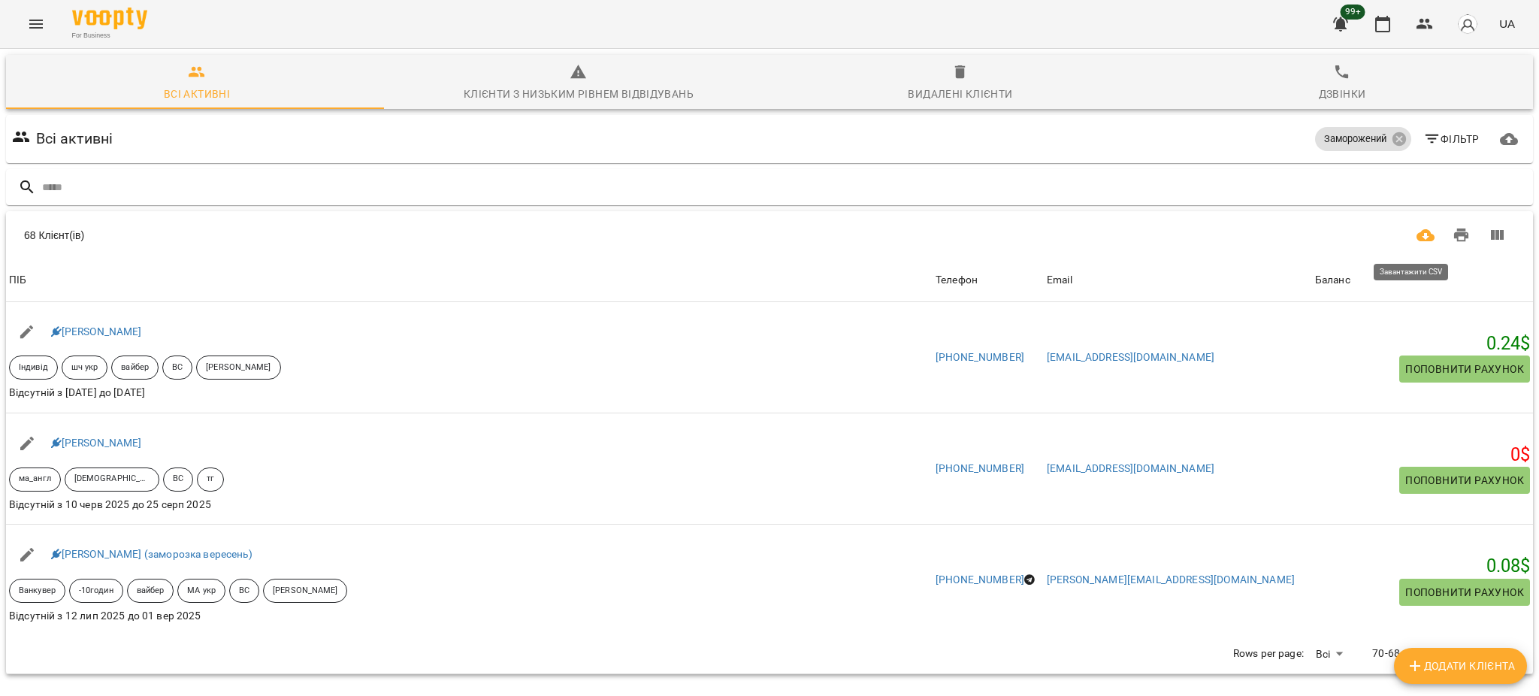
click at [1417, 244] on icon "Завантажити CSV" at bounding box center [1426, 235] width 18 height 18
click at [38, 23] on icon "Menu" at bounding box center [36, 24] width 18 height 18
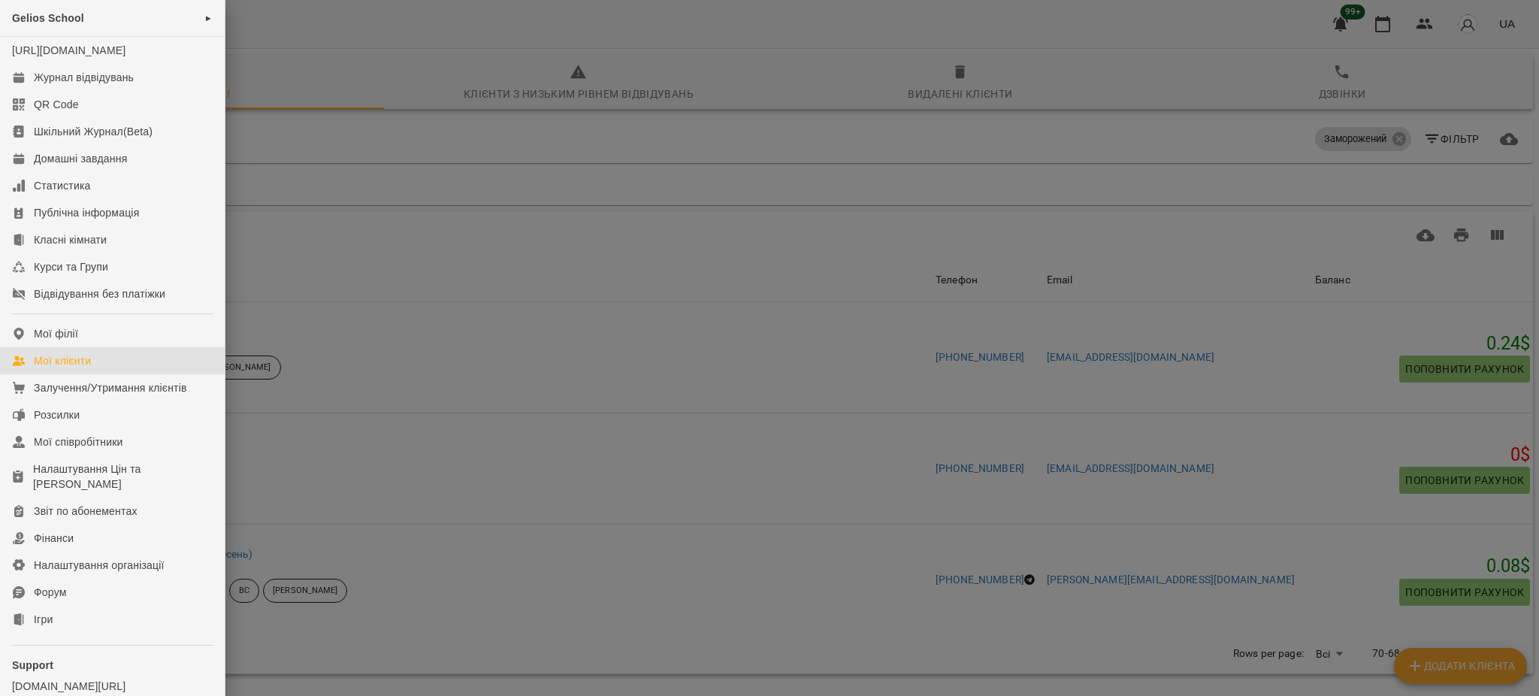
click at [79, 368] on link "Мої клієнти" at bounding box center [112, 360] width 225 height 27
